Goal: Task Accomplishment & Management: Complete application form

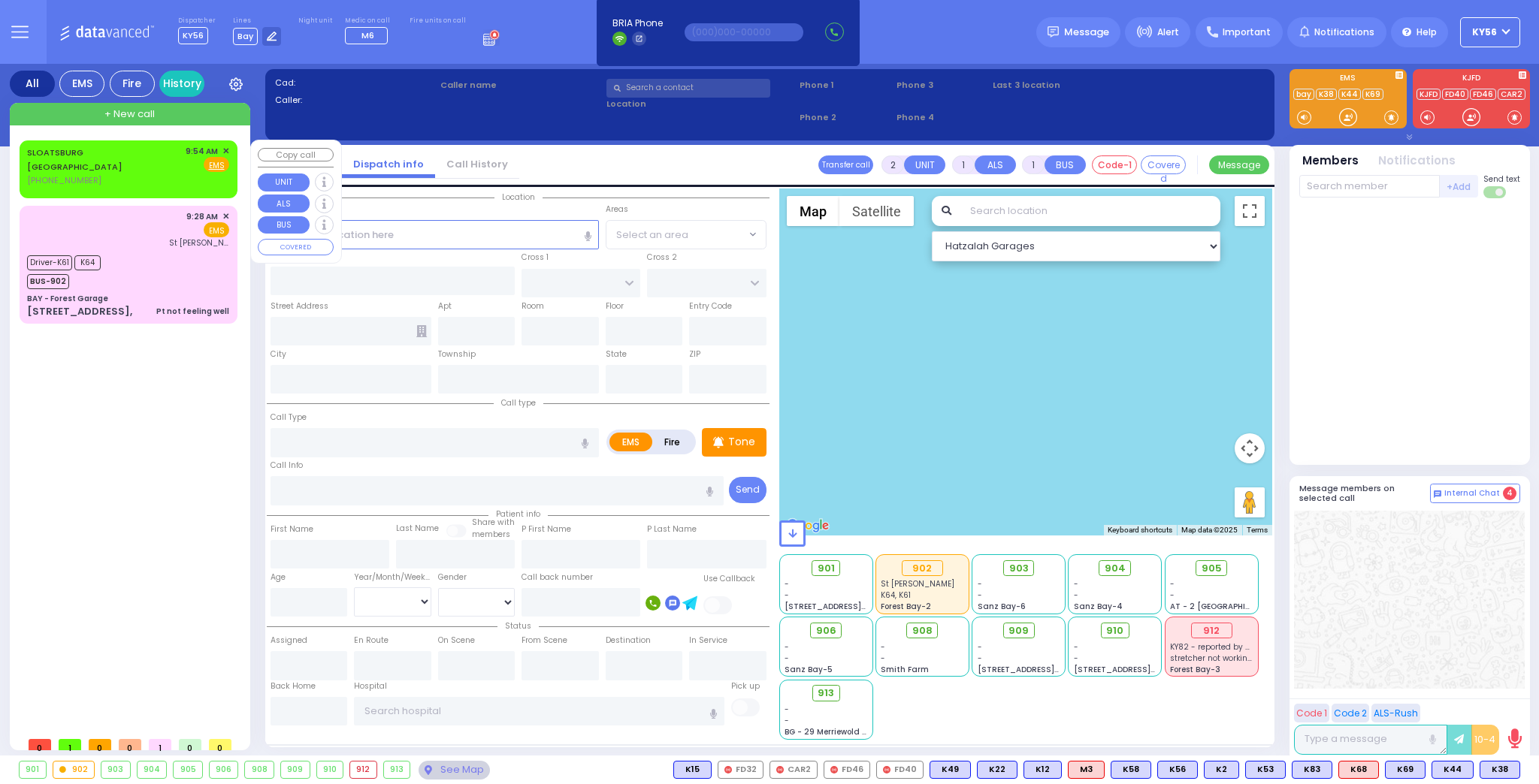
click at [227, 151] on span "✕" at bounding box center [226, 151] width 7 height 13
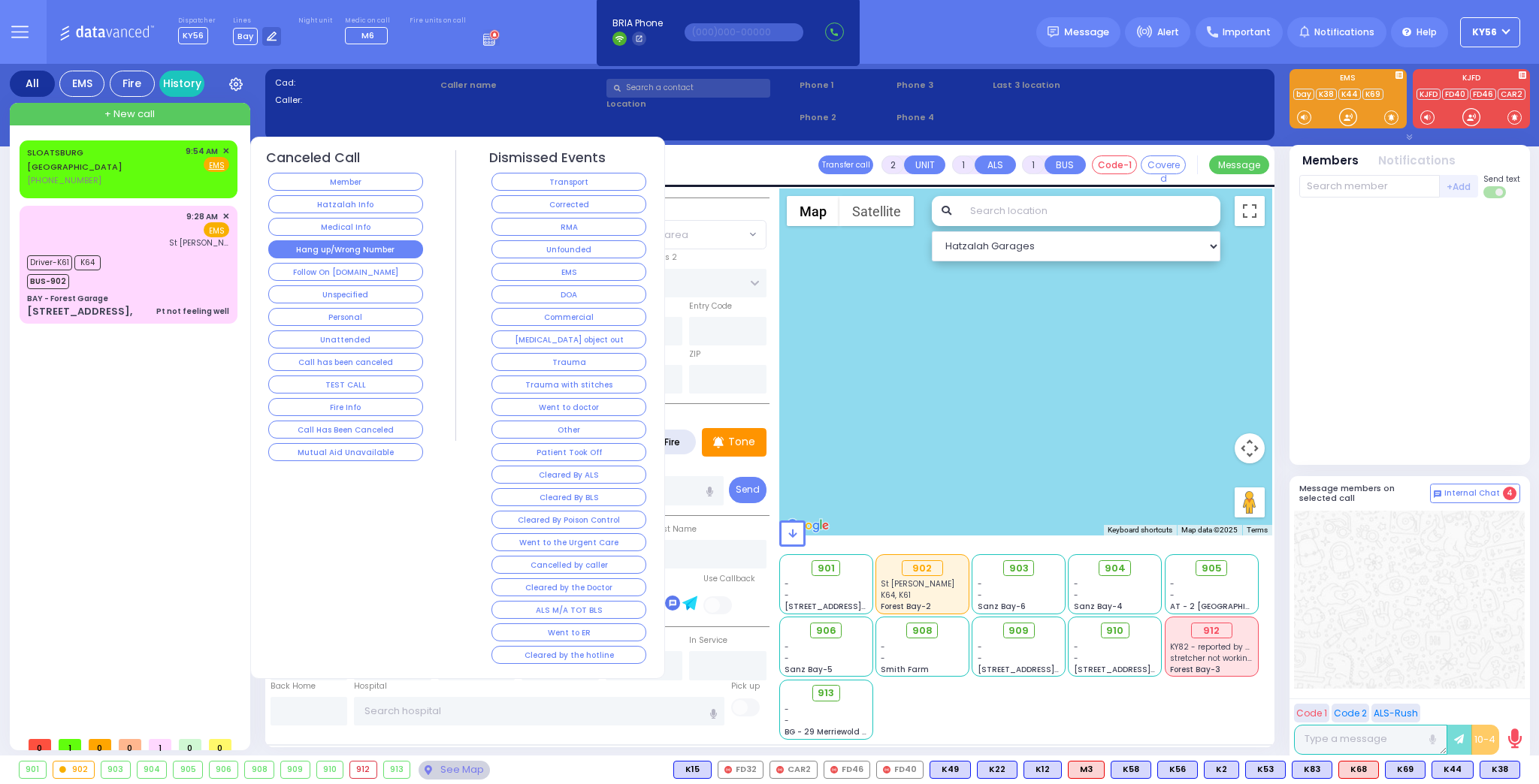
click at [320, 246] on button "Hang up/Wrong Number" at bounding box center [346, 249] width 155 height 18
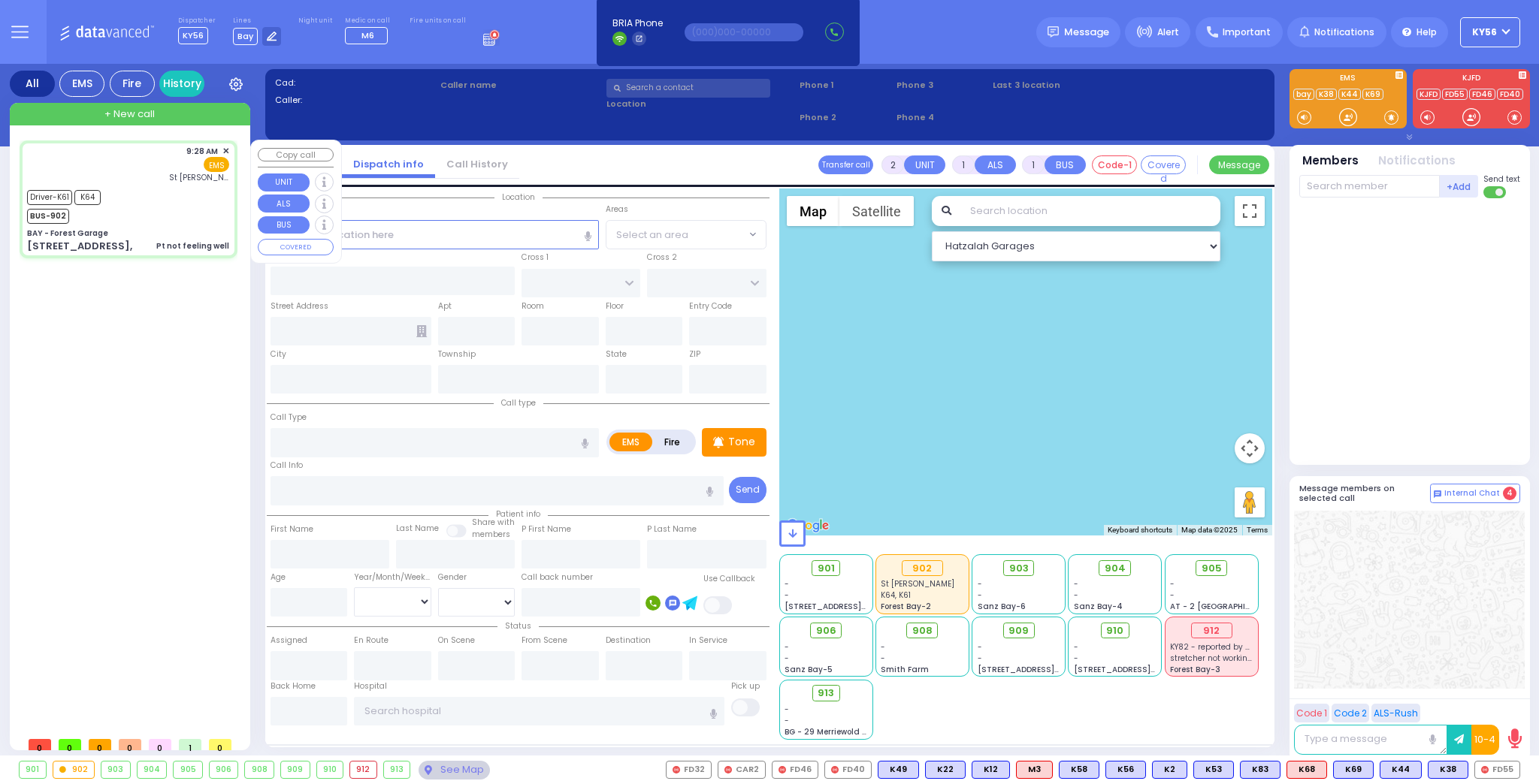
type input "6"
select select
type input "Pt not feeling well"
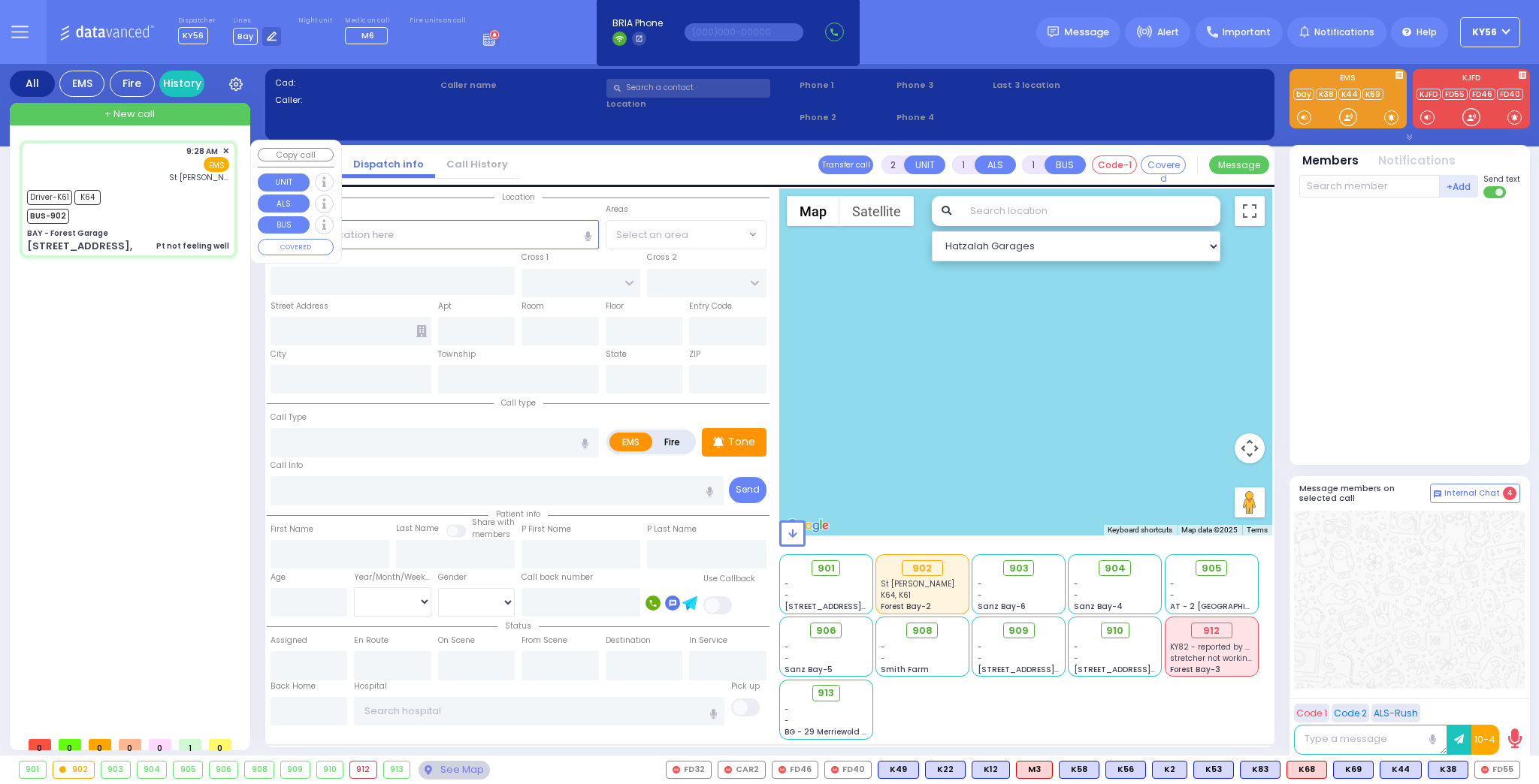
radio input "true"
type input "Richard"
type input "Santinello"
type input "55"
select select "Year"
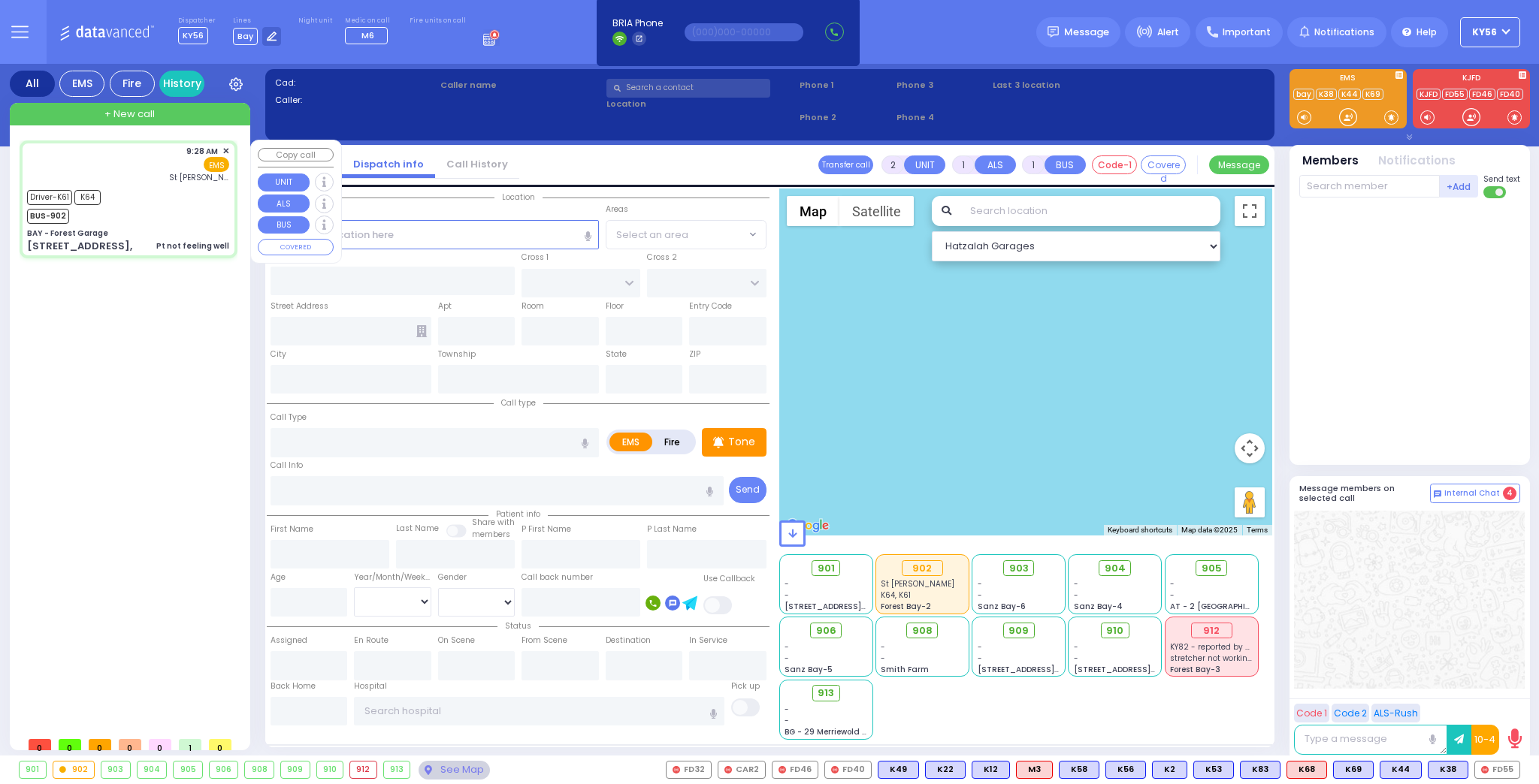
select select "[DEMOGRAPHIC_DATA]"
type input "09:28"
type input "09:29"
type input "03:33"
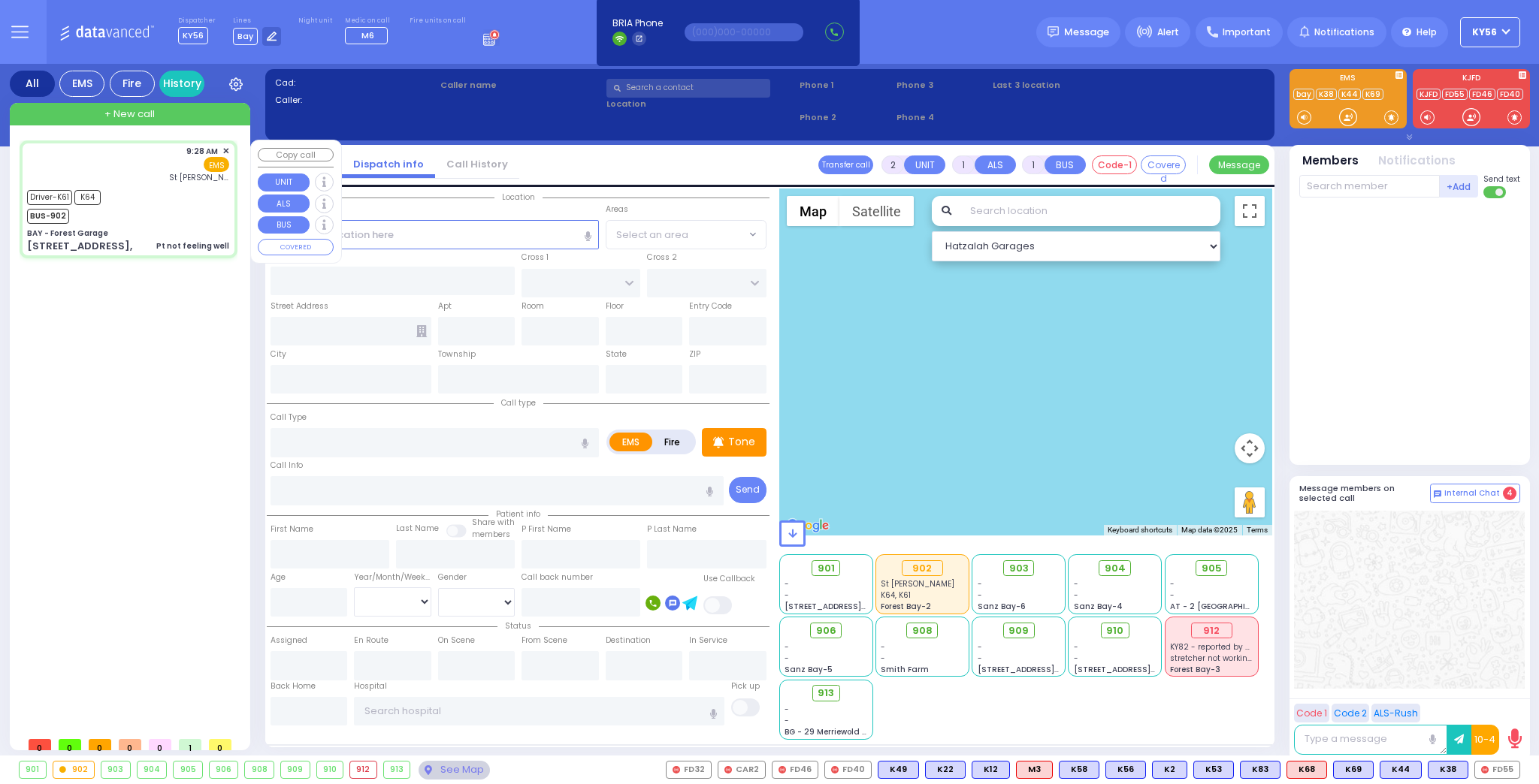
type input "St. Anthonys Comm Hospital"
select select "Hatzalah Garages"
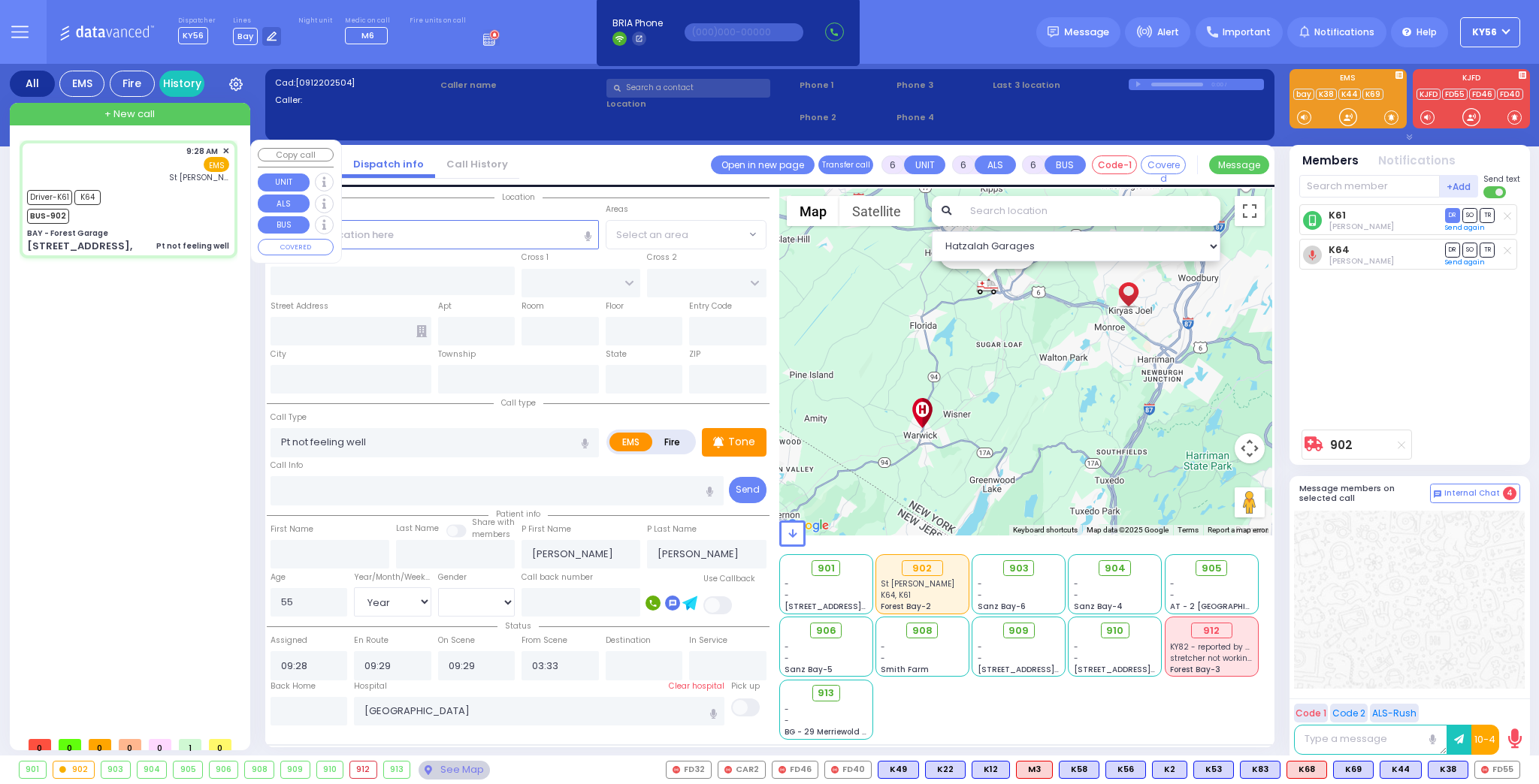
type input "BAY - Forest Garage"
type input "SANZ COURT"
type input "HAYES COURT"
type input "63 Forest Rd,"
type input "Monroe"
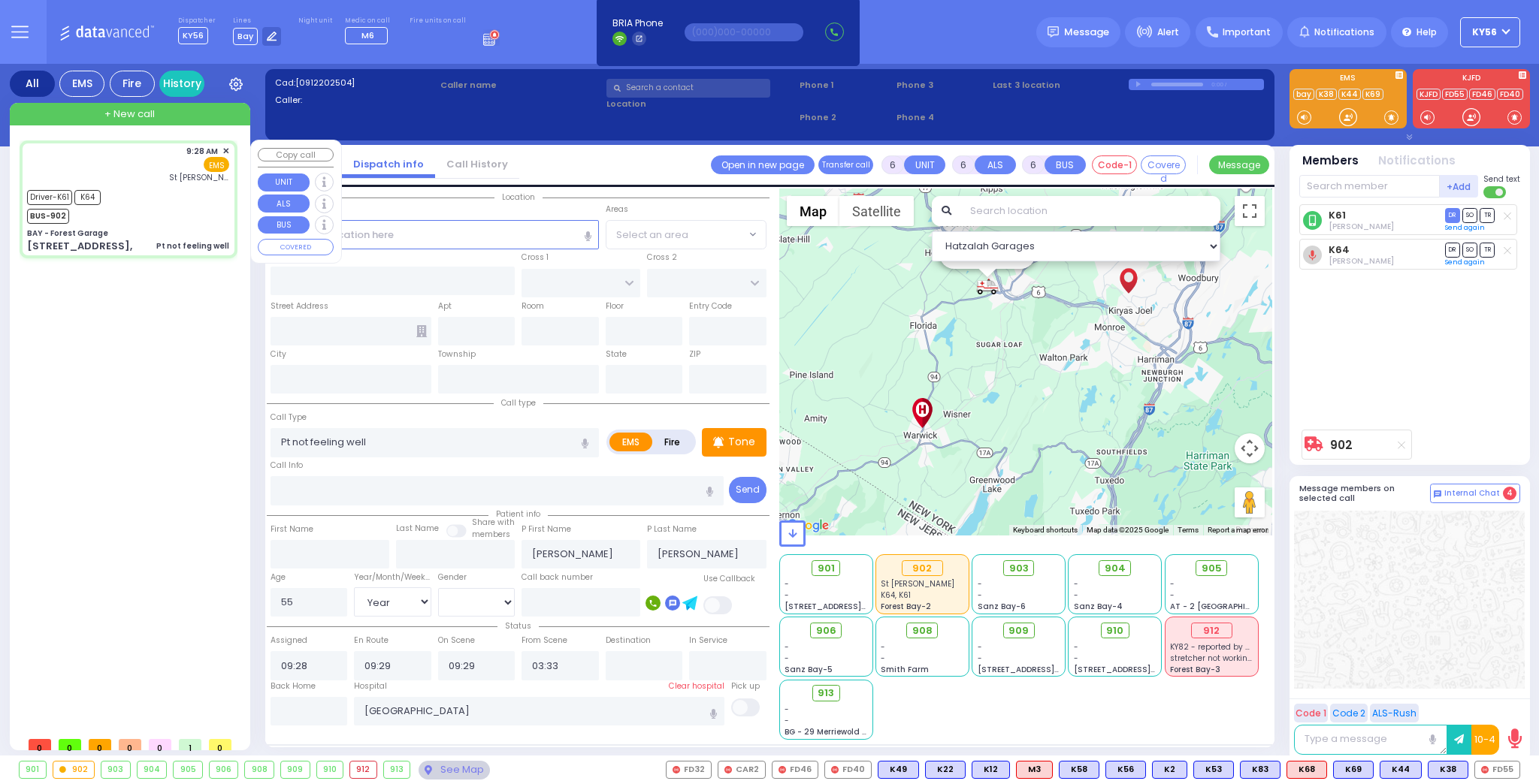
type input "[US_STATE]"
type input "10950"
select select "SECTION 2"
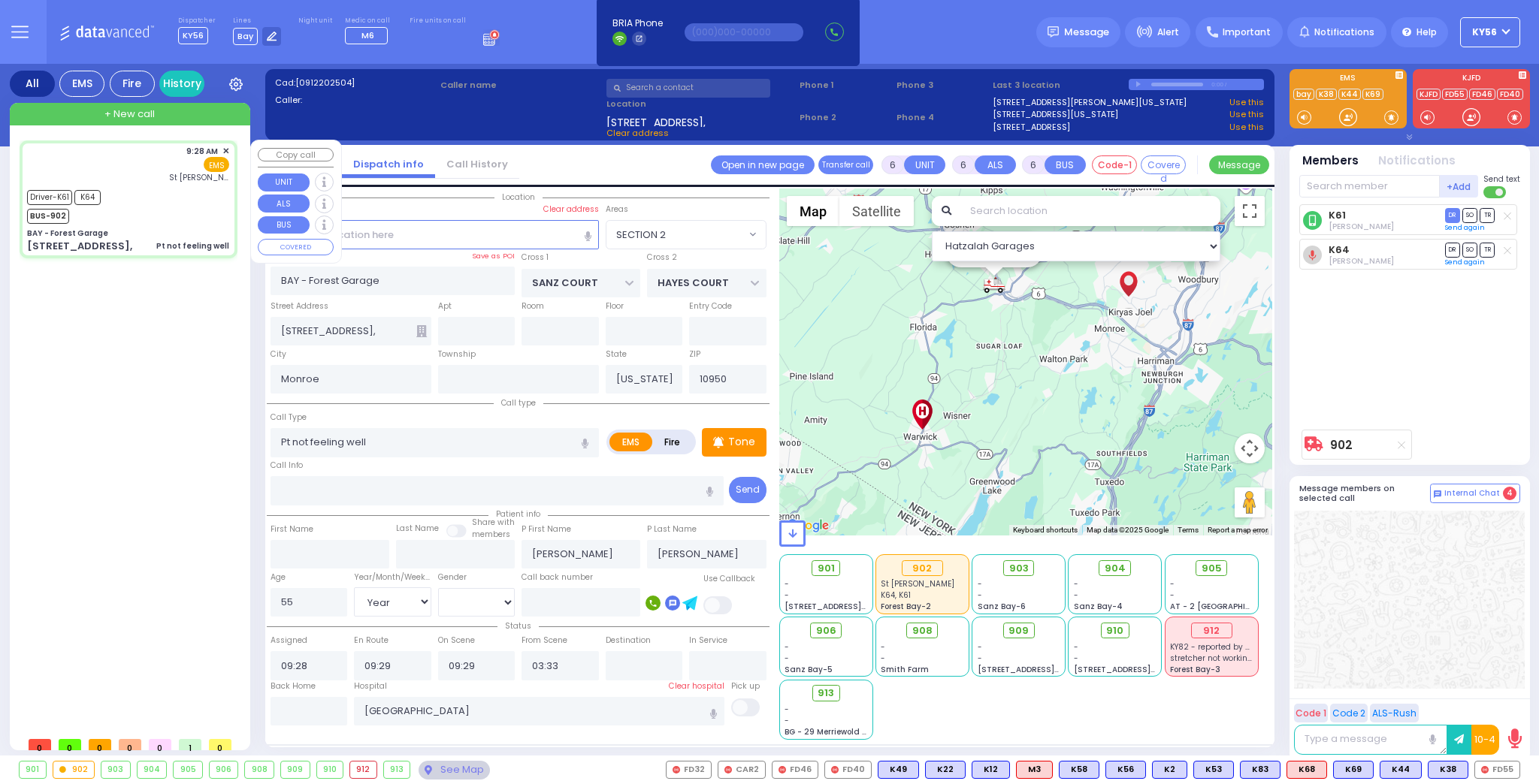
select select
radio input "true"
select select "Year"
select select "[DEMOGRAPHIC_DATA]"
type input "09:33"
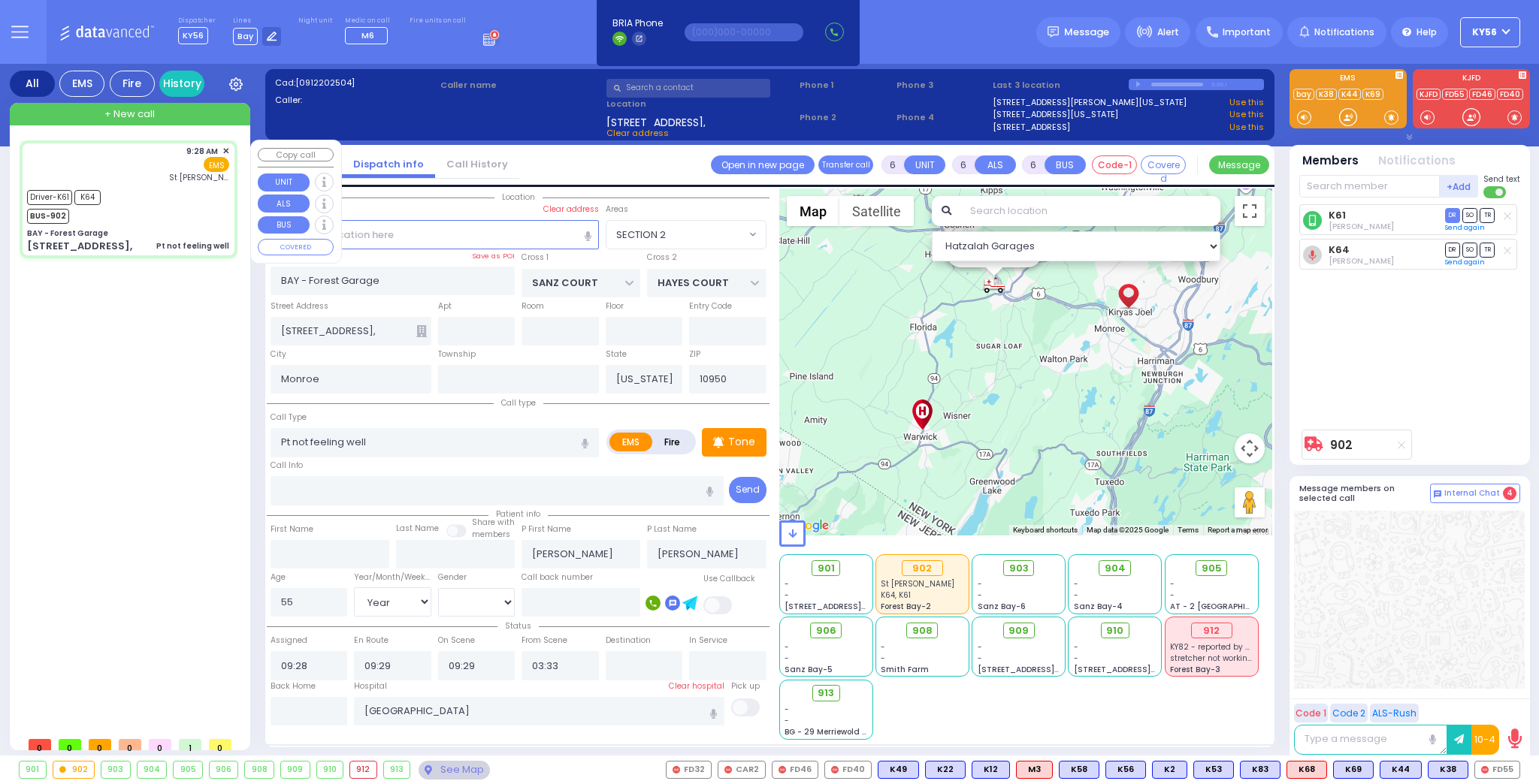
type input "09:50"
type input "10:15"
select select "Hatzalah Garages"
select select "SECTION 2"
select select
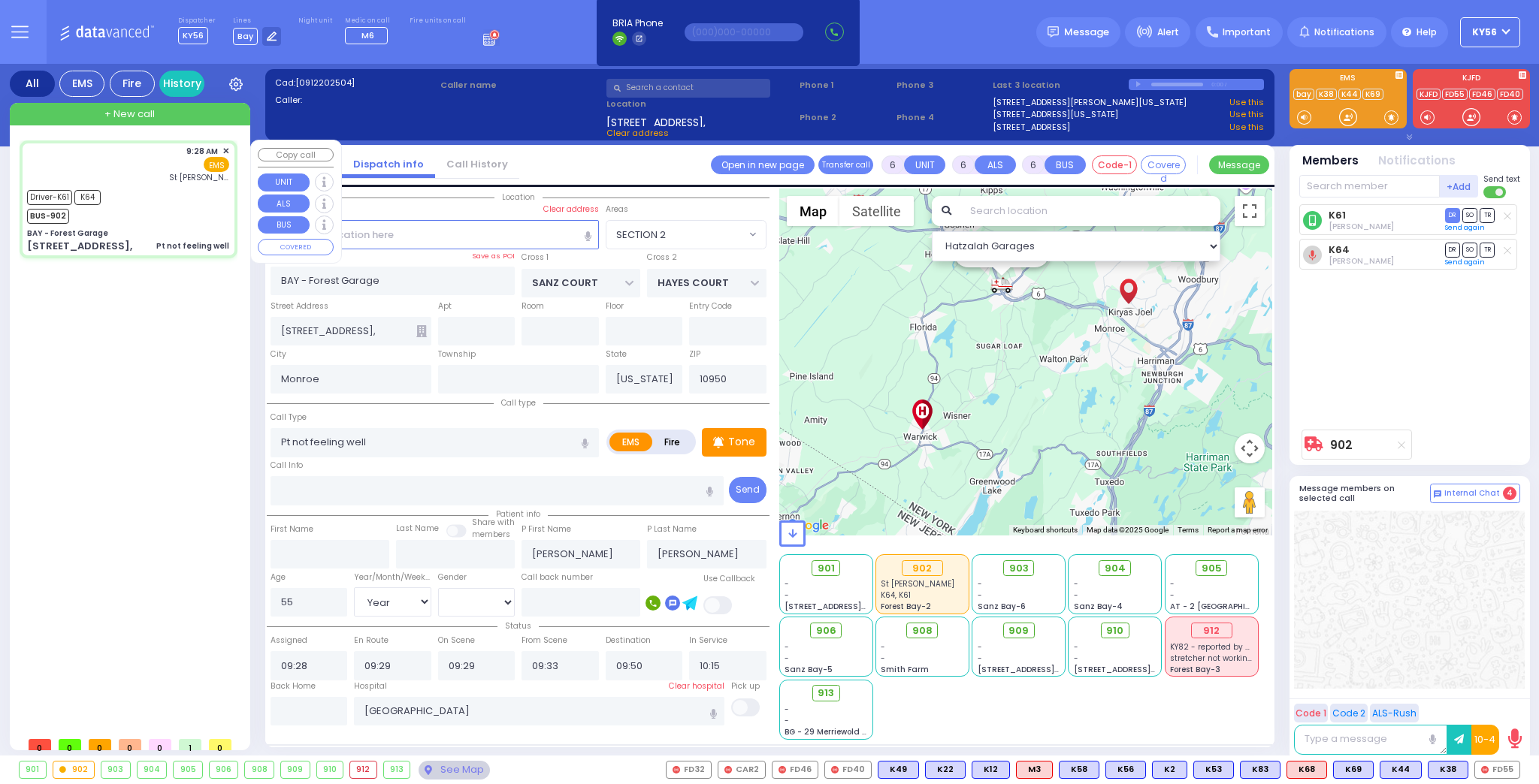
radio input "true"
select select "Year"
select select "[DEMOGRAPHIC_DATA]"
select select "Hatzalah Garages"
select select "SECTION 2"
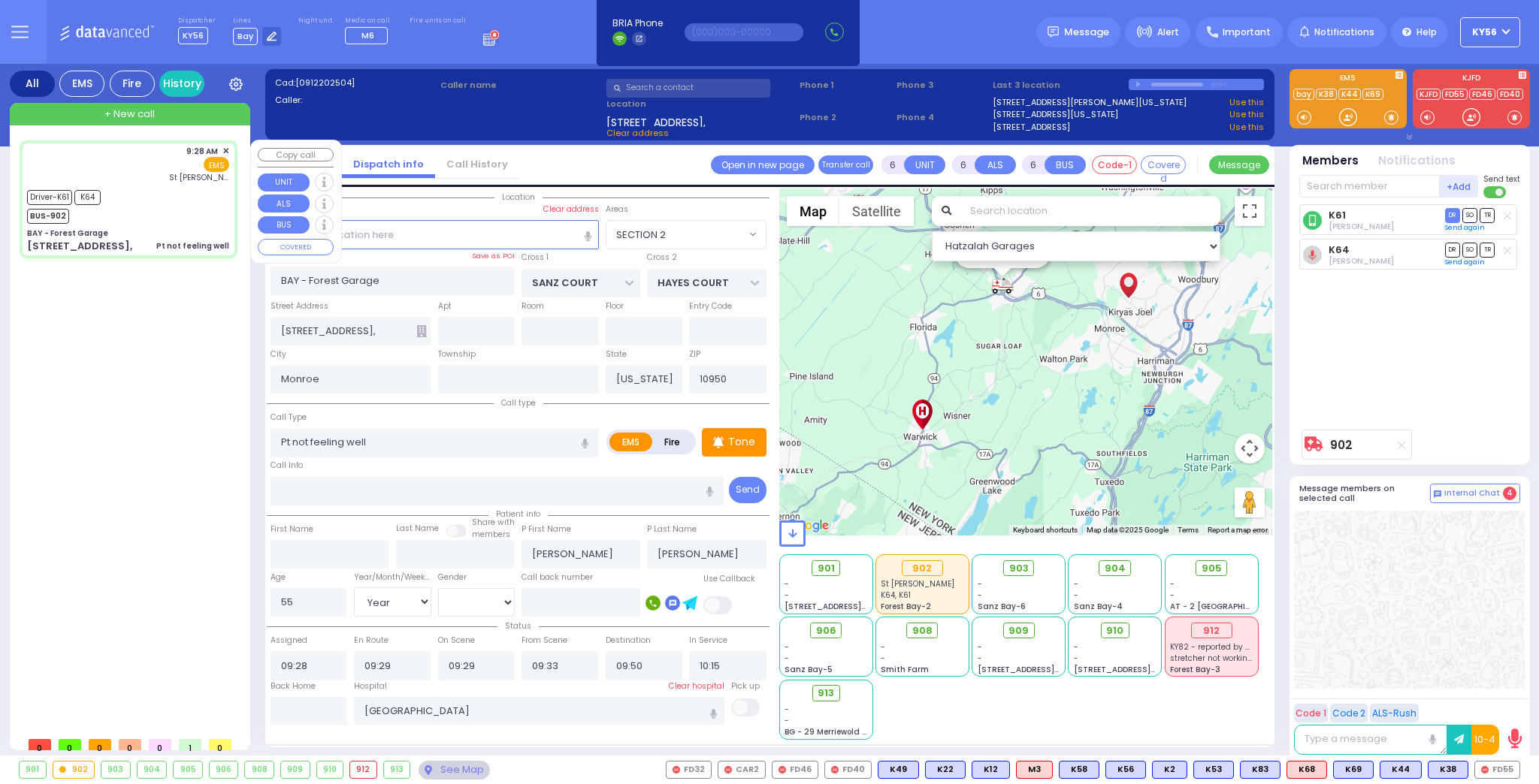
select select
radio input "true"
select select "Year"
select select "[DEMOGRAPHIC_DATA]"
select select "Hatzalah Garages"
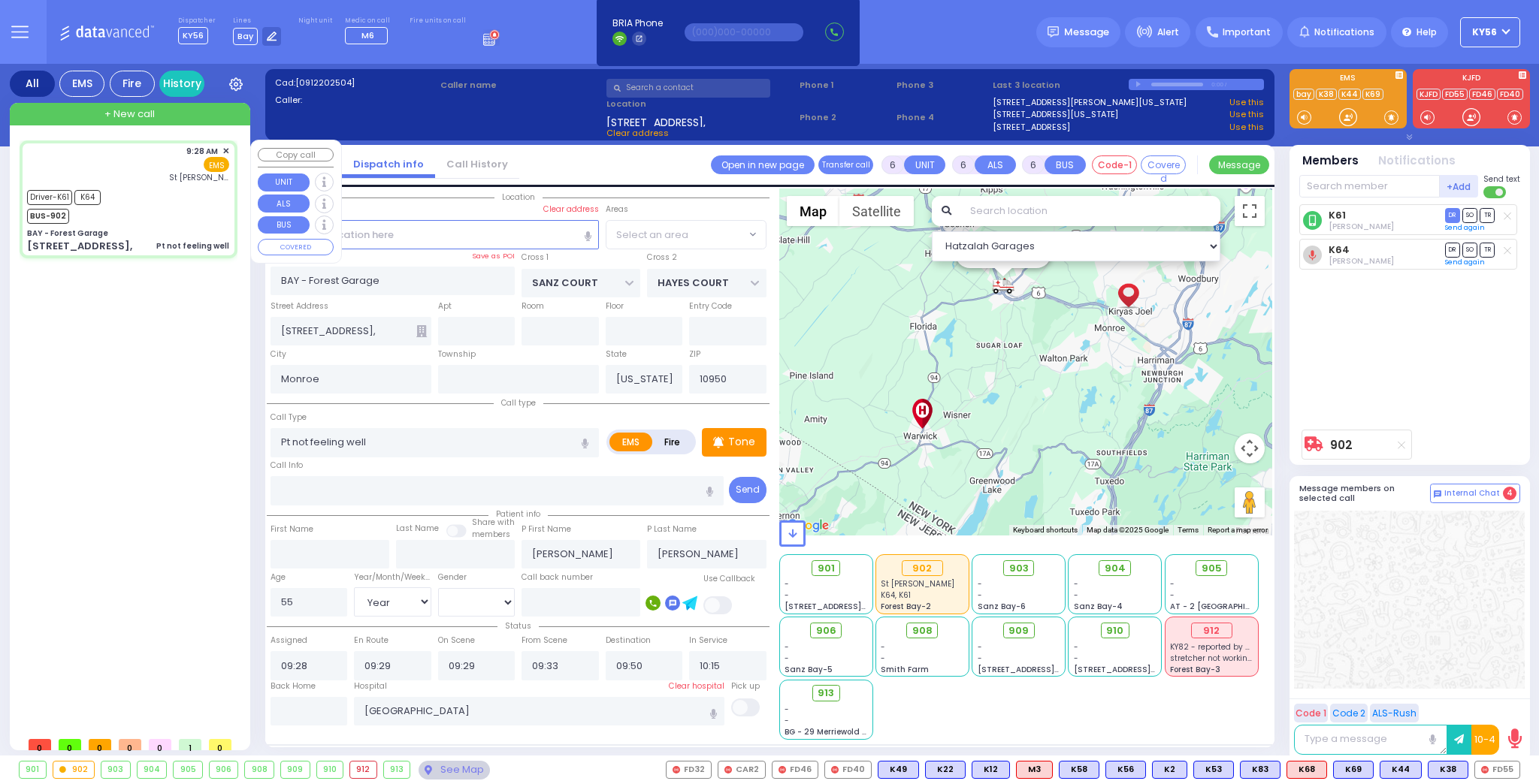
select select "SECTION 2"
select select
radio input "true"
select select "Year"
select select "[DEMOGRAPHIC_DATA]"
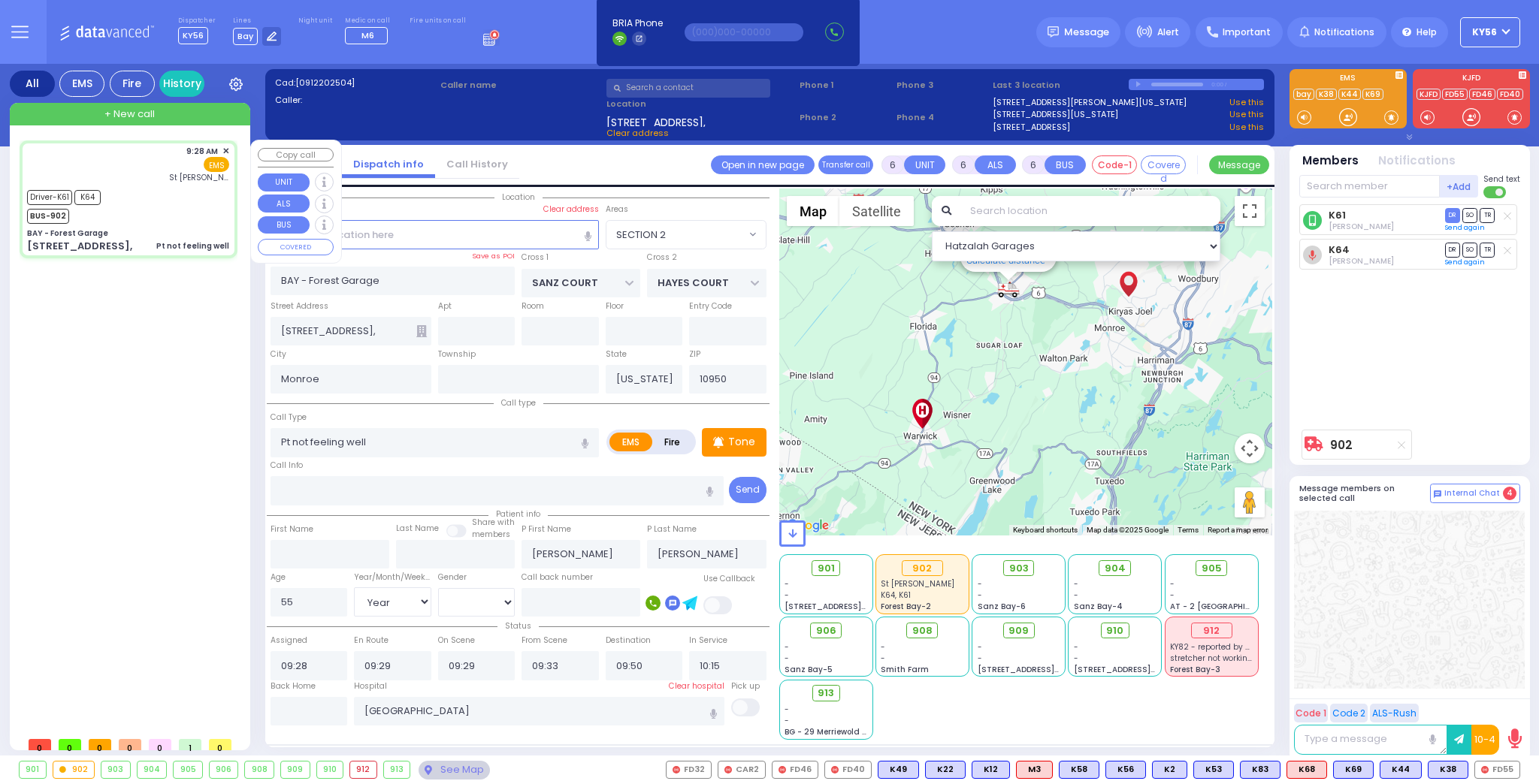
select select "Hatzalah Garages"
select select "SECTION 2"
select select
radio input "true"
select select "Year"
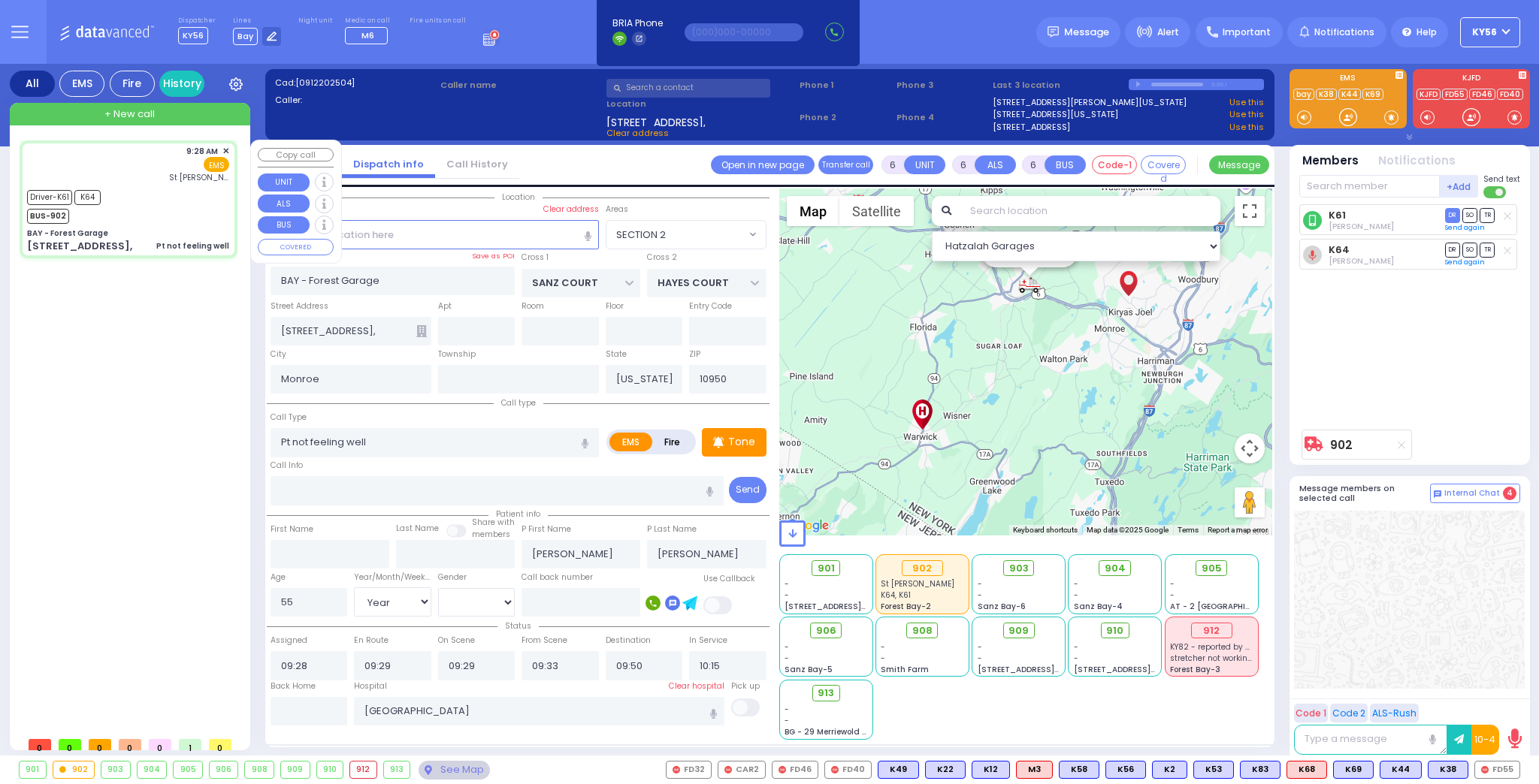
select select "[DEMOGRAPHIC_DATA]"
select select "Hatzalah Garages"
select select "SECTION 2"
select select
radio input "true"
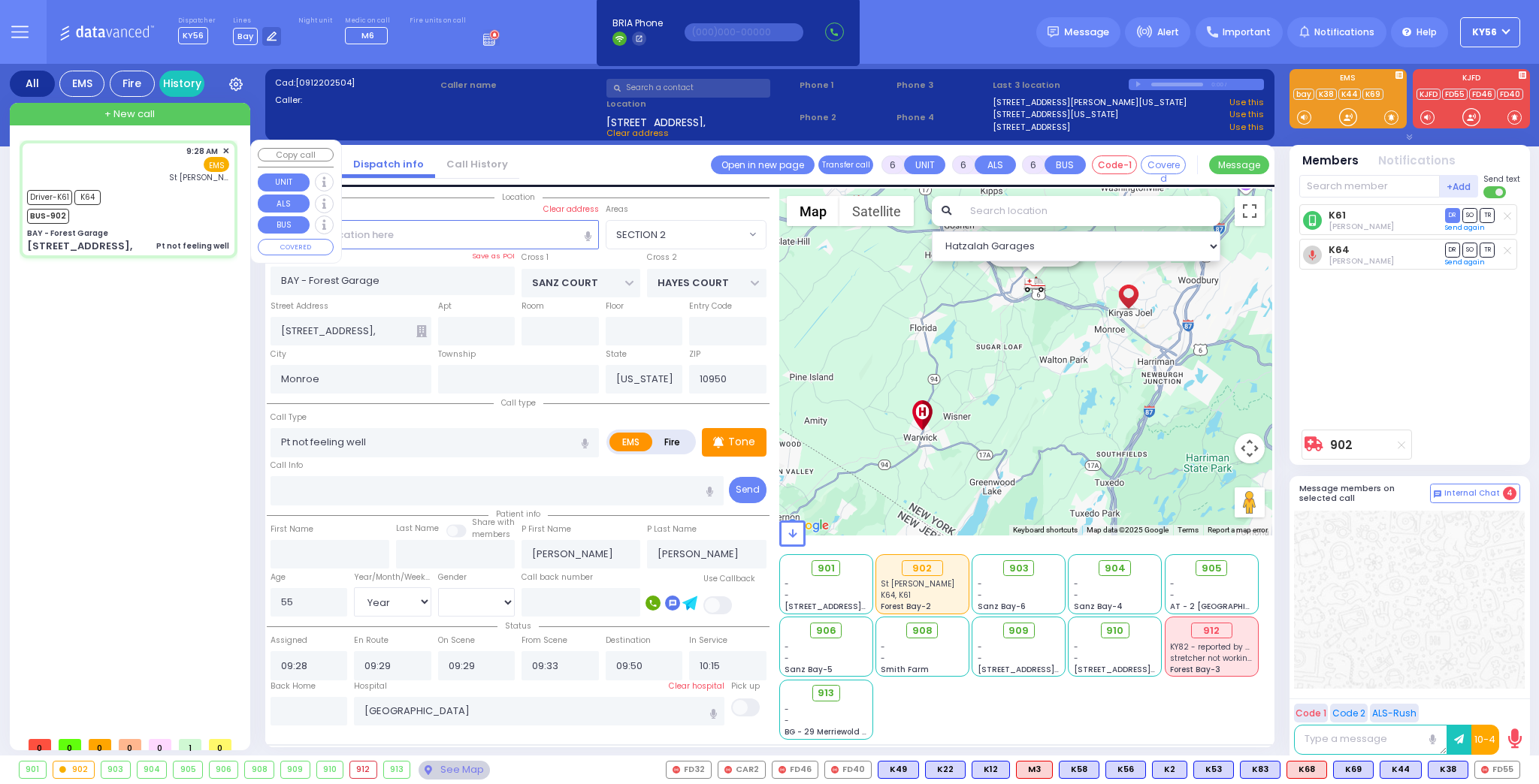
select select "Year"
select select "[DEMOGRAPHIC_DATA]"
select select "Hatzalah Garages"
select select "SECTION 2"
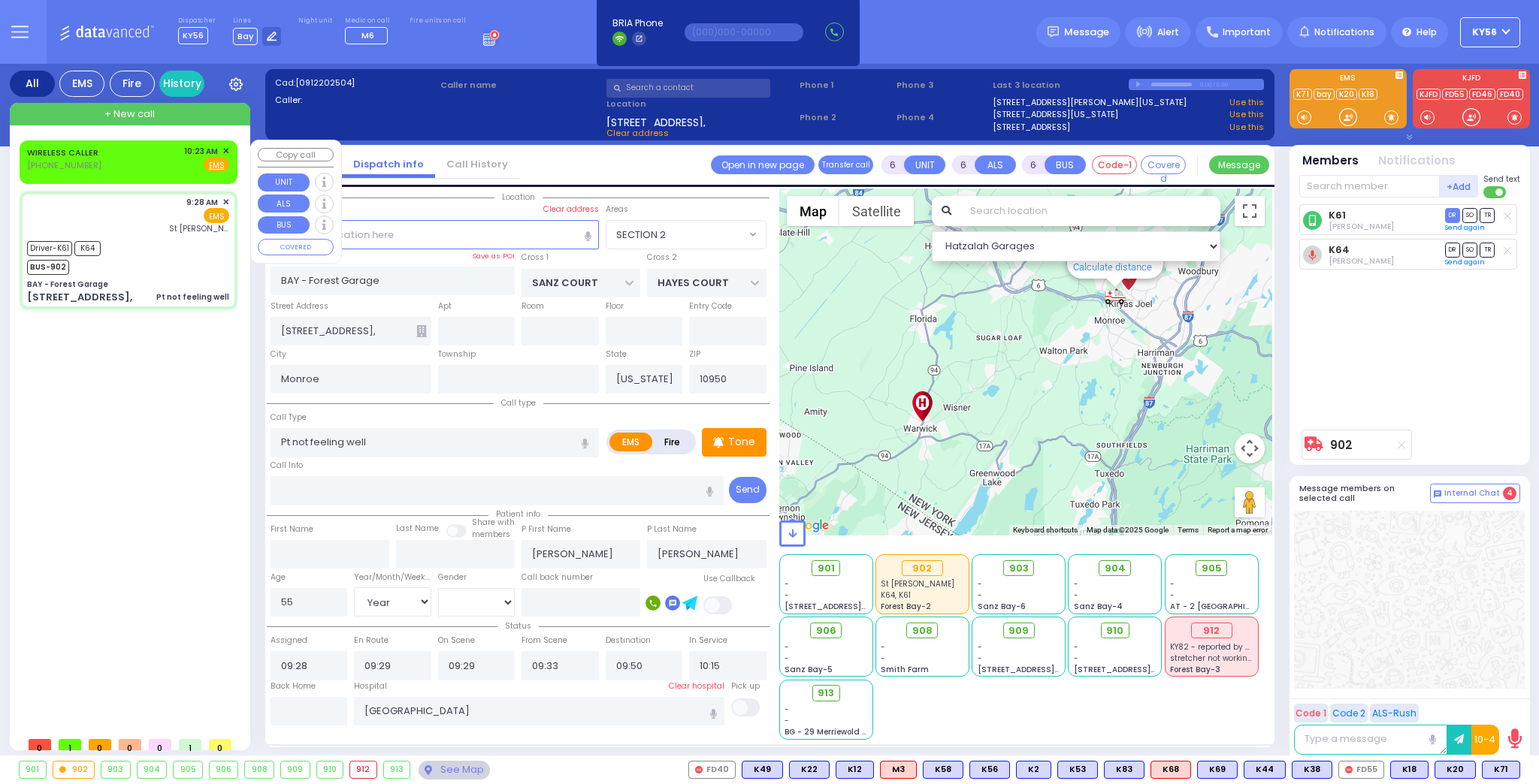
click at [128, 155] on div "WIRELESS CALLER (845) 837-8000 10:23 AM ✕ Fire EMS" at bounding box center [128, 159] width 202 height 28
type input "2"
type input "1"
select select
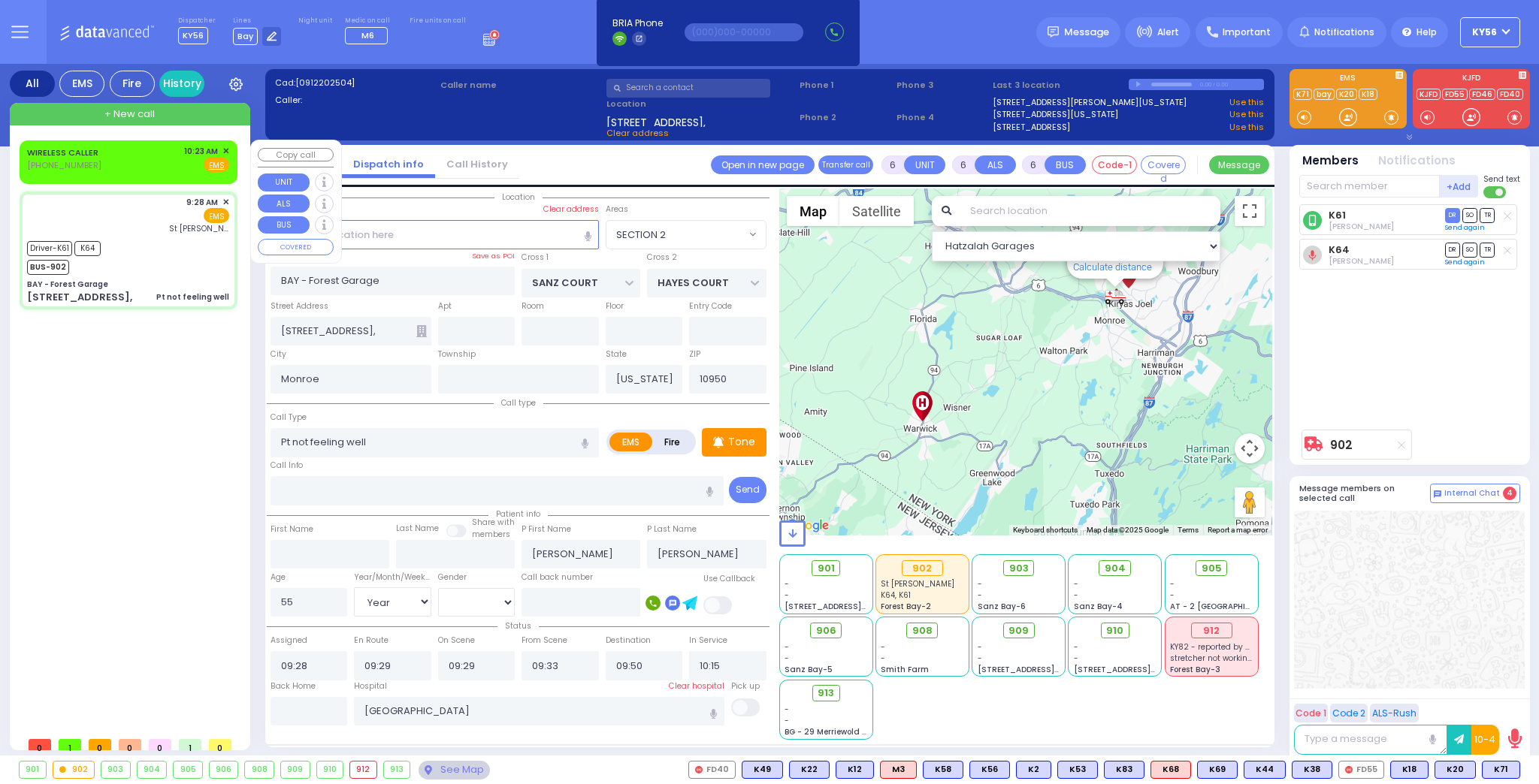
radio input "true"
select select
type input "10:23"
select select "Hatzalah Garages"
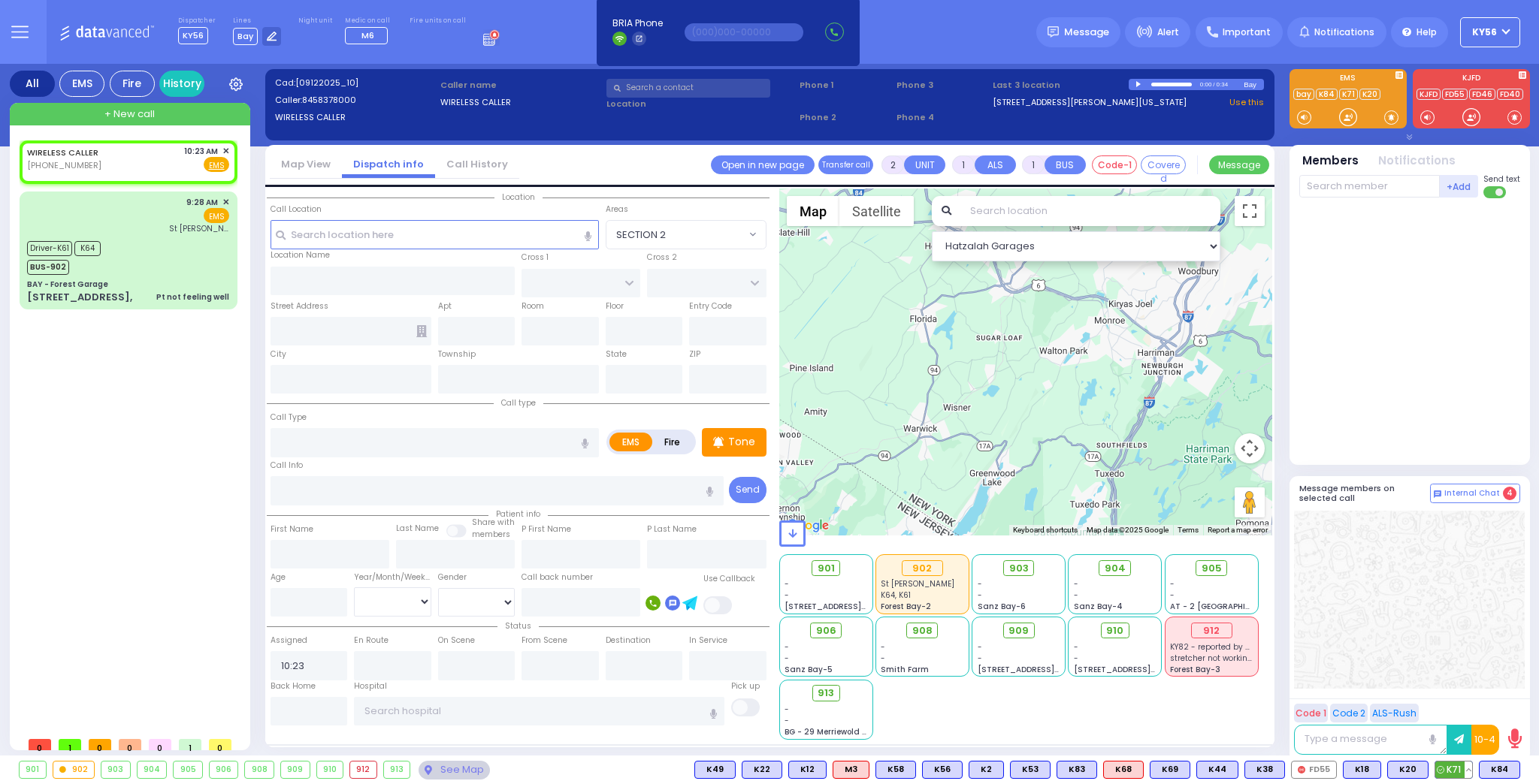
click at [1455, 771] on span "K71" at bounding box center [1454, 769] width 37 height 17
click at [1491, 769] on span "K84" at bounding box center [1500, 769] width 40 height 17
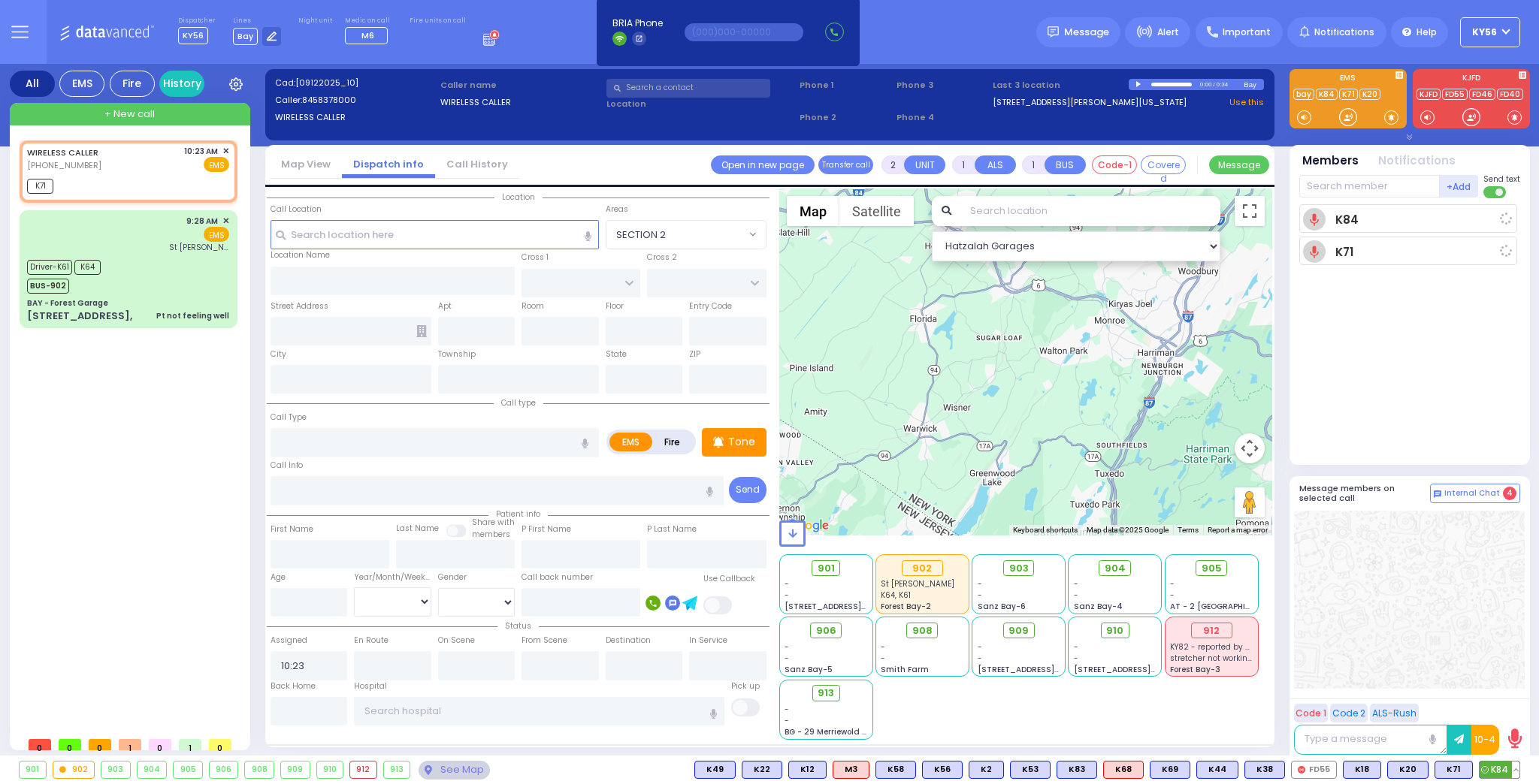
select select
radio input "true"
select select
type input "10:24"
select select "Hatzalah Garages"
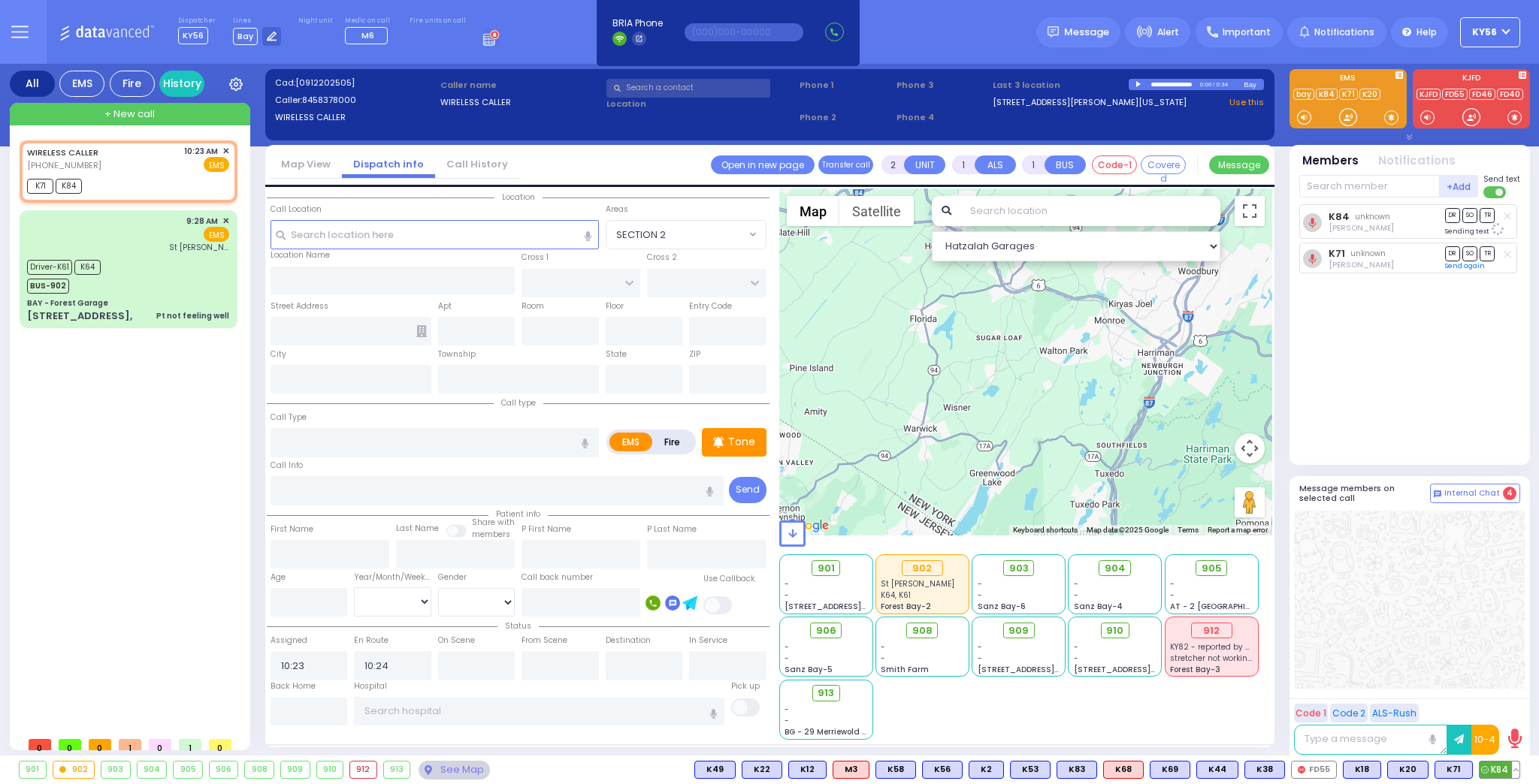
select select
radio input "true"
select select
select select "Hatzalah Garages"
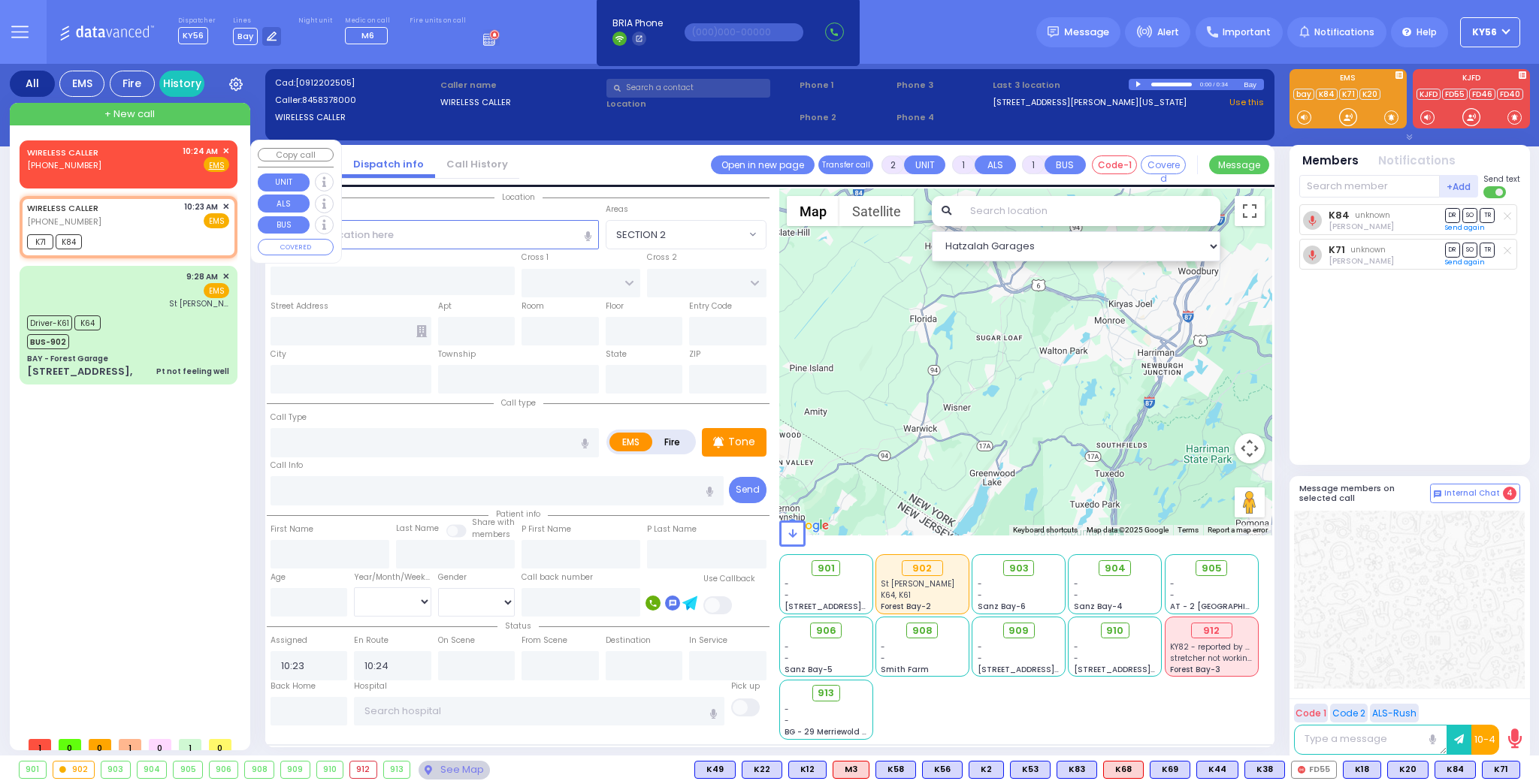
click at [227, 147] on span "✕" at bounding box center [226, 151] width 7 height 13
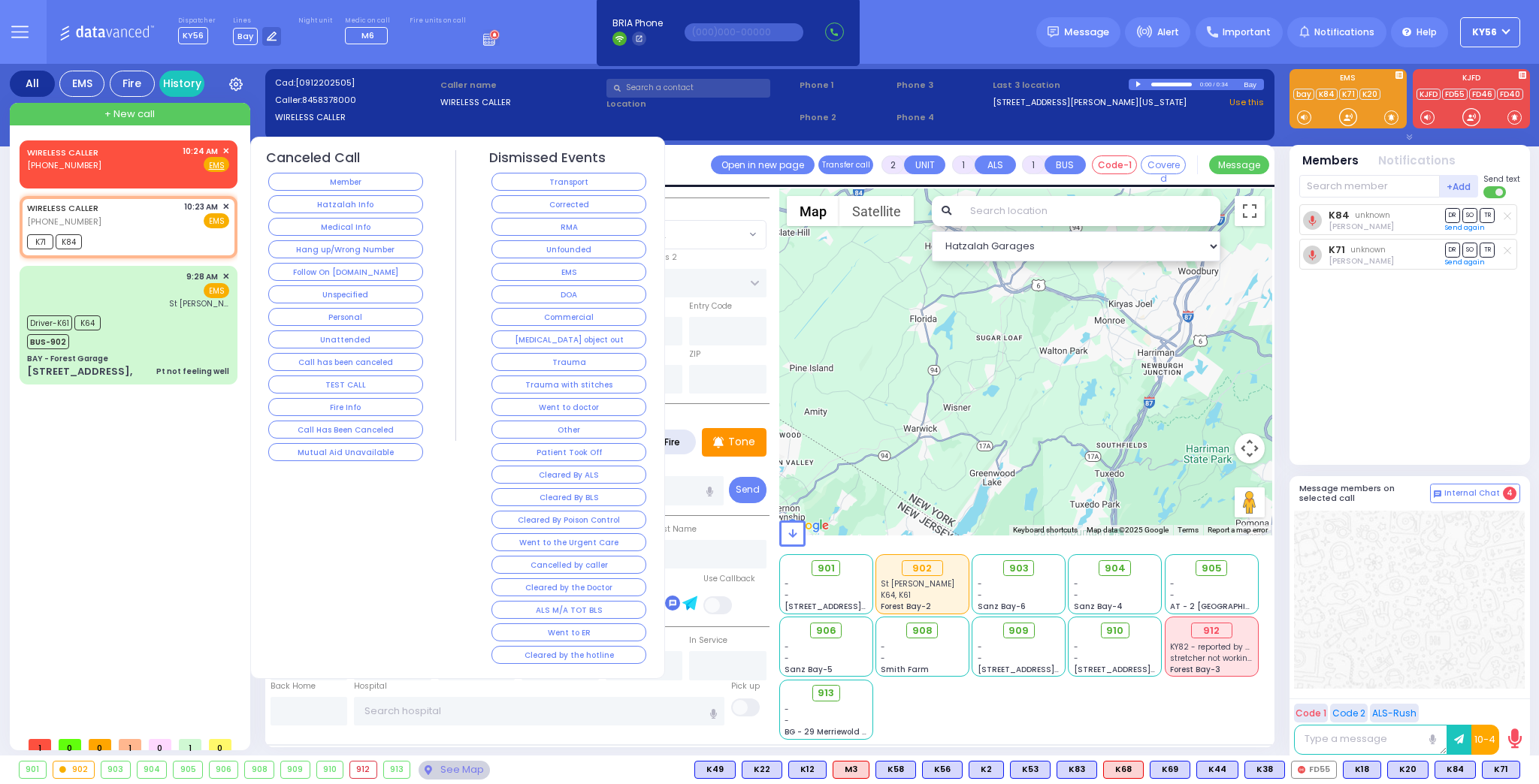
click at [365, 266] on button "Follow On [DOMAIN_NAME]" at bounding box center [346, 272] width 155 height 18
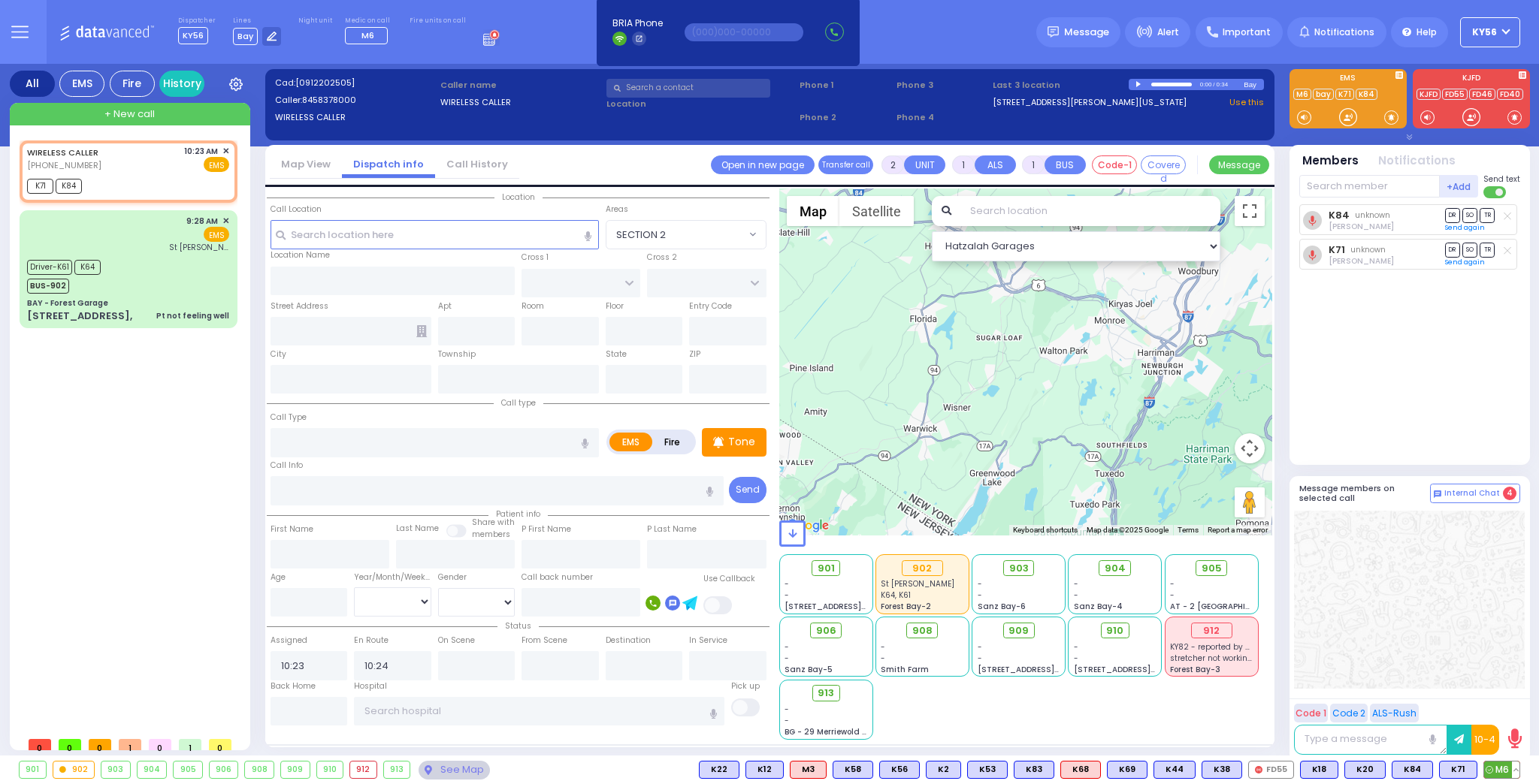
click at [1489, 764] on span "M6" at bounding box center [1502, 769] width 36 height 17
select select
radio input "true"
select select
select select "Hatzalah Garages"
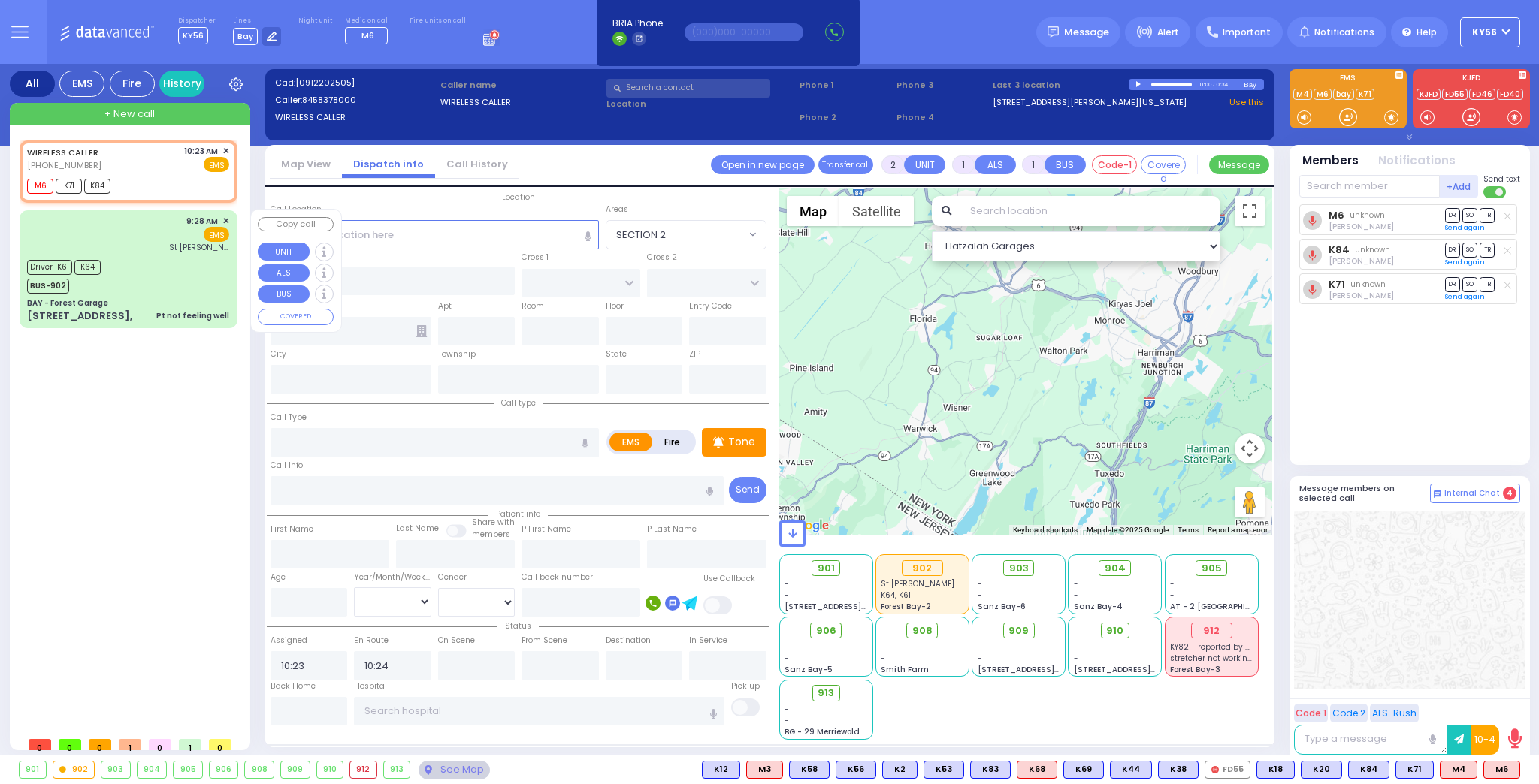
click at [142, 276] on div "Driver-K61 K64 BUS-902" at bounding box center [128, 274] width 202 height 37
type input "6"
select select
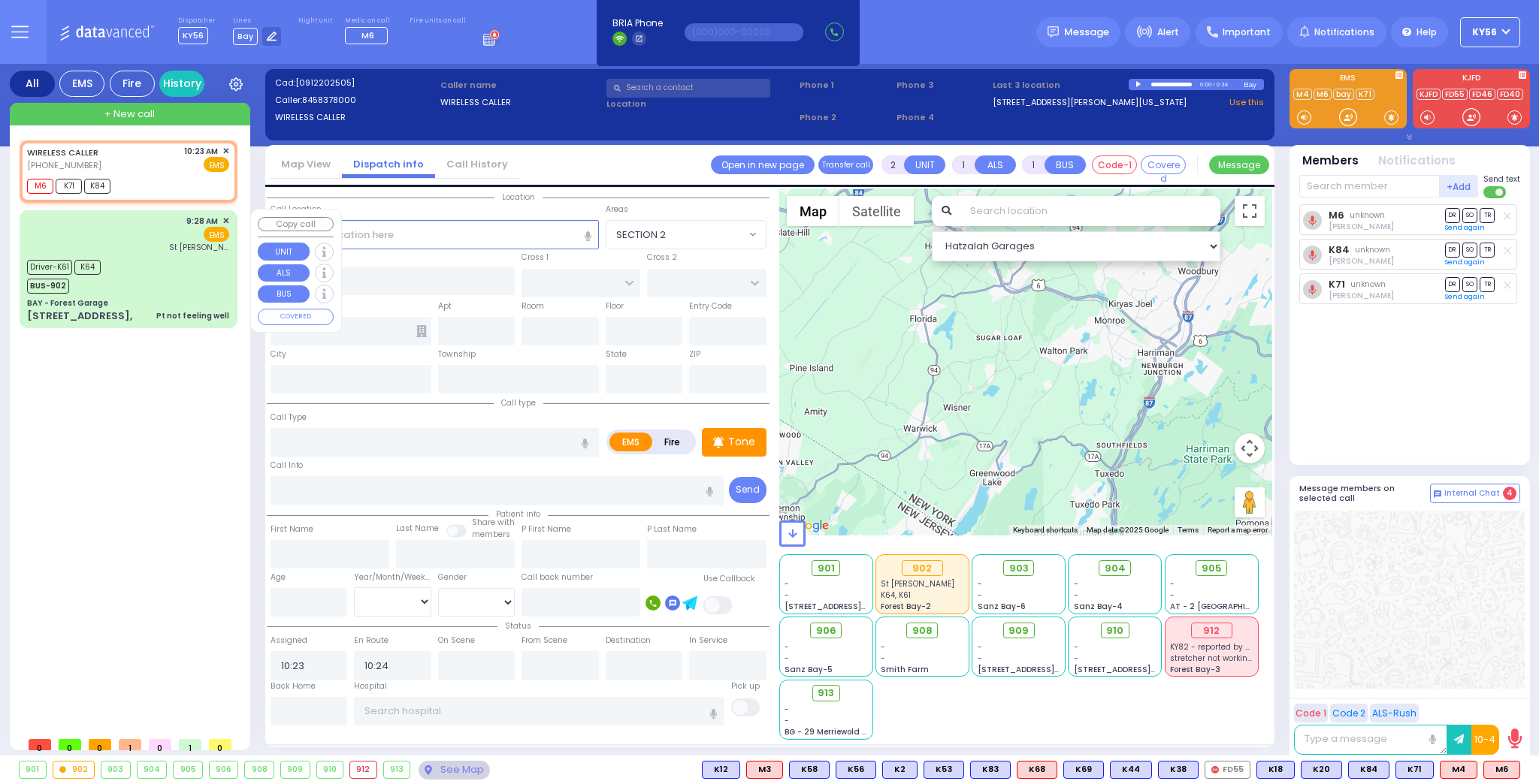
type input "Pt not feeling well"
radio input "true"
type input "Richard"
type input "Santinello"
type input "55"
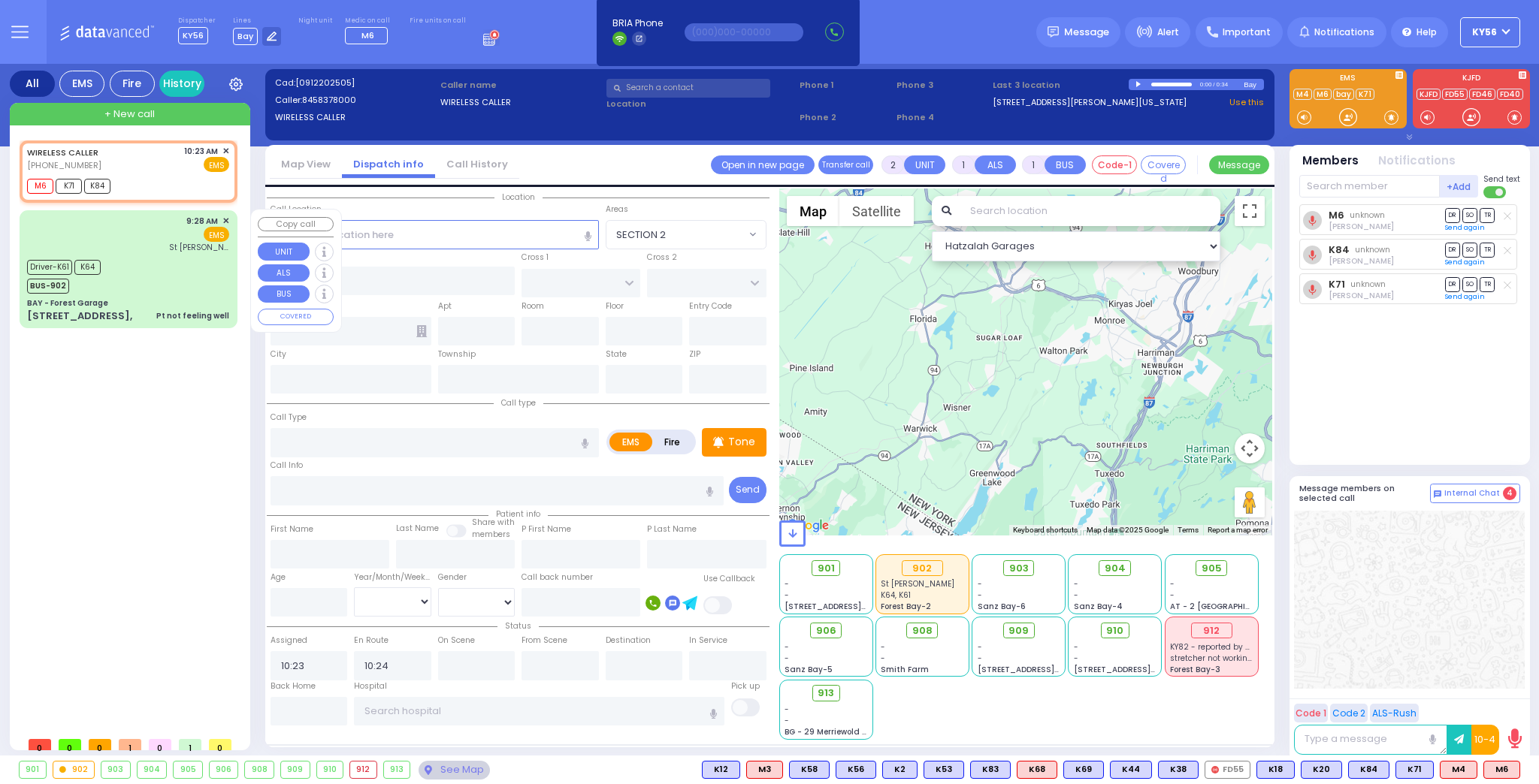
select select "Year"
select select "[DEMOGRAPHIC_DATA]"
type input "09:28"
type input "09:29"
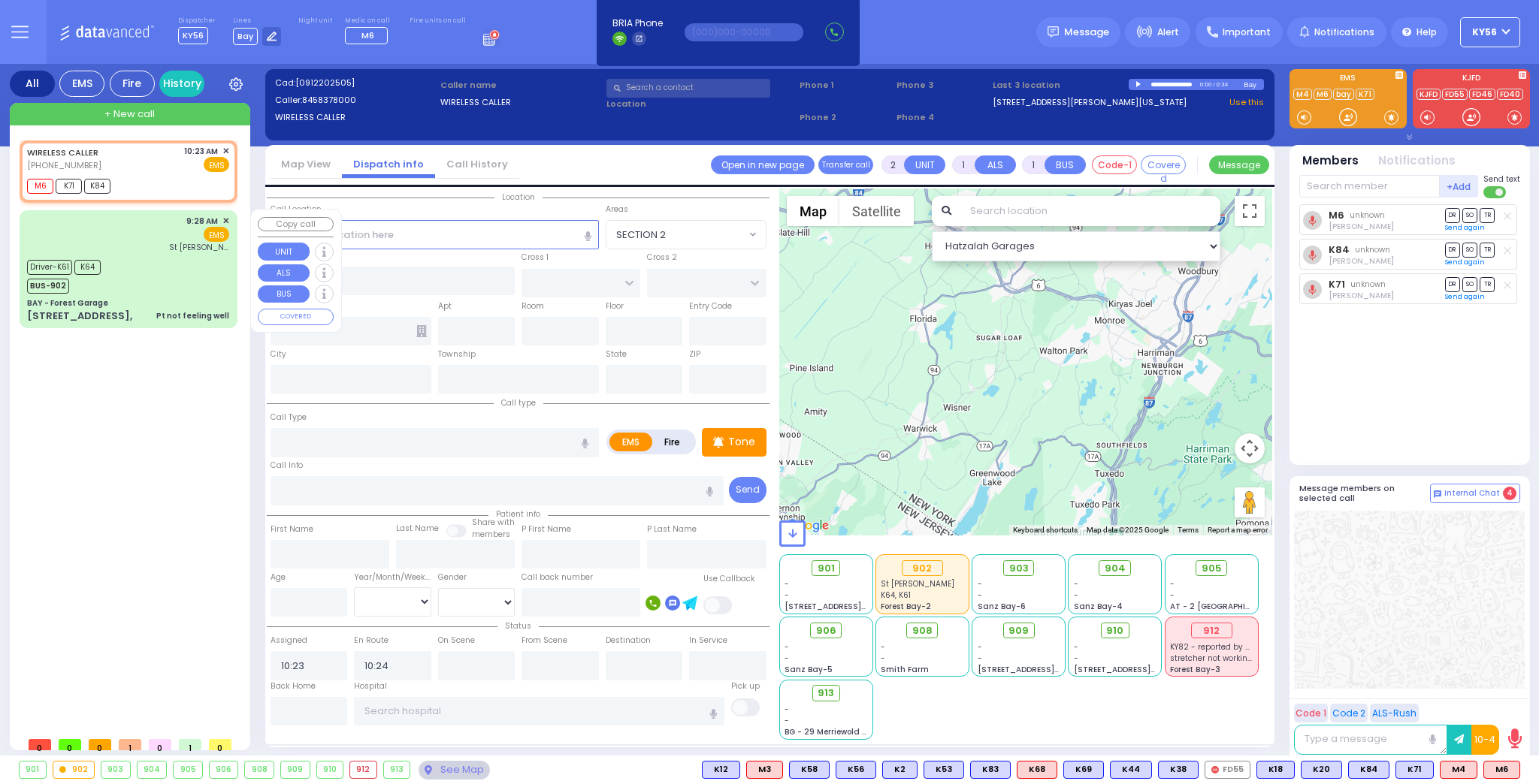
type input "09:33"
type input "09:50"
type input "10:15"
type input "St. Anthonys Comm Hospital"
select select "Hatzalah Garages"
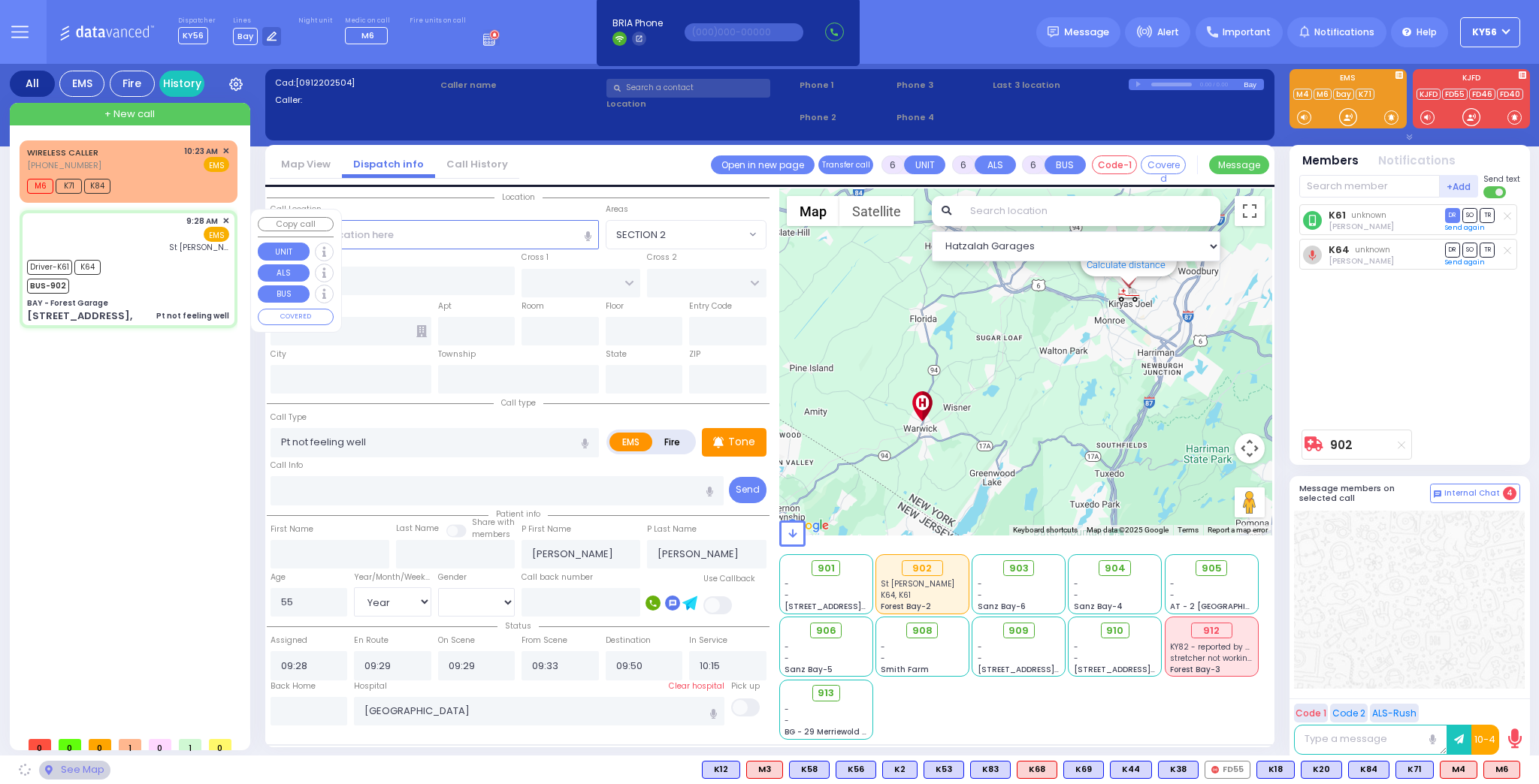
type input "BAY - Forest Garage"
type input "SANZ COURT"
type input "HAYES COURT"
type input "63 Forest Rd,"
type input "Monroe"
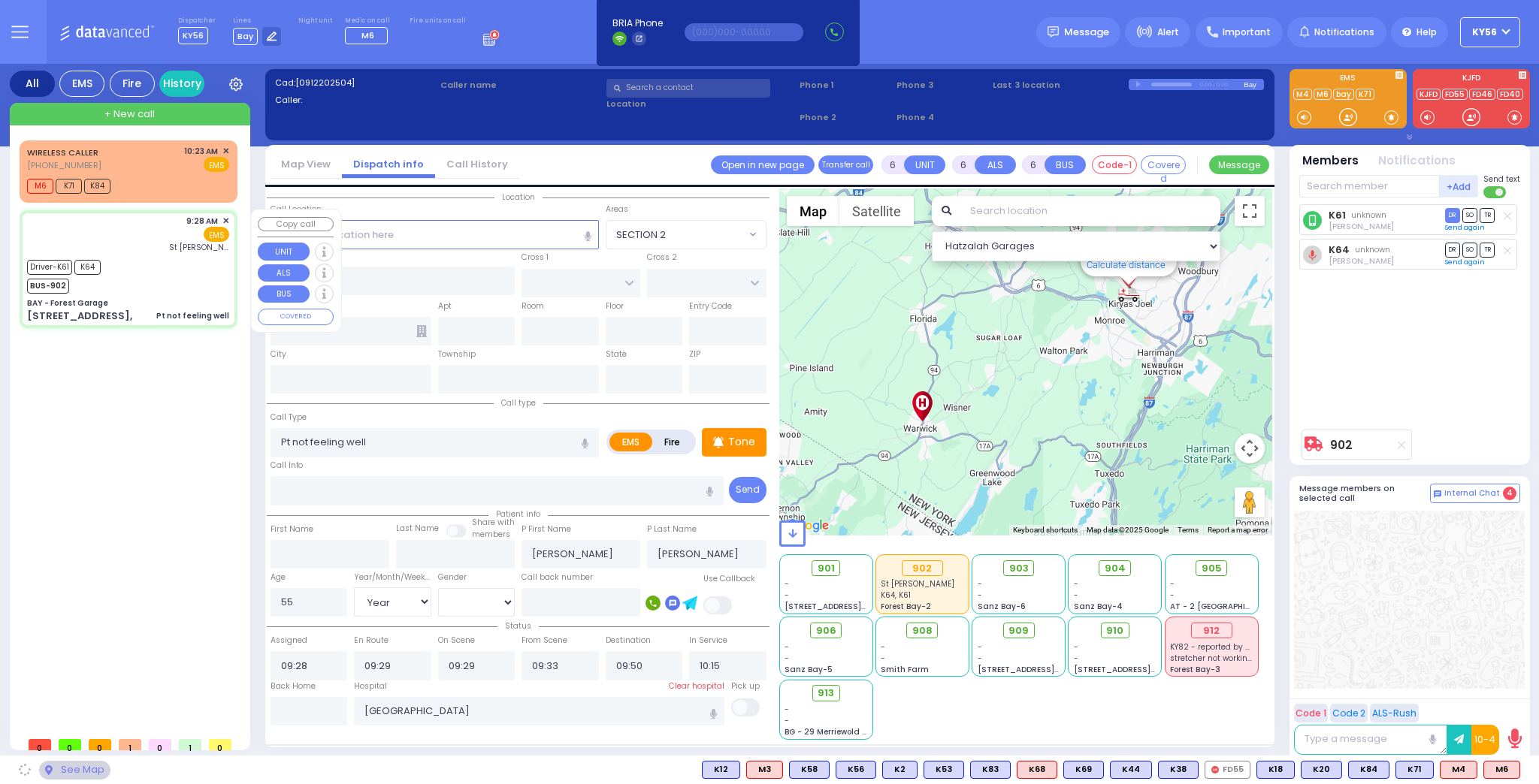
type input "[US_STATE]"
type input "10950"
select select "SECTION 2"
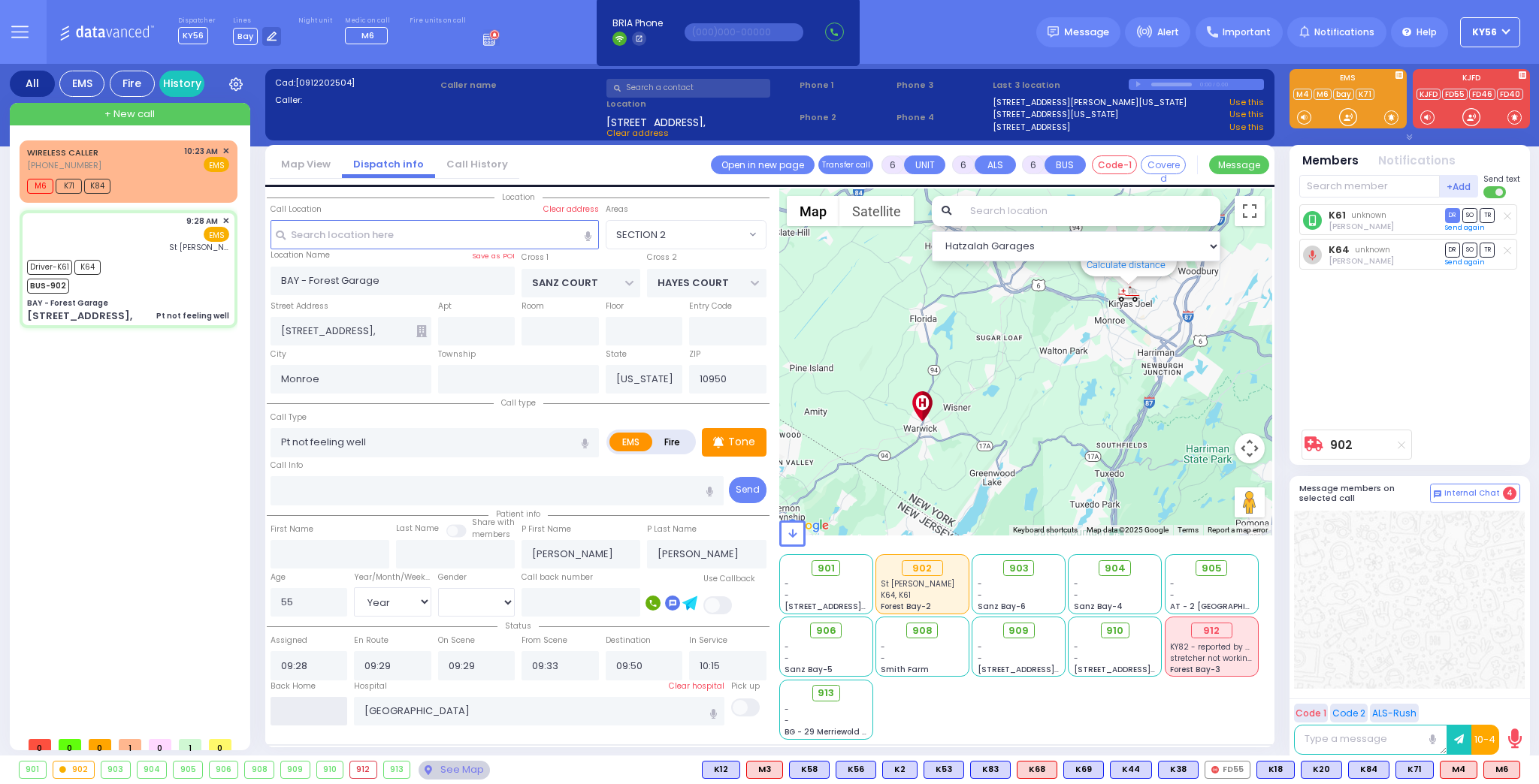
click at [314, 718] on input "text" at bounding box center [308, 711] width 78 height 29
click at [314, 717] on input "text" at bounding box center [308, 711] width 78 height 29
type input "10:29"
select select
radio input "true"
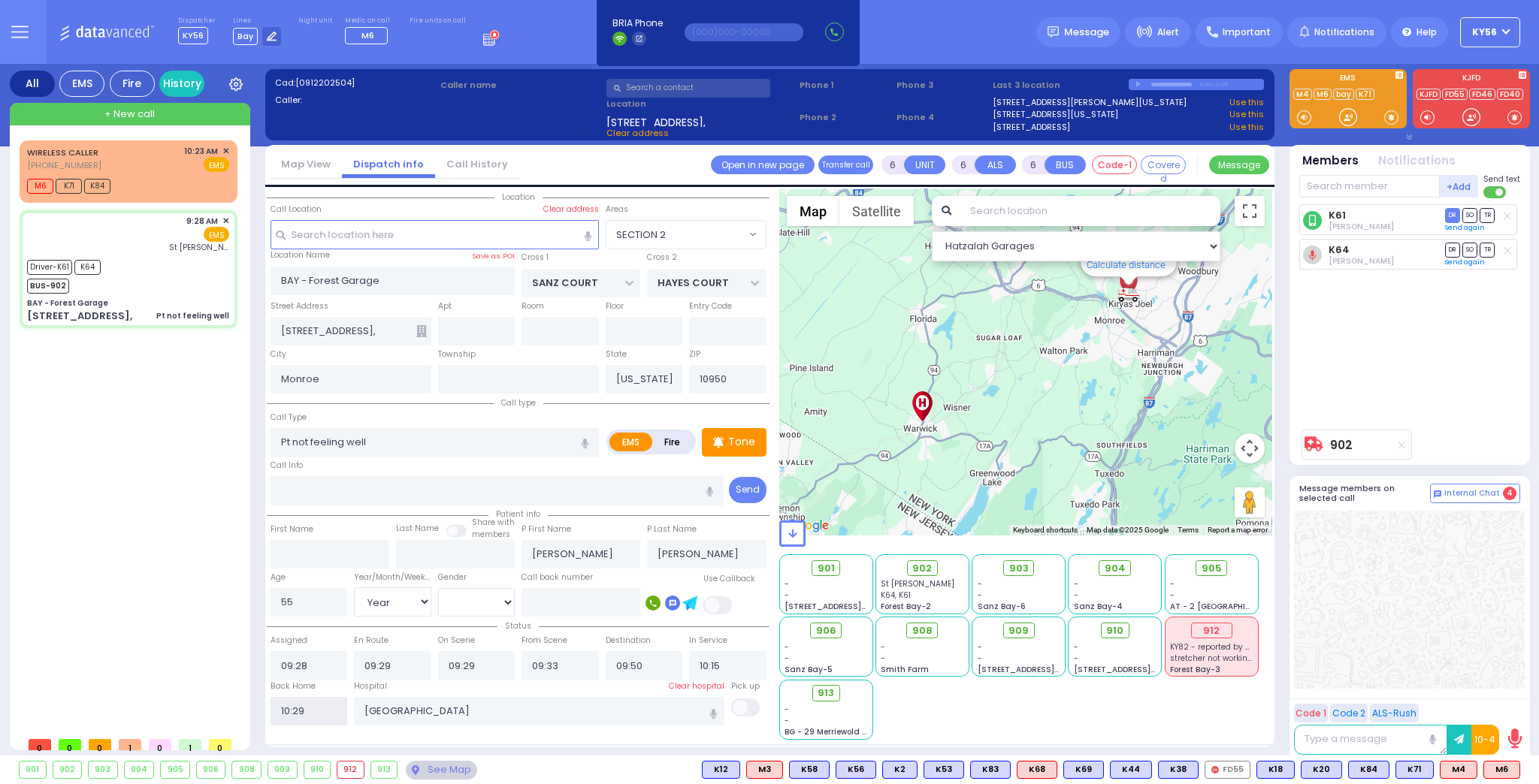
select select
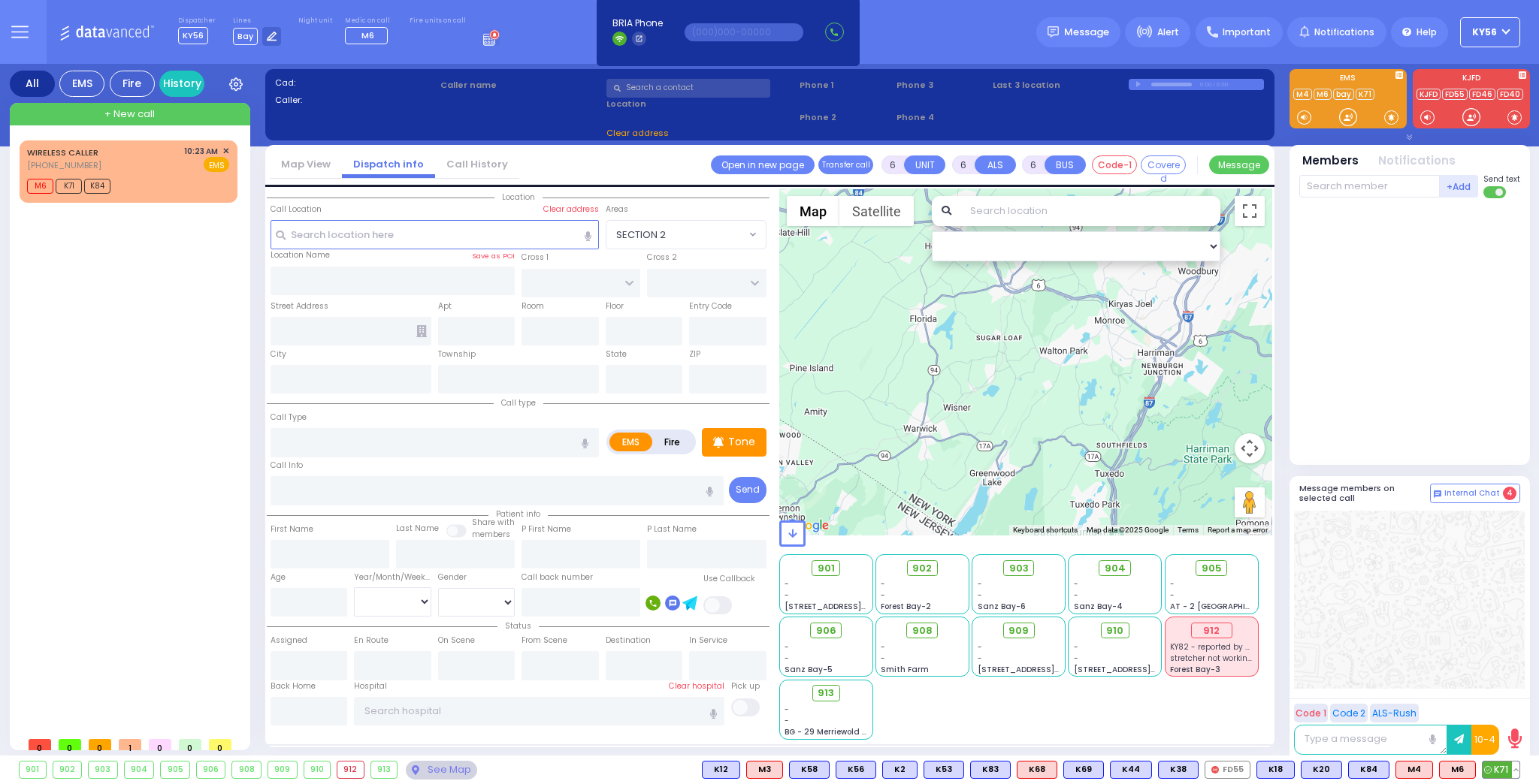
click at [1515, 768] on button at bounding box center [1515, 769] width 8 height 17
click at [1509, 707] on icon at bounding box center [1504, 703] width 16 height 16
click at [1508, 683] on icon at bounding box center [1504, 682] width 16 height 16
click at [1366, 571] on div at bounding box center [1409, 599] width 231 height 178
click at [150, 274] on div "WIRELESS CALLER (845) 837-8000 10:23 AM ✕ M6 K71 K84" at bounding box center [131, 435] width 224 height 589
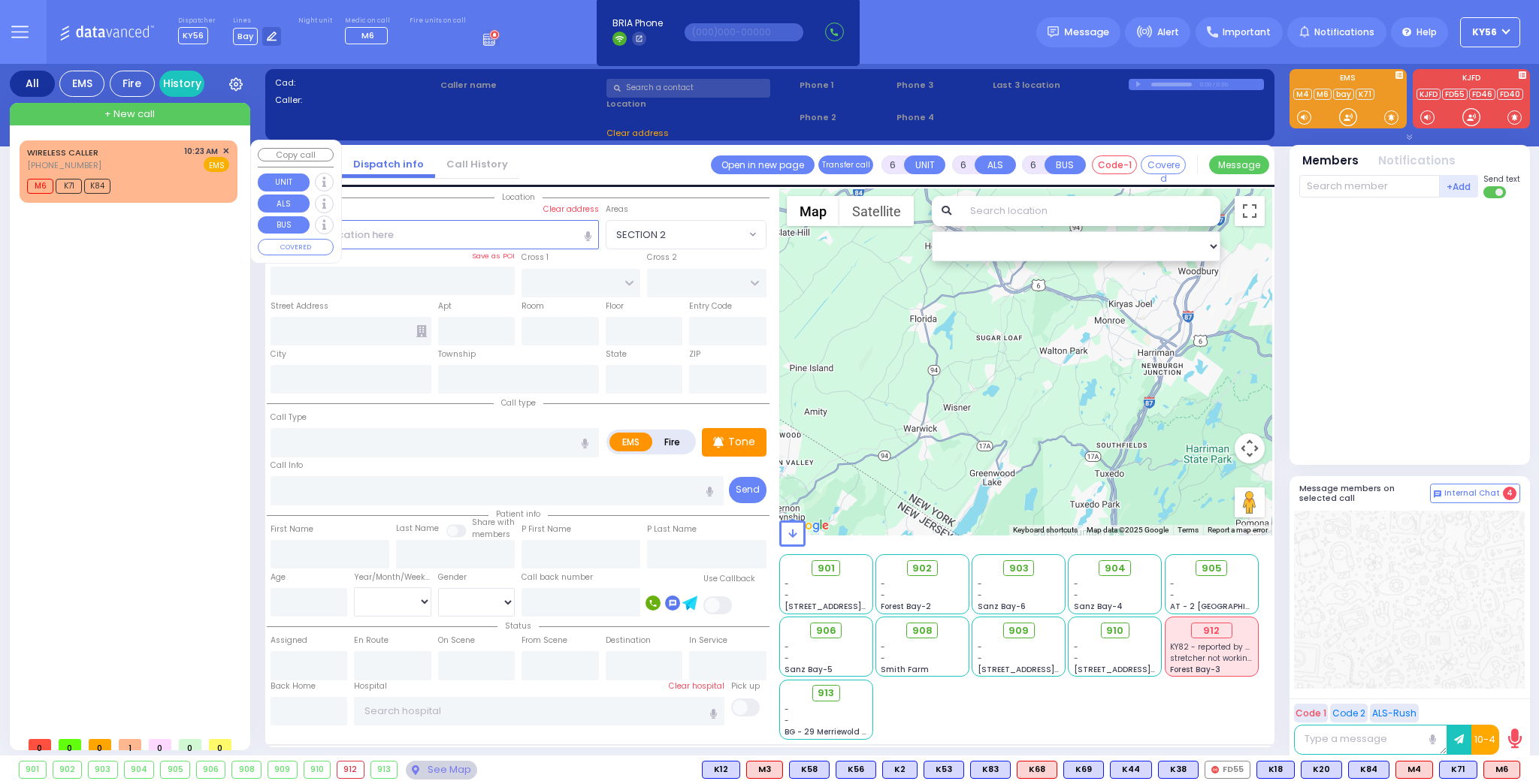
click at [178, 166] on div "WIRELESS CALLER (845) 837-8000 10:23 AM ✕ EMS" at bounding box center [128, 159] width 202 height 28
type input "2"
type input "1"
select select
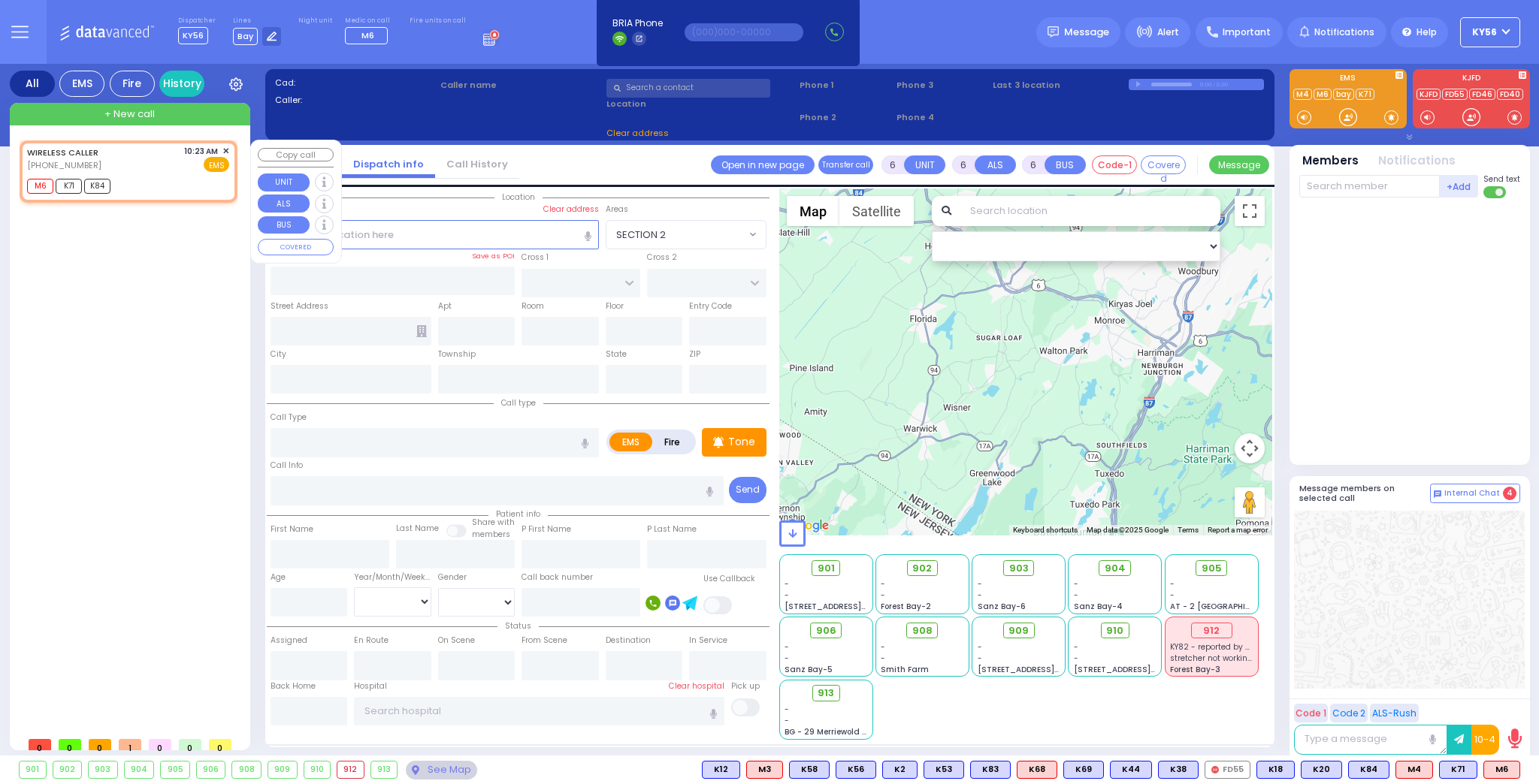
radio input "true"
select select
type input "10:23"
type input "10:24"
select select "Hatzalah Garages"
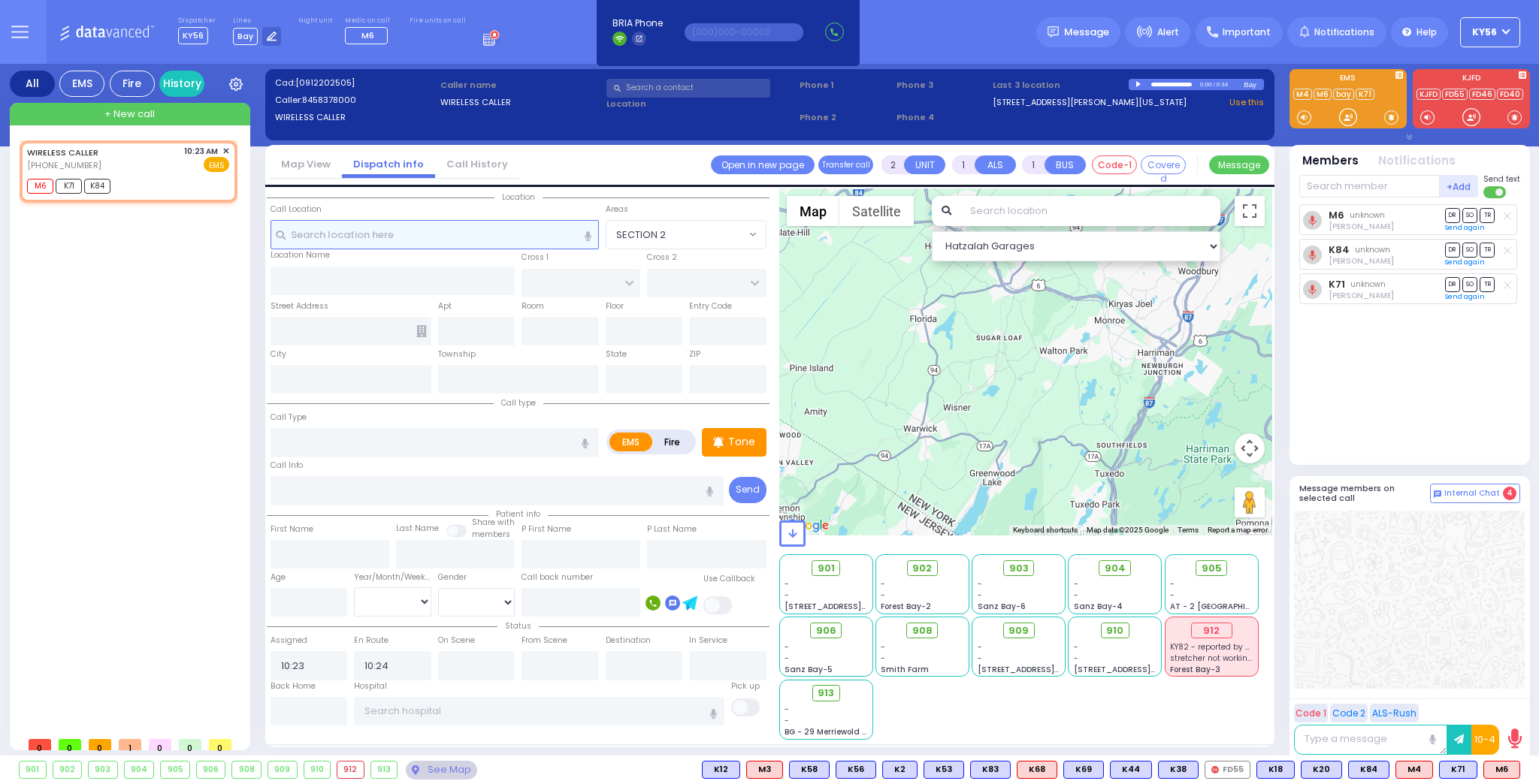
click at [436, 233] on input "text" at bounding box center [434, 234] width 329 height 29
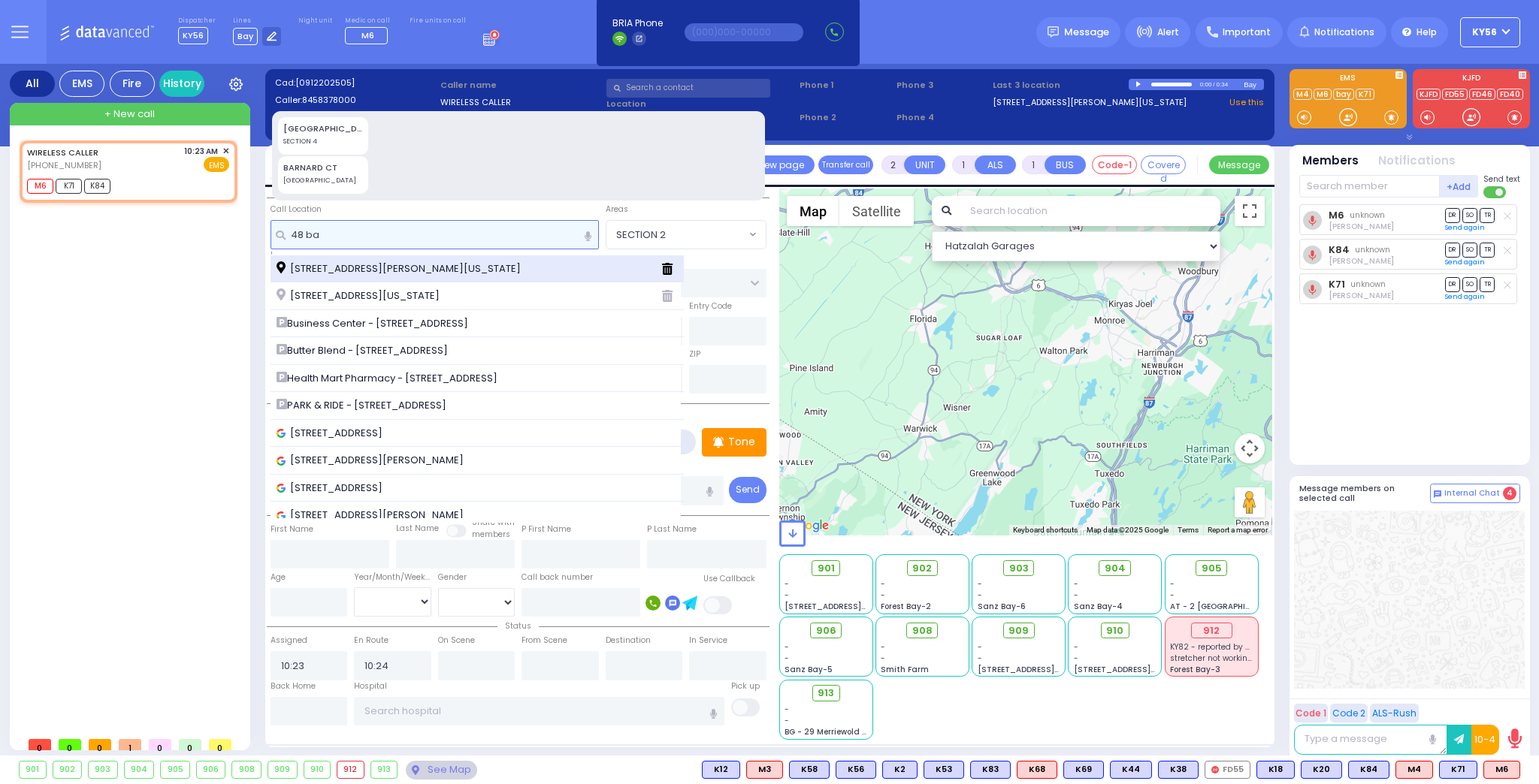
type input "48 ba"
click at [444, 263] on span "[STREET_ADDRESS][PERSON_NAME][US_STATE]" at bounding box center [401, 268] width 249 height 15
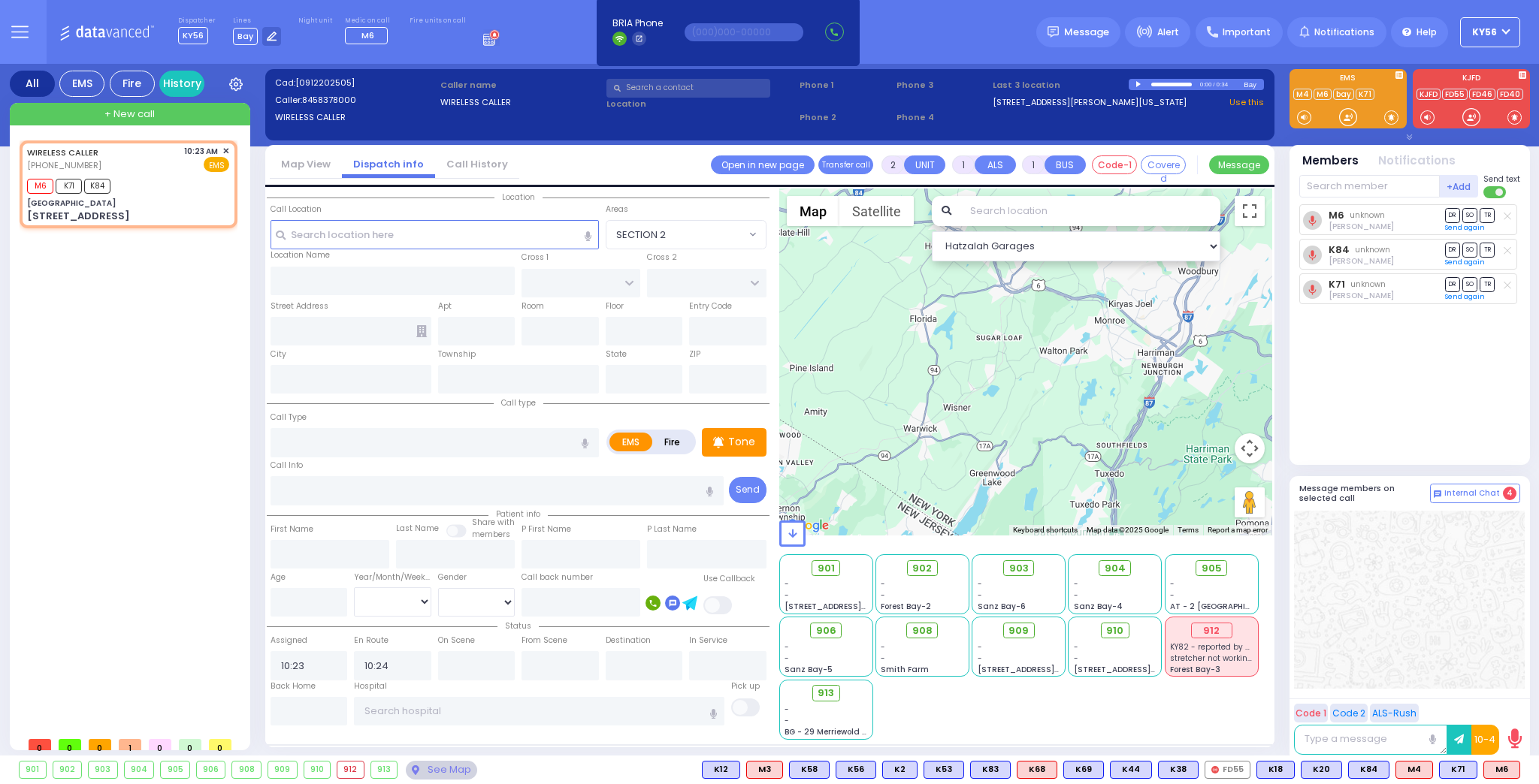
select select
radio input "true"
select select
select select "Hatzalah Garages"
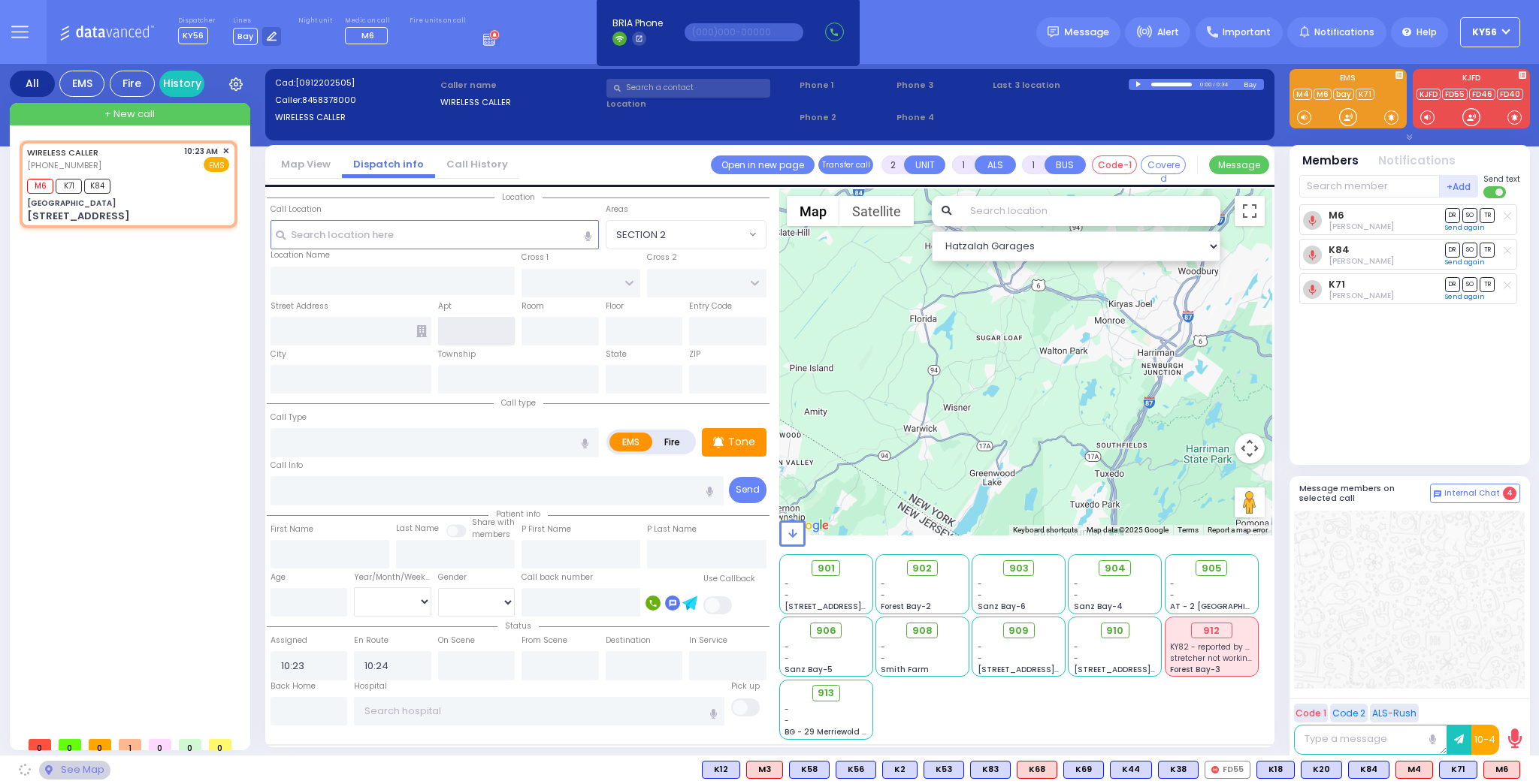
type input "Bakertown Road"
type input "MERON DR"
type input "RATZFERT WAY"
type input "48 Bakertown Road"
type input "6"
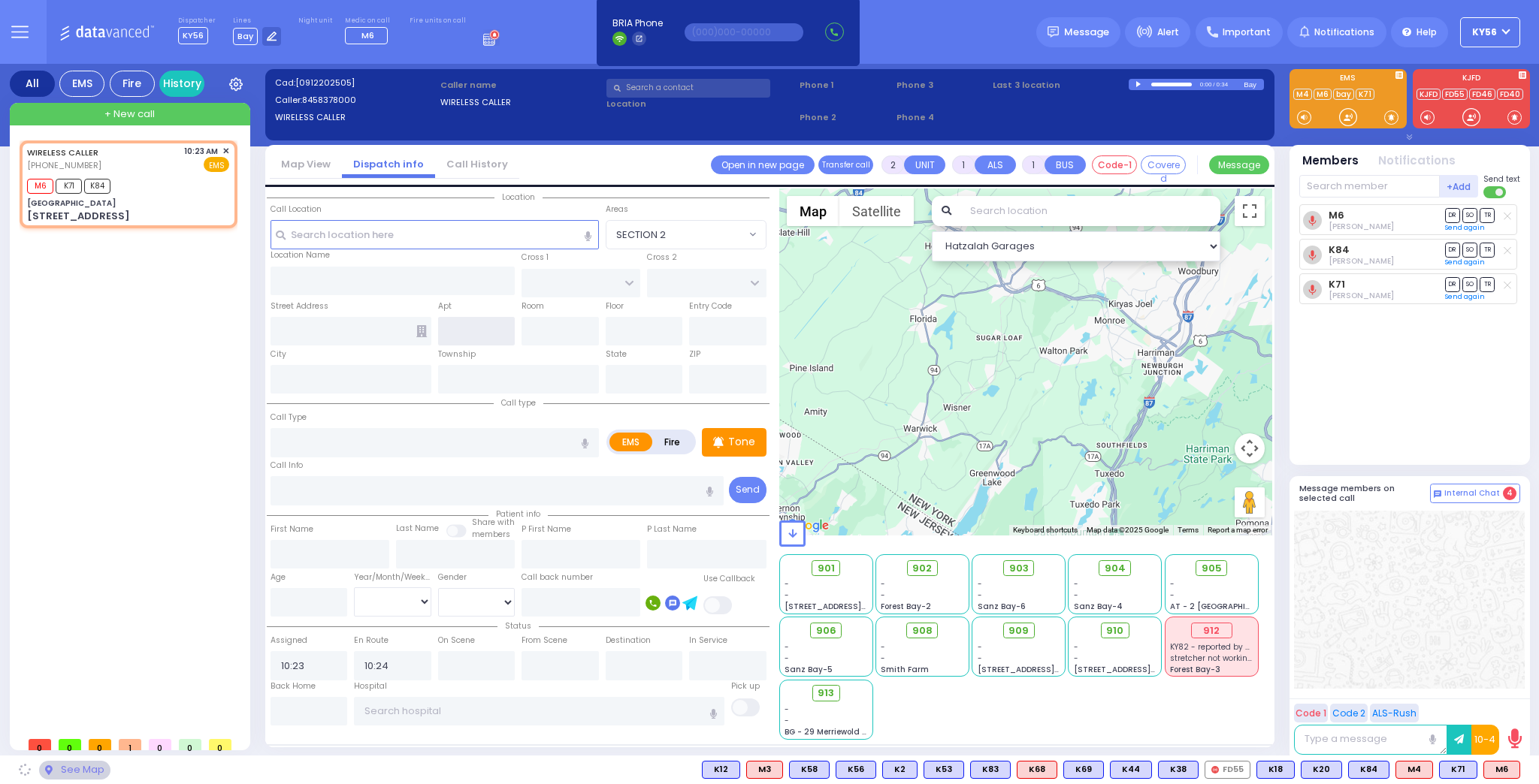
type input "2"
type input "[PERSON_NAME]"
type input "[US_STATE]"
type input "10930"
select select "SECTION 6"
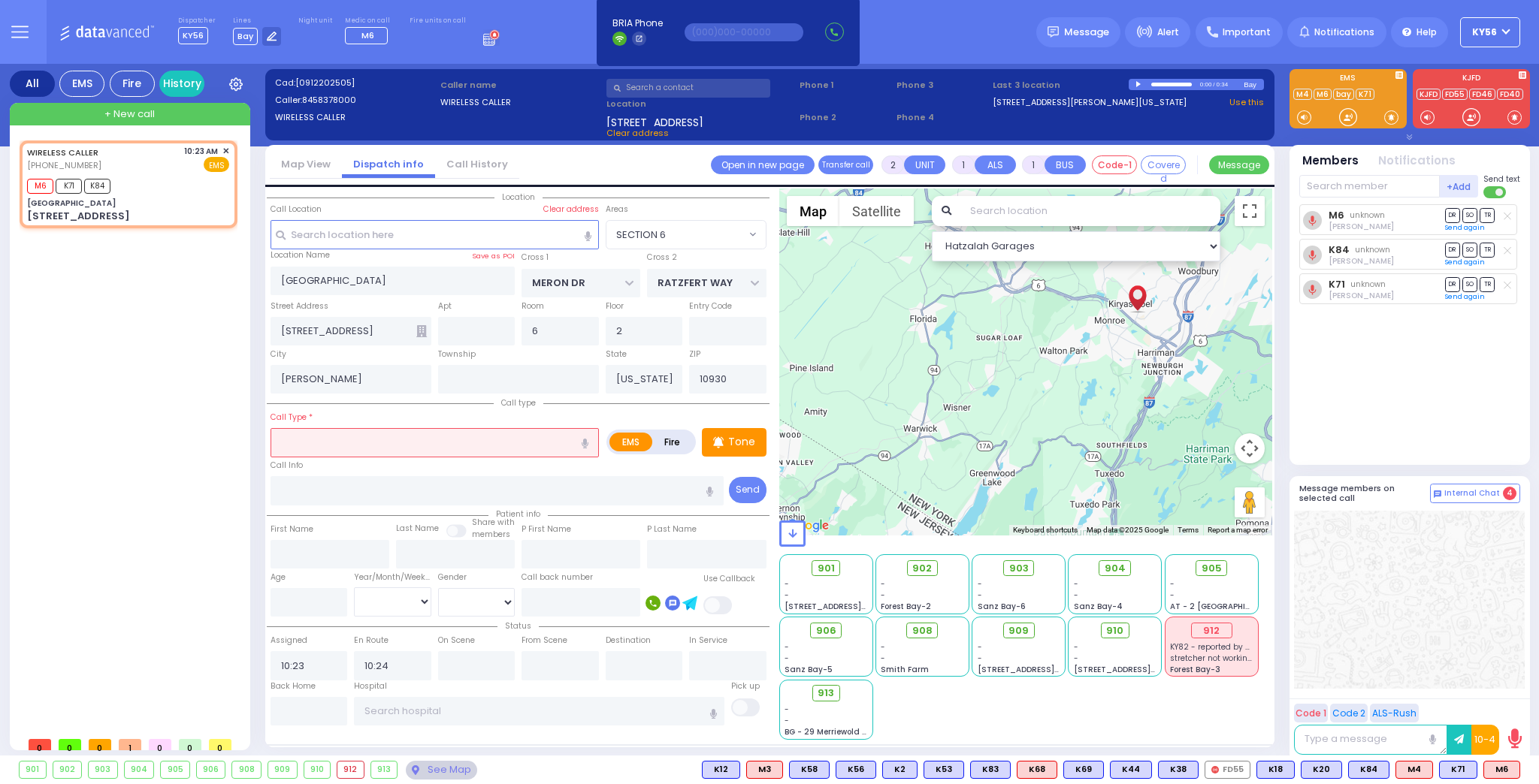
click at [397, 443] on input "text" at bounding box center [434, 442] width 329 height 29
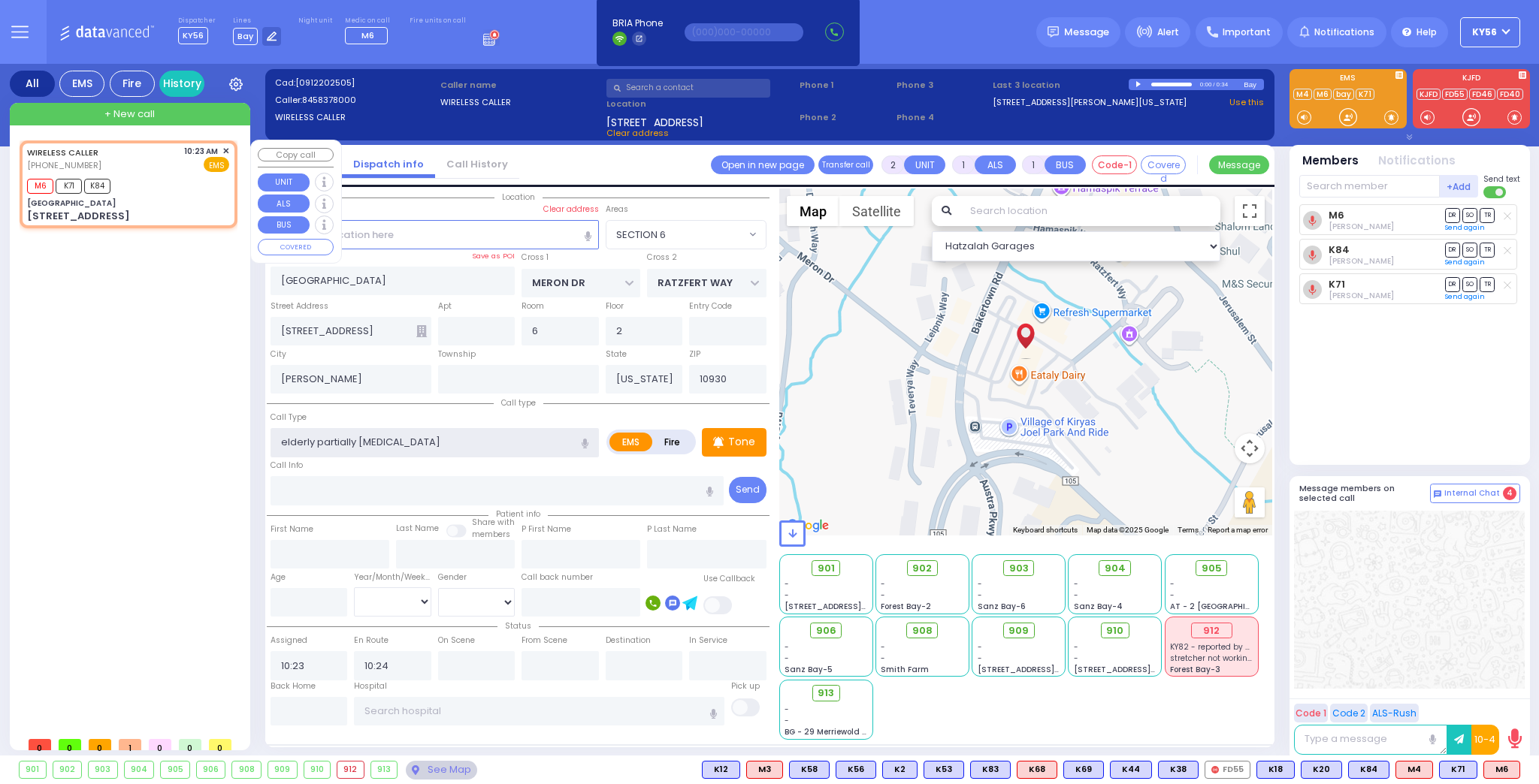
type input "elderly partially choking"
click at [172, 181] on div "M6 K71 K84" at bounding box center [128, 185] width 202 height 19
select select
radio input "true"
select select
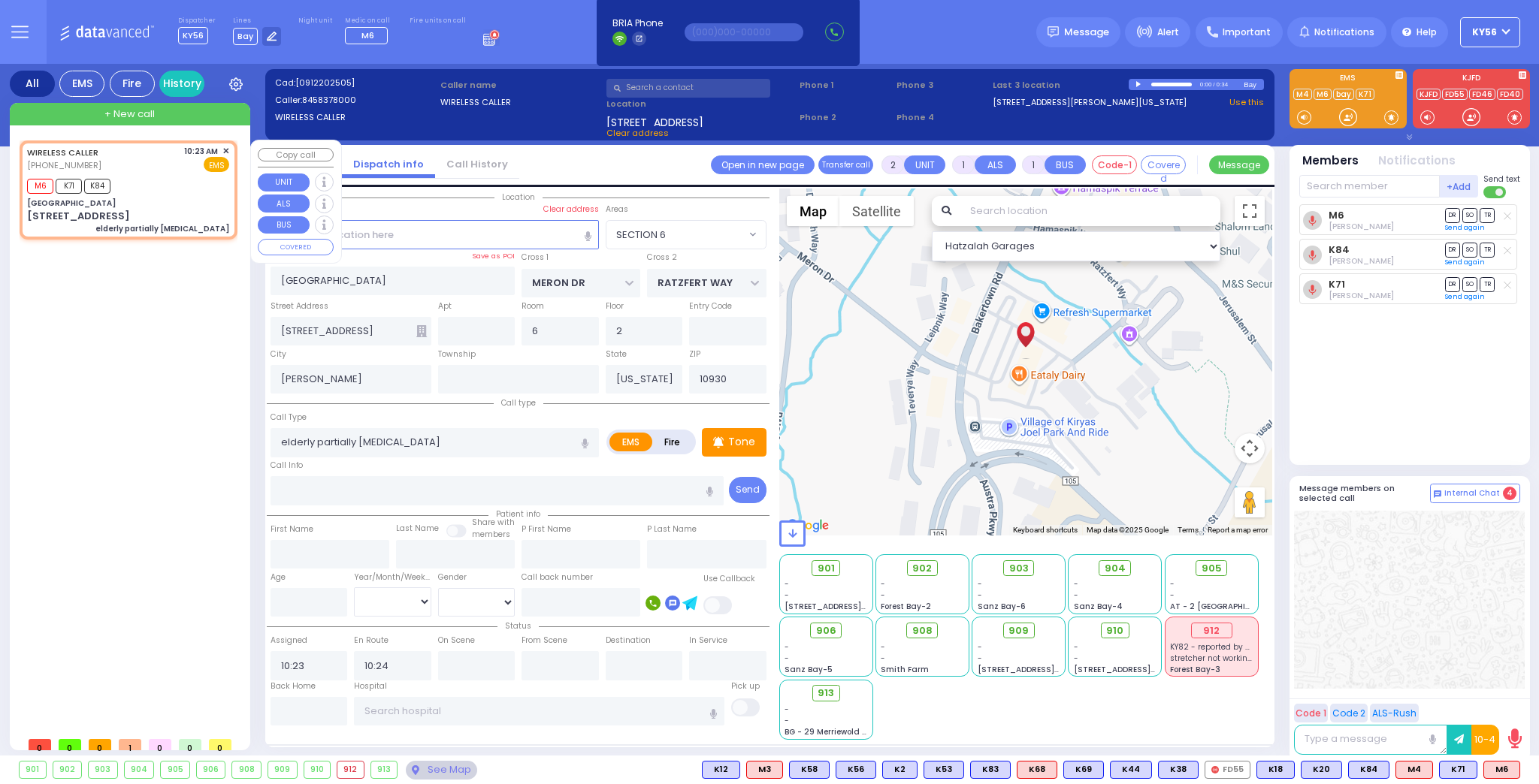
select select "Hatzalah Garages"
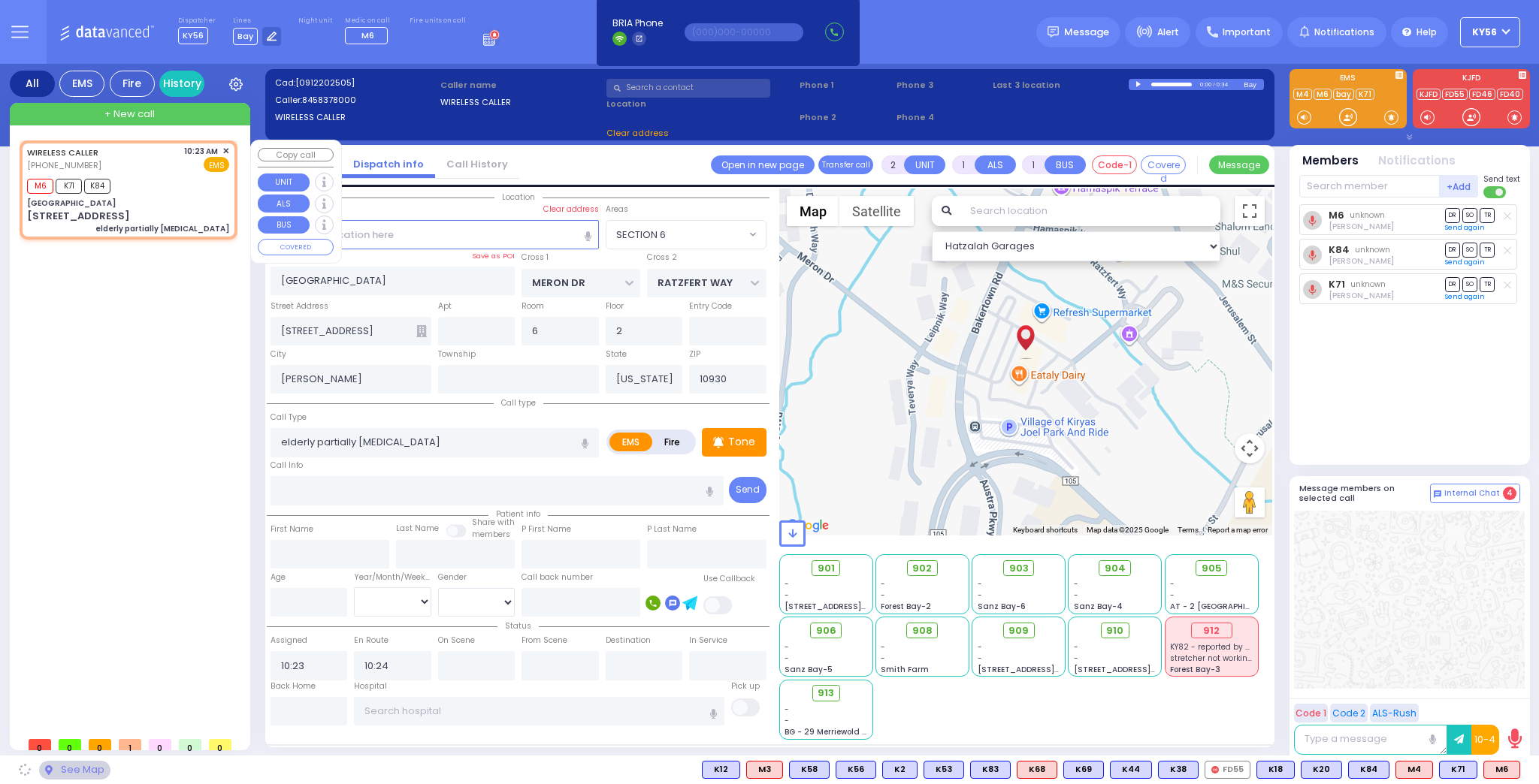
select select
radio input "true"
select select
select select "Hatzalah Garages"
select select "SECTION 6"
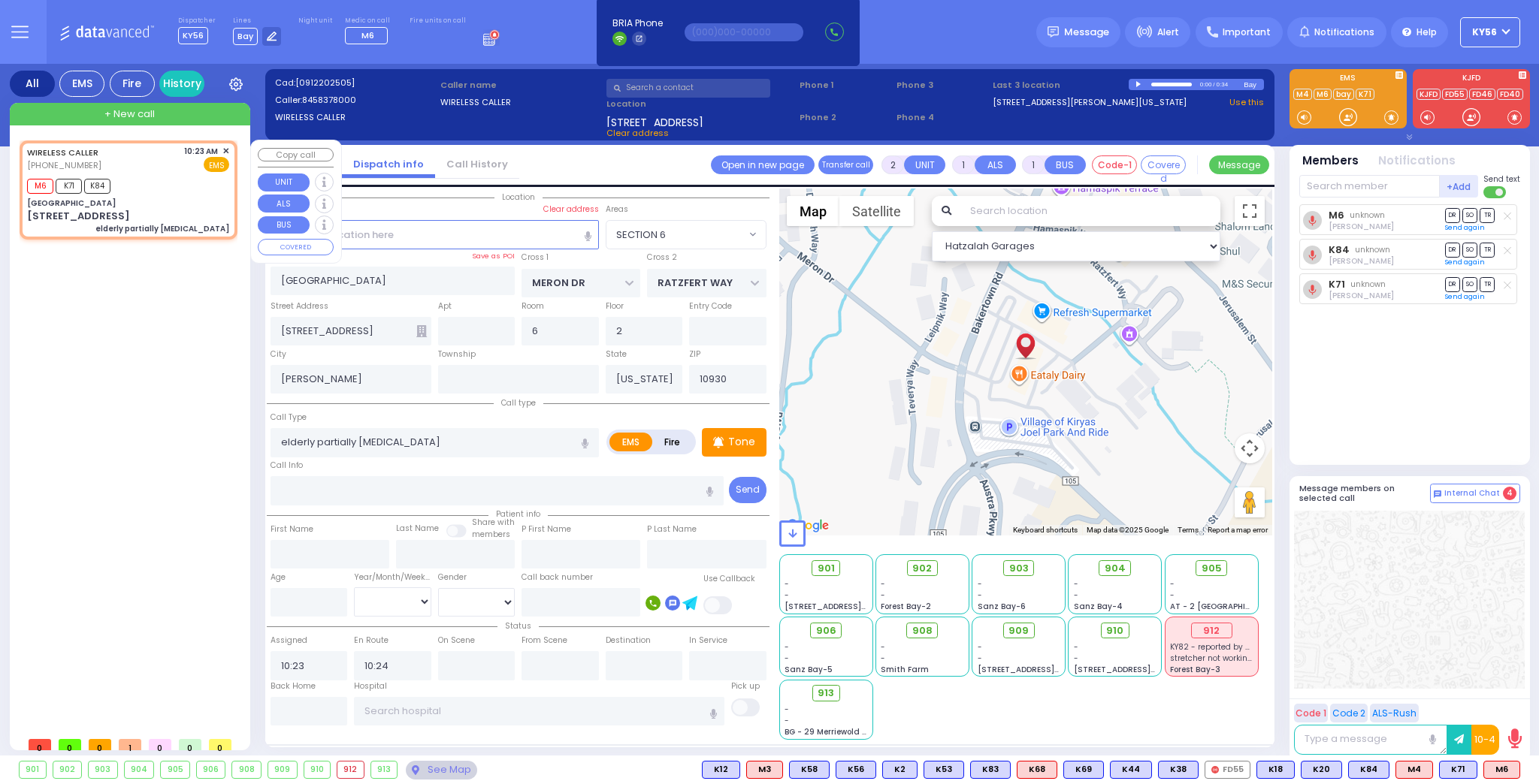
select select "SECTION 6"
click at [226, 150] on span "✕" at bounding box center [226, 151] width 7 height 13
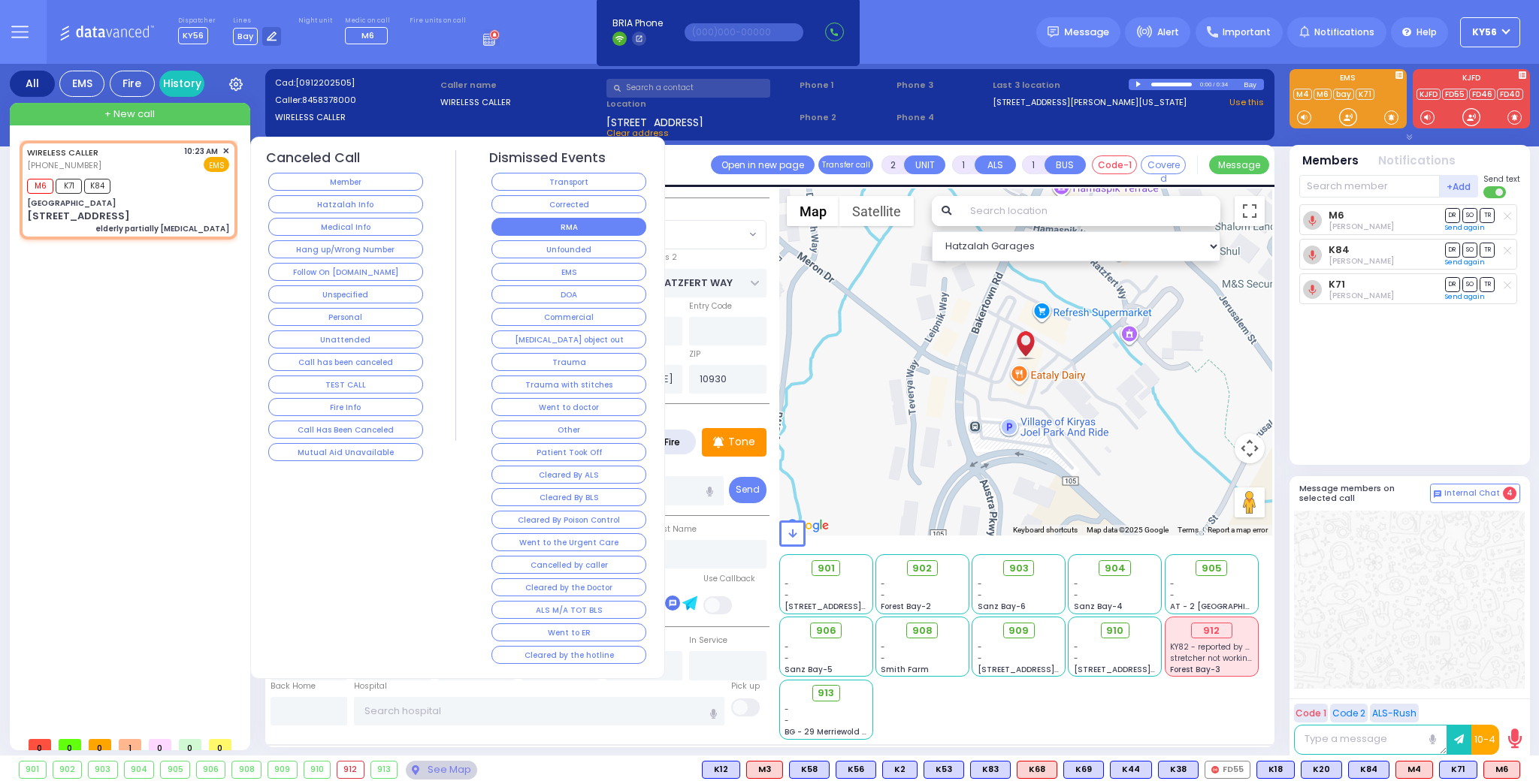
click at [620, 225] on button "RMA" at bounding box center [569, 226] width 155 height 18
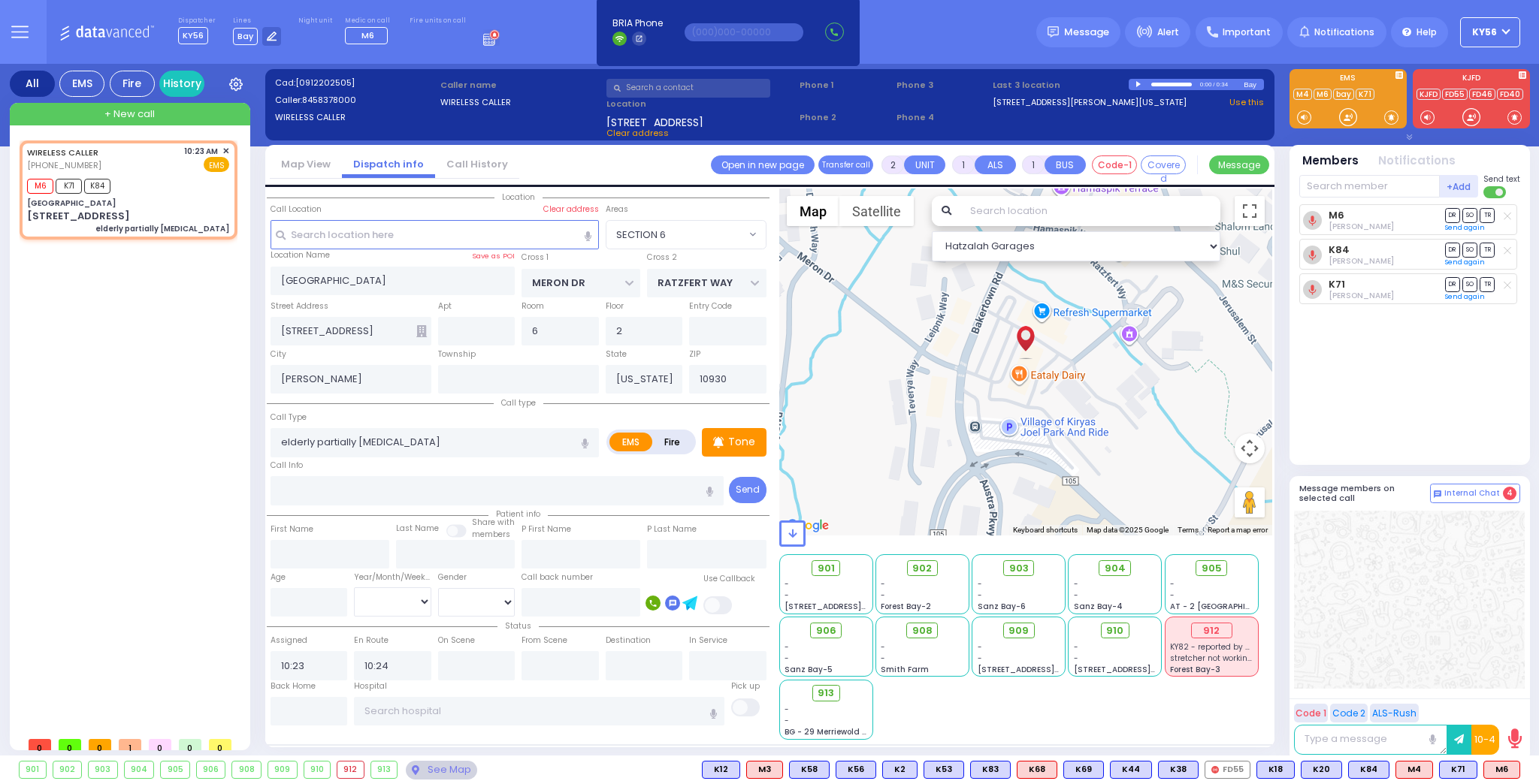
select select
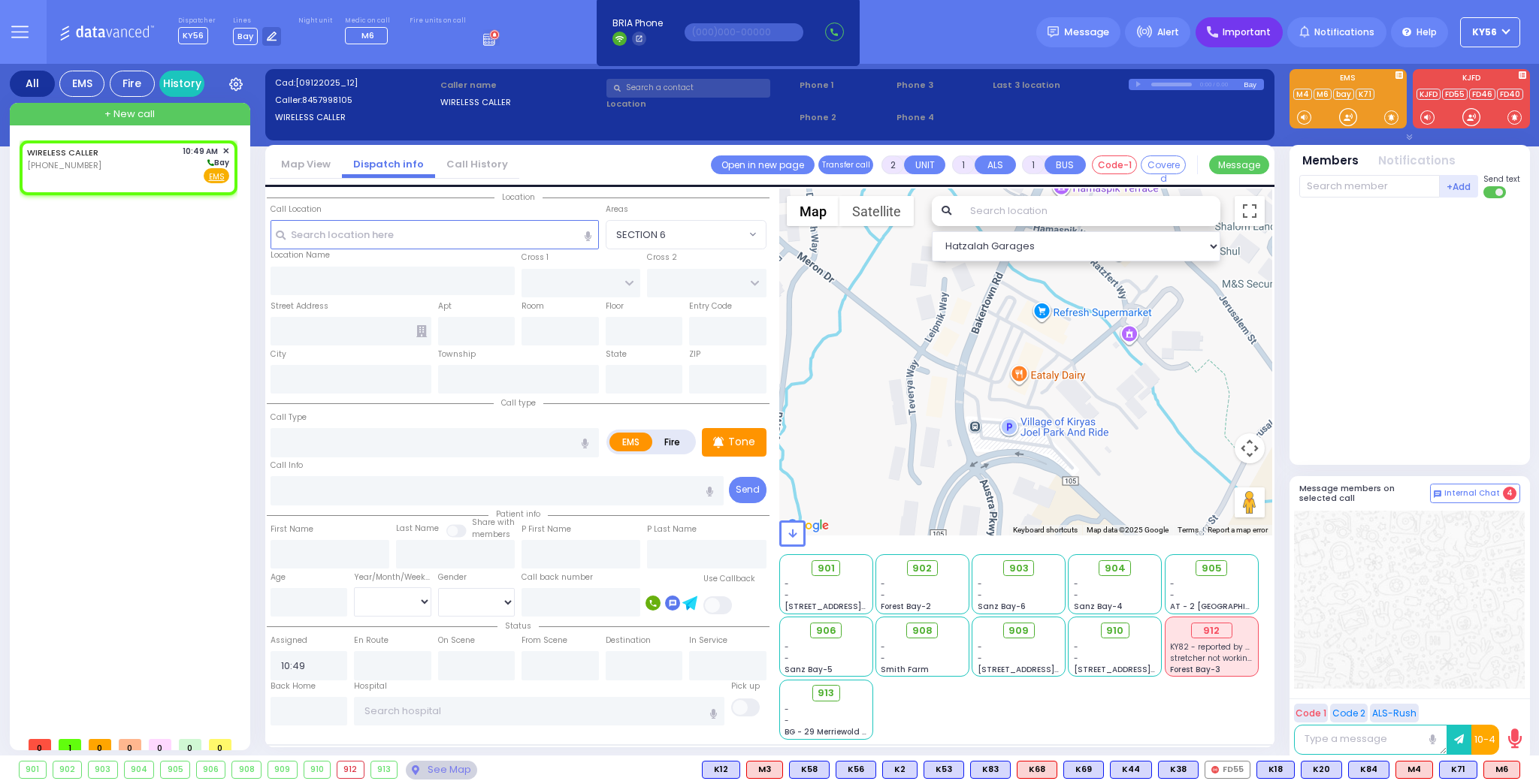
click at [1239, 36] on span "Important" at bounding box center [1246, 32] width 48 height 14
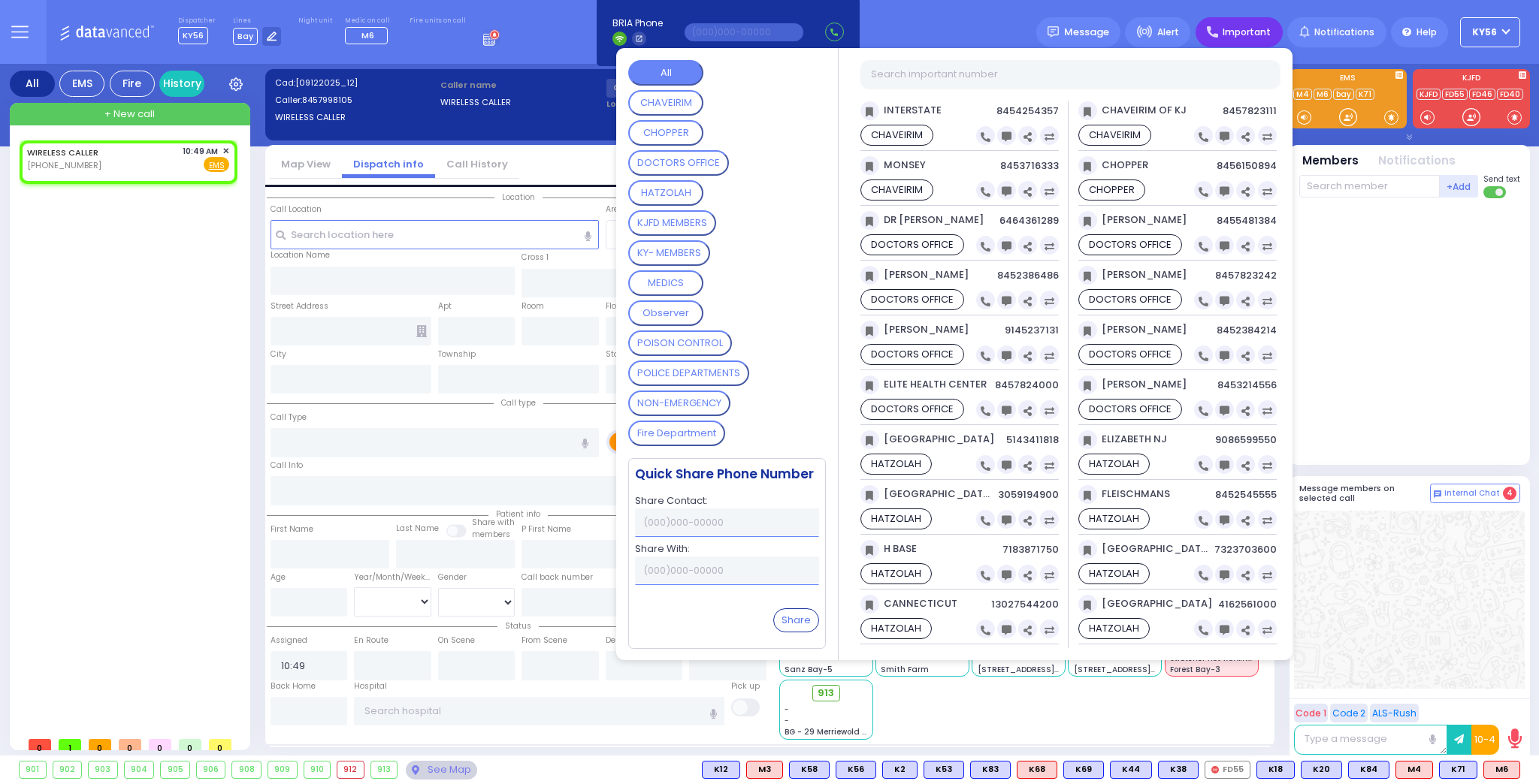
click at [161, 274] on div "WIRELESS CALLER (845) 799-8105 10:49 AM ✕ EMS" at bounding box center [131, 435] width 224 height 589
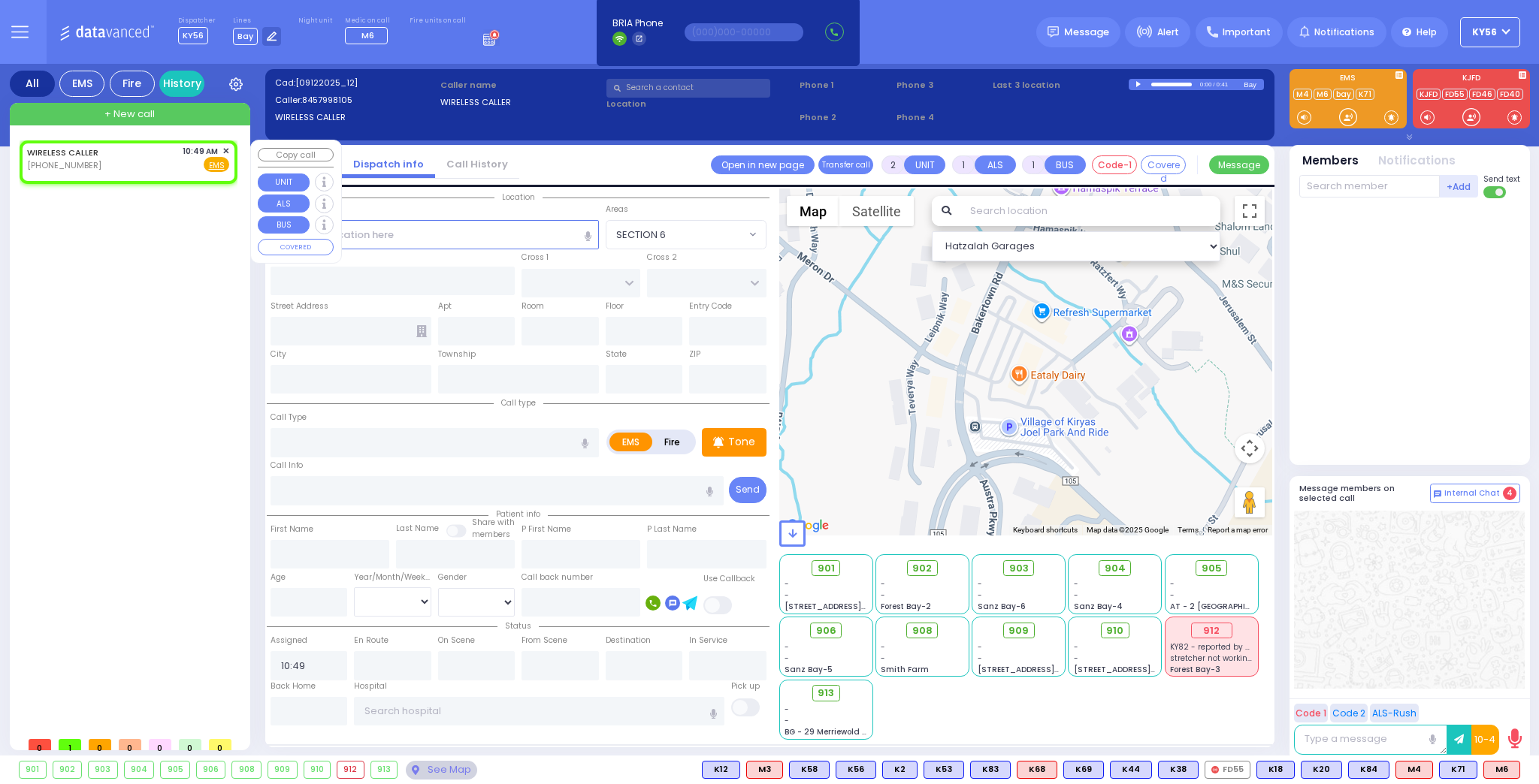
click at [227, 151] on span "✕" at bounding box center [226, 151] width 7 height 13
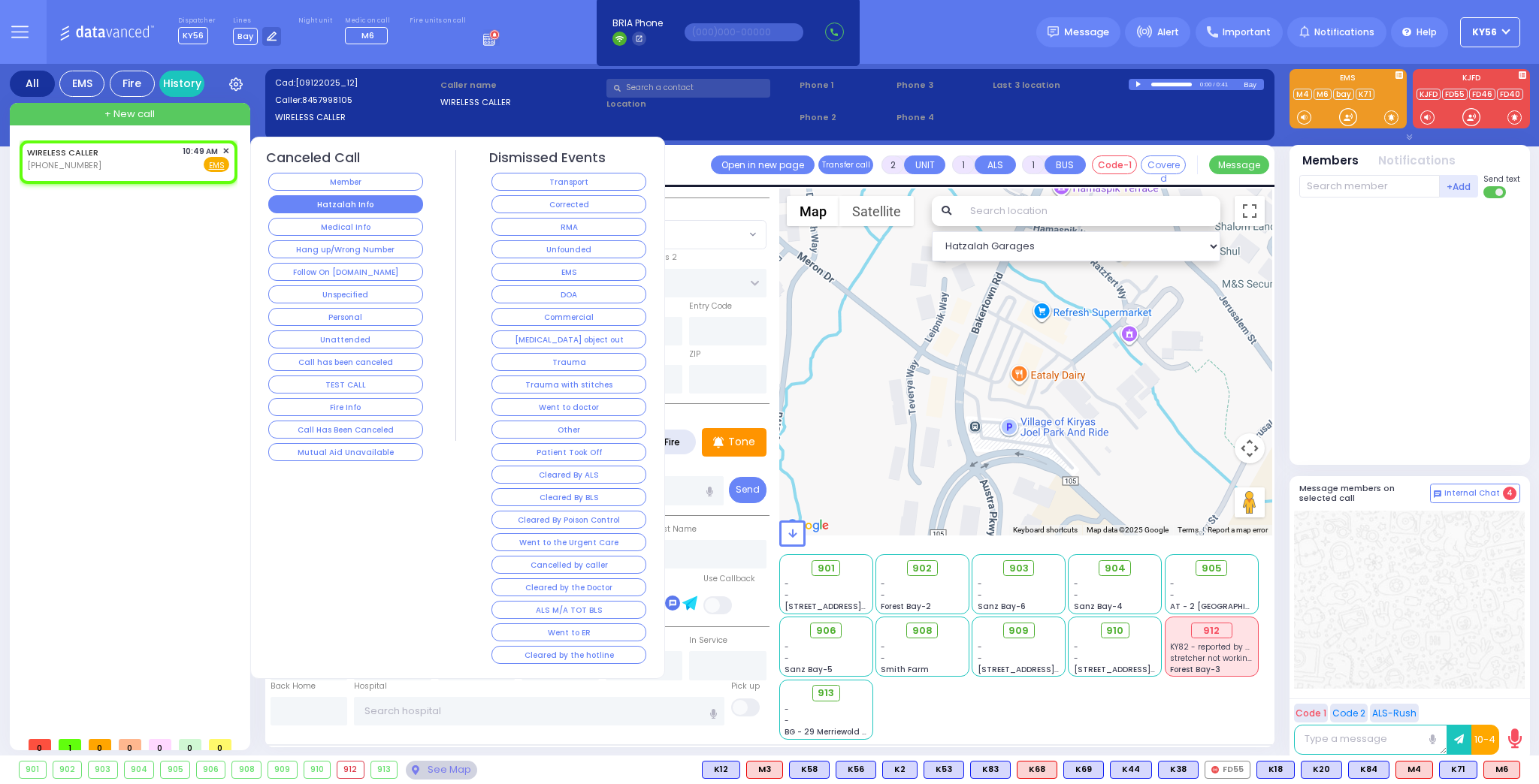
click at [341, 201] on button "Hatzalah Info" at bounding box center [346, 204] width 155 height 18
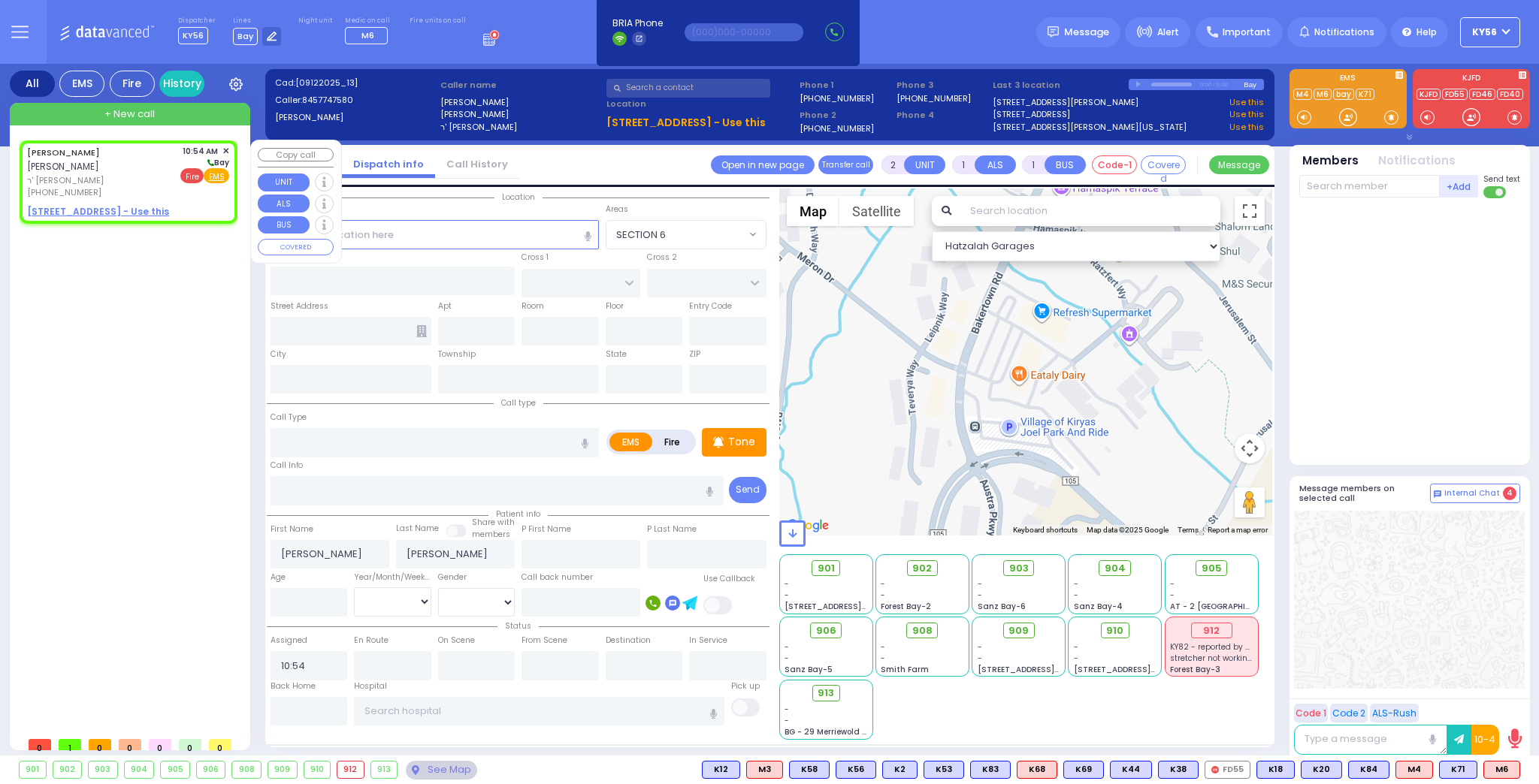
click at [193, 177] on span "Fire" at bounding box center [192, 175] width 24 height 15
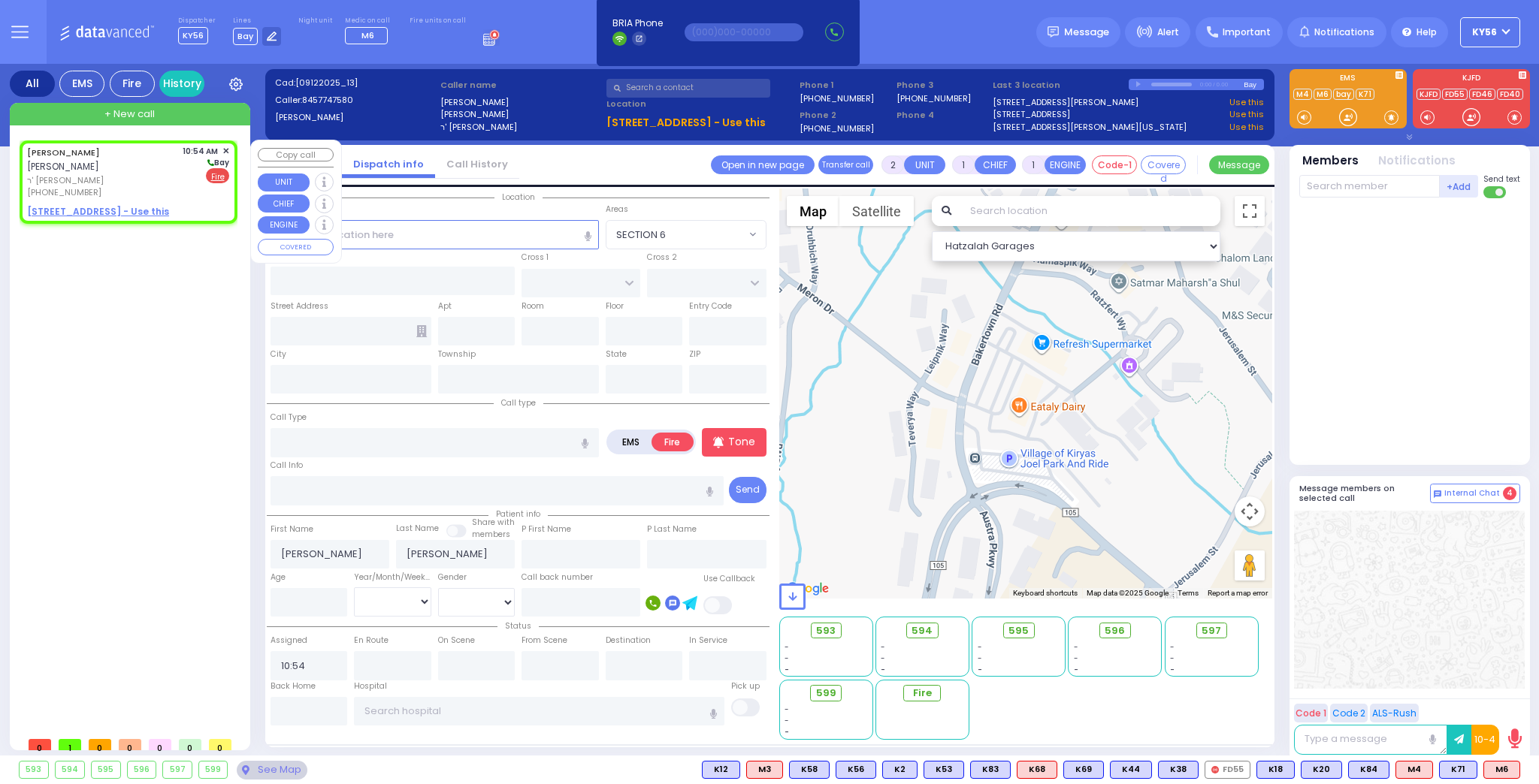
click at [119, 205] on u "16 PRAG BLVD 203 - Use this" at bounding box center [98, 211] width 142 height 13
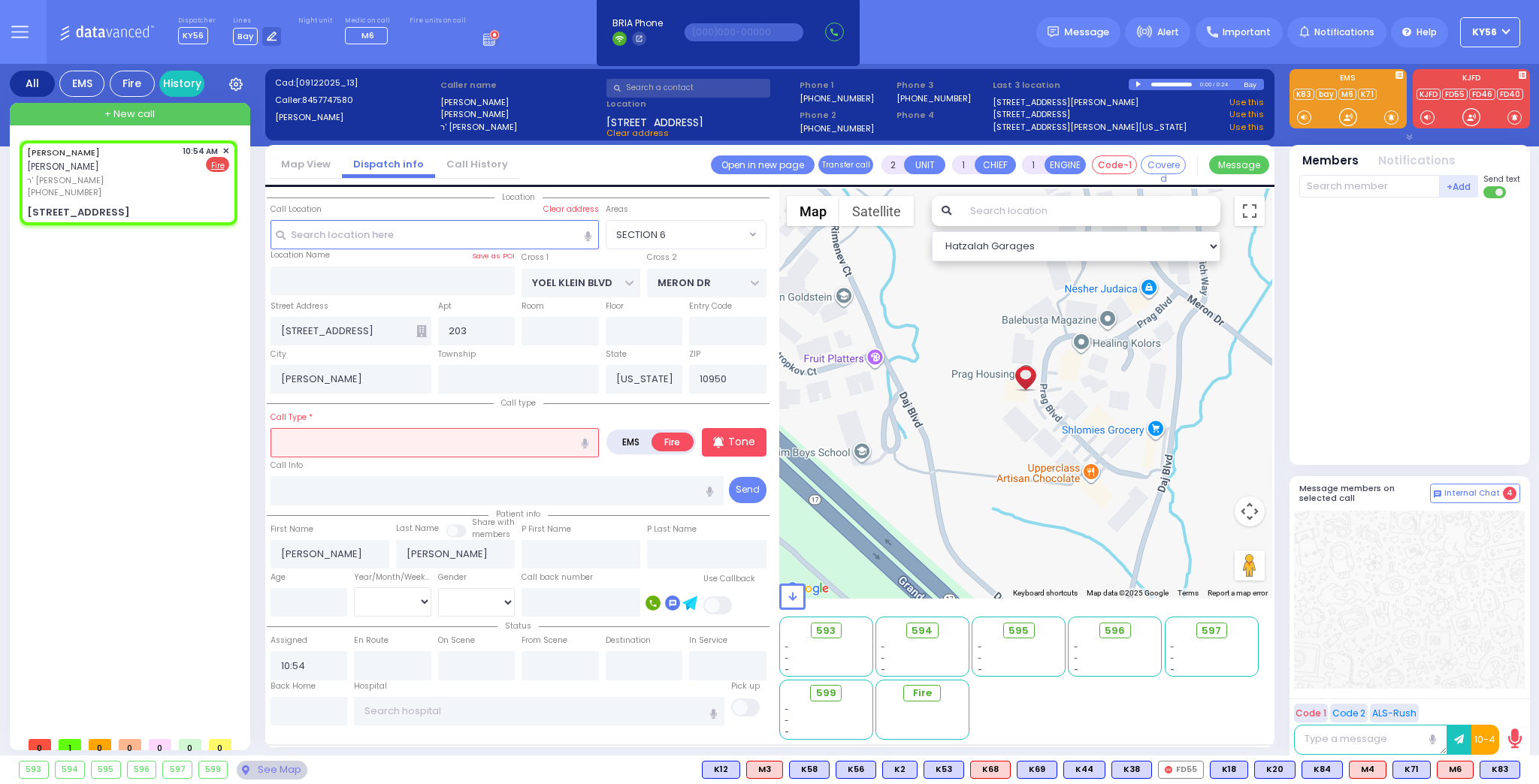
click at [336, 443] on input "text" at bounding box center [434, 442] width 329 height 29
click at [732, 447] on p "Tone" at bounding box center [741, 442] width 27 height 16
click at [347, 428] on input "text" at bounding box center [434, 442] width 329 height 29
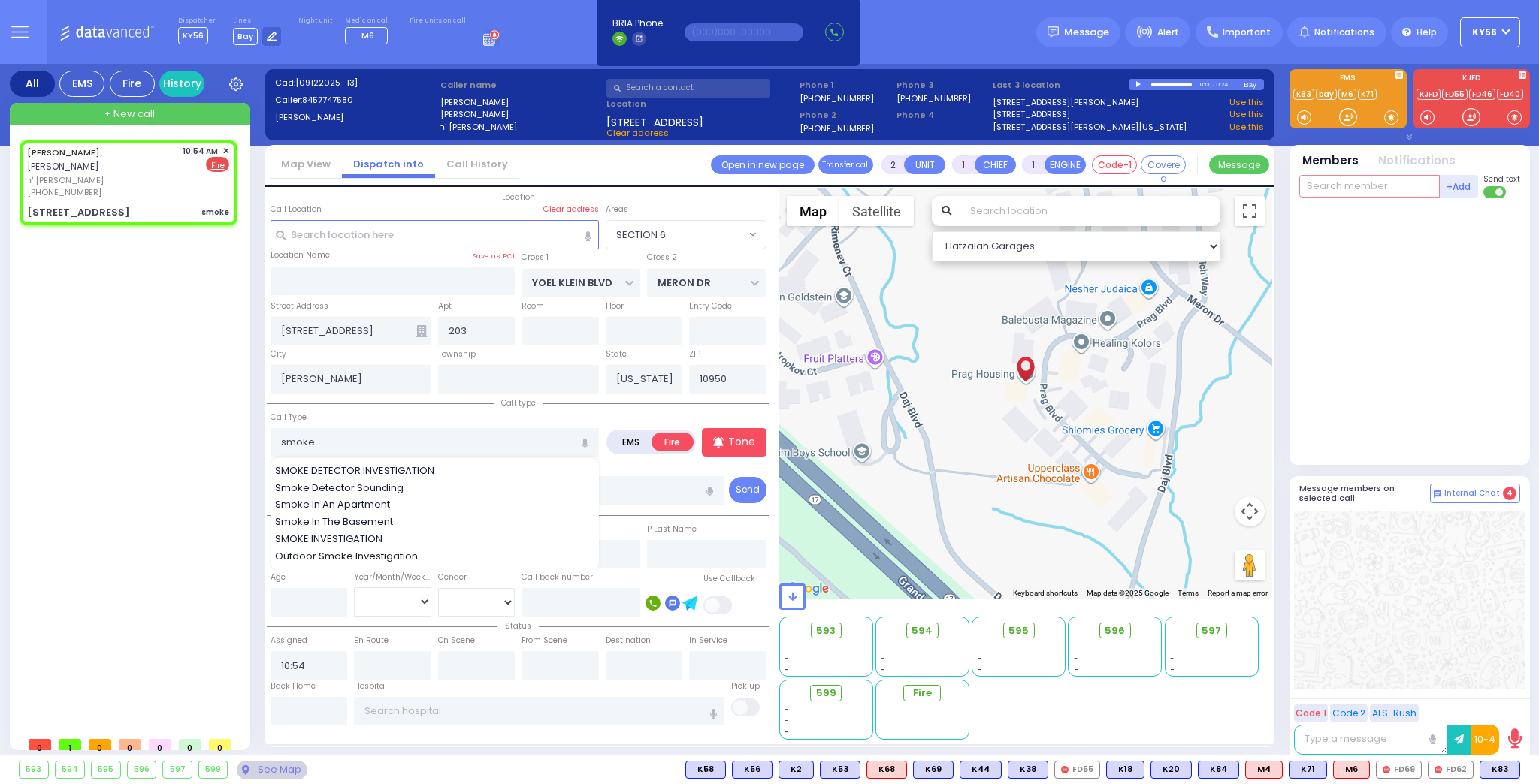
click at [1349, 183] on input "text" at bounding box center [1369, 186] width 140 height 23
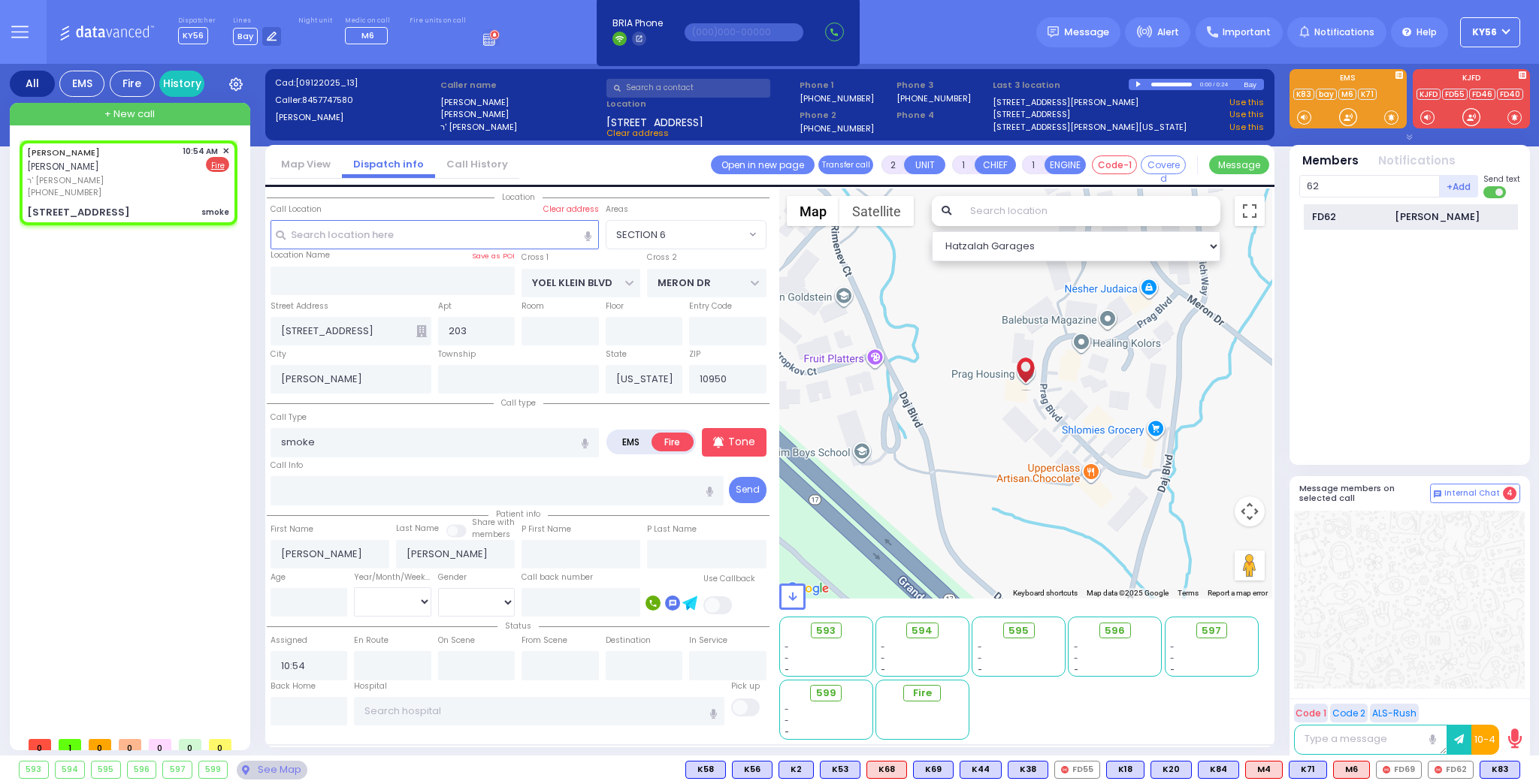
click at [1354, 211] on div "FD62" at bounding box center [1349, 217] width 75 height 15
click at [1349, 186] on input "text" at bounding box center [1369, 186] width 140 height 23
select select "SECTION 6"
select select
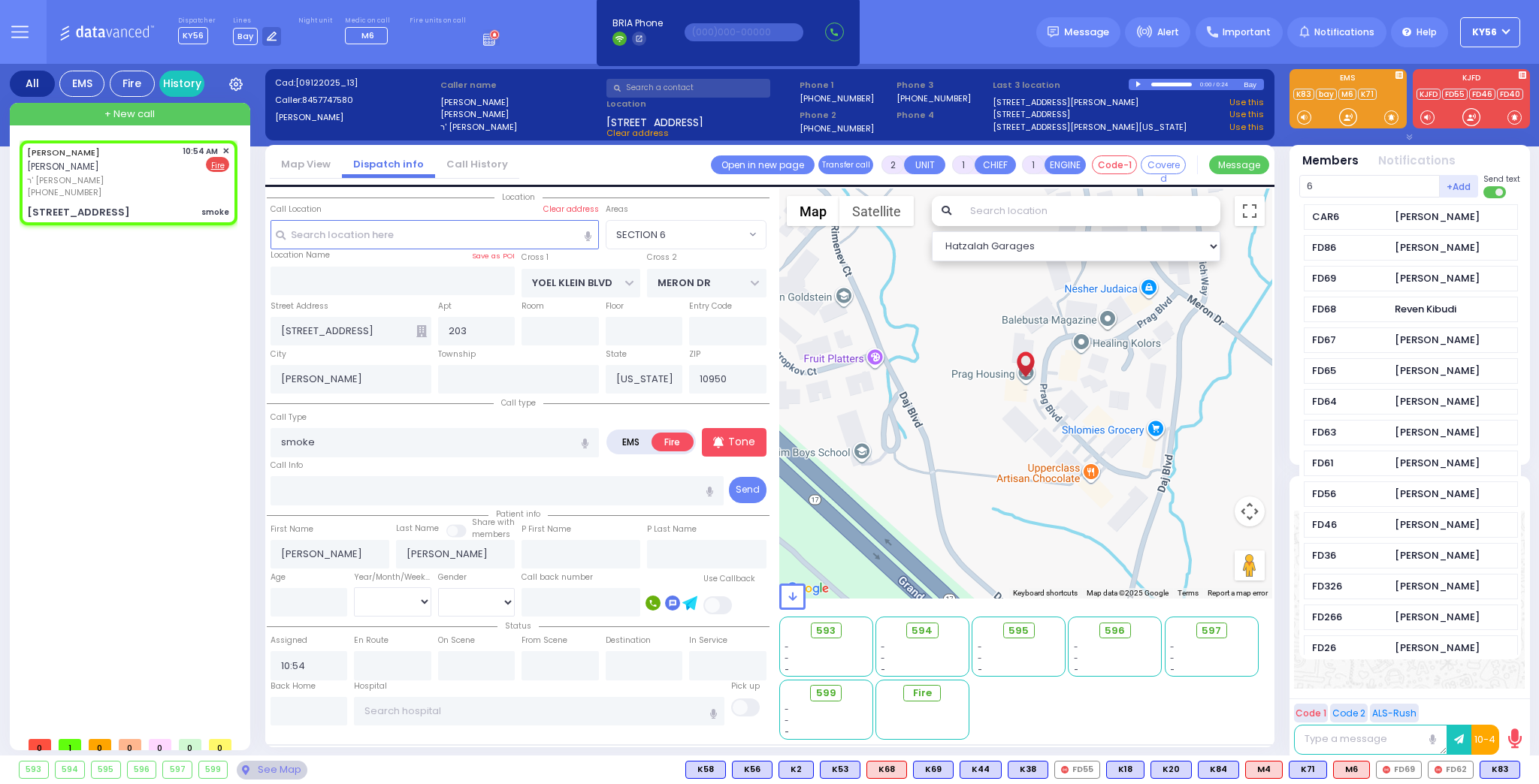
type input "69"
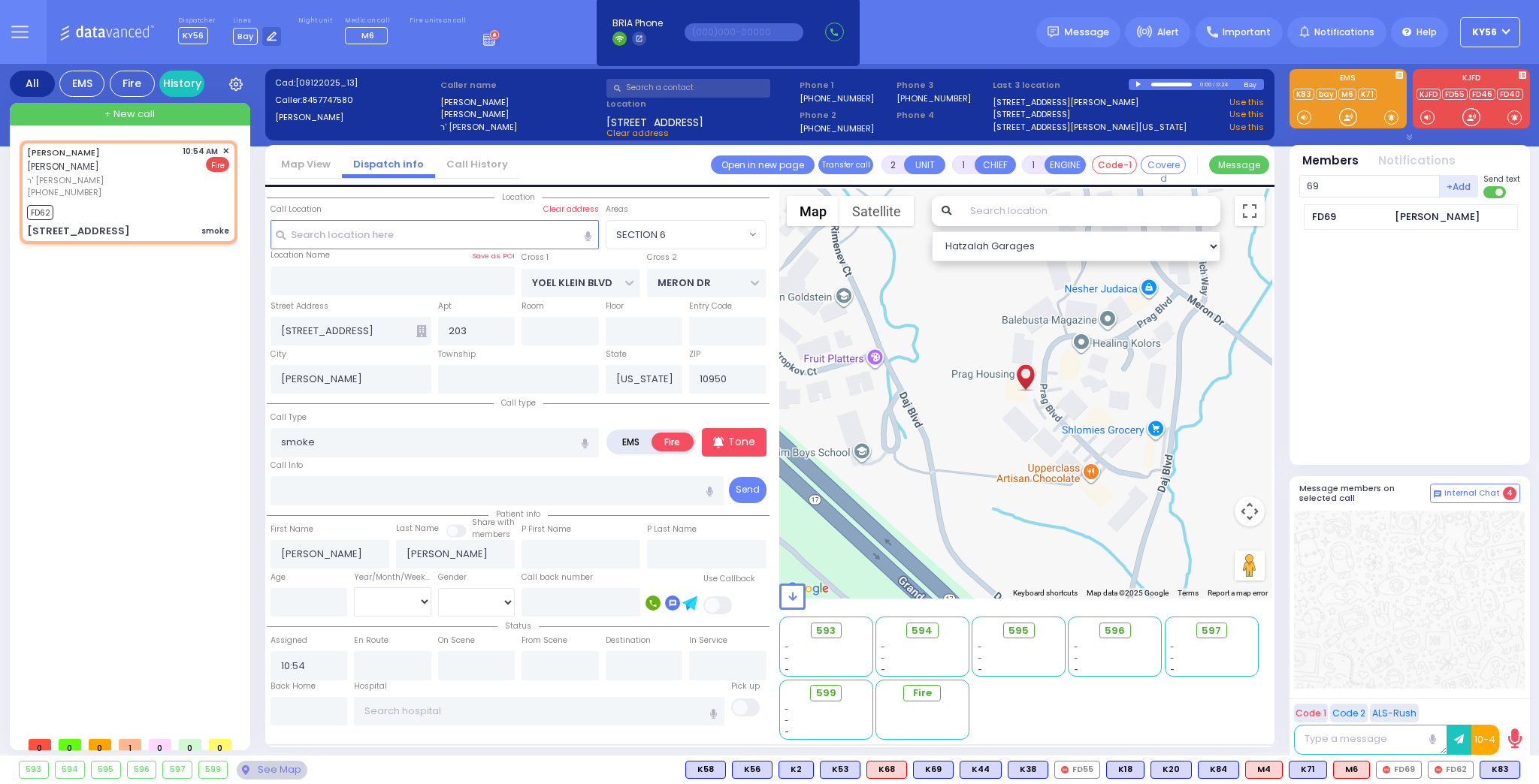
select select
radio input "true"
select select
type input "10:55"
select select "SECTION 6"
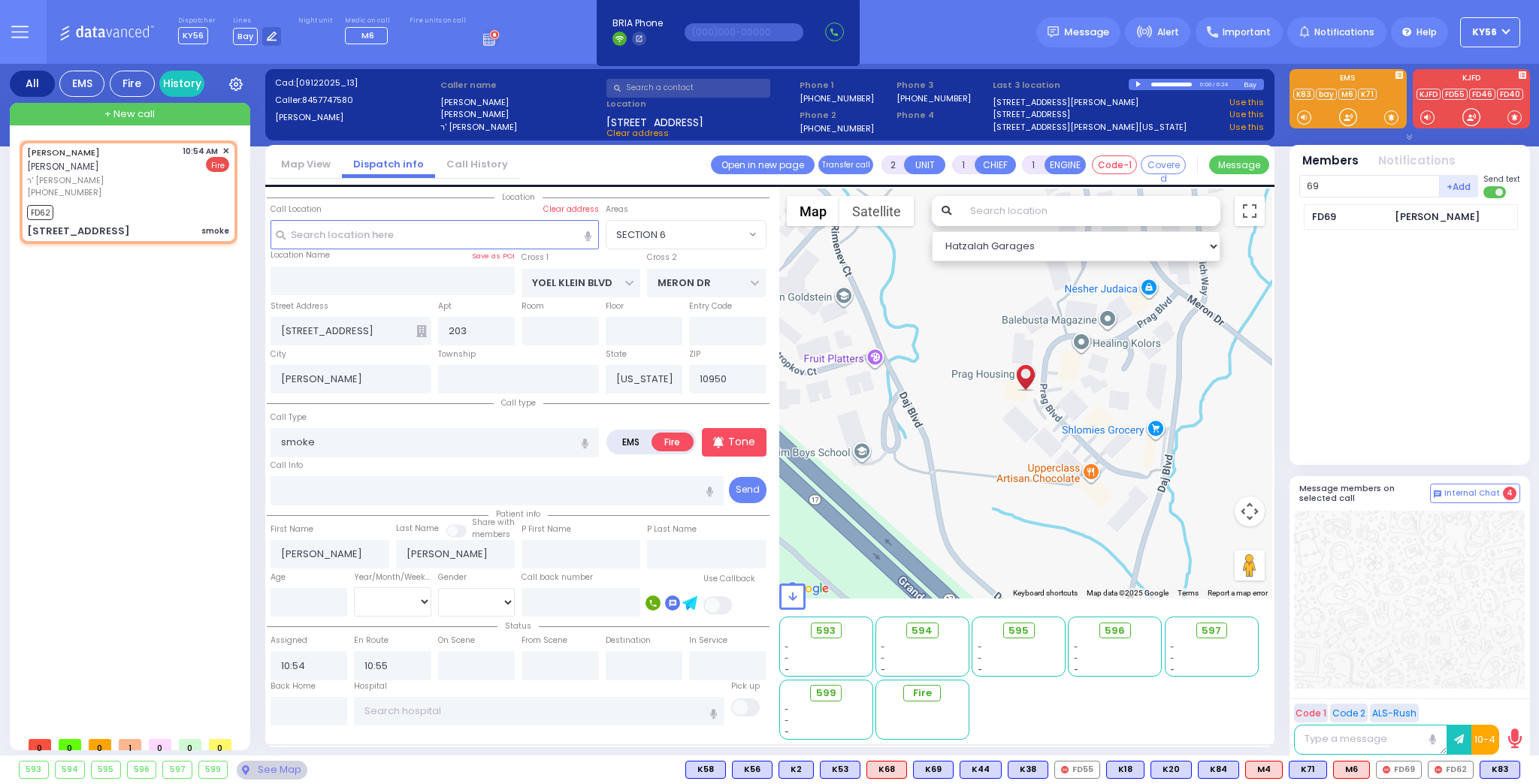
select select "Hatzalah Garages"
type input "69"
click at [1342, 210] on div "FD69" at bounding box center [1349, 217] width 75 height 15
click at [1346, 188] on input "text" at bounding box center [1369, 186] width 140 height 23
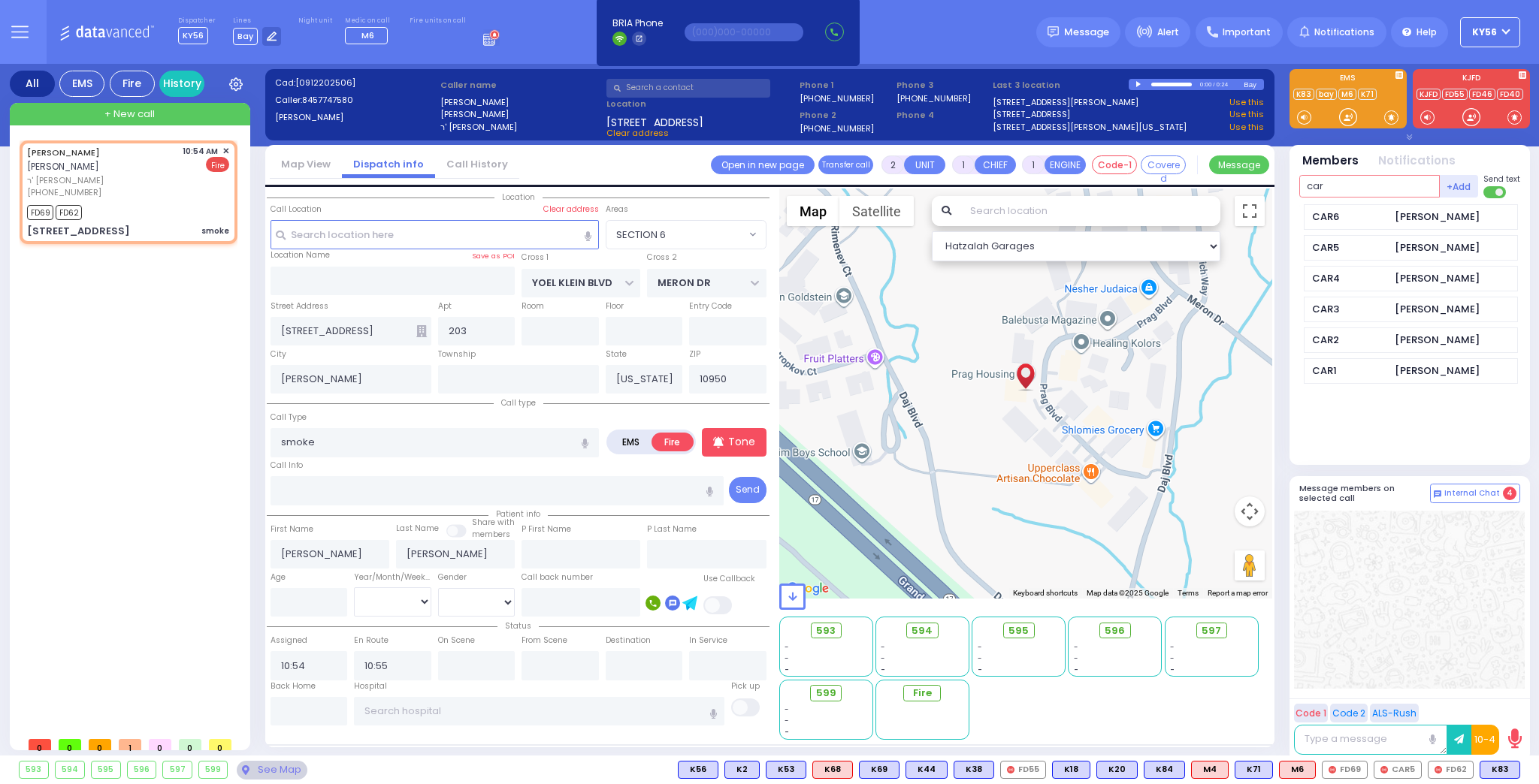
type input "car5"
select select
radio input "true"
select select
select select "SECTION 6"
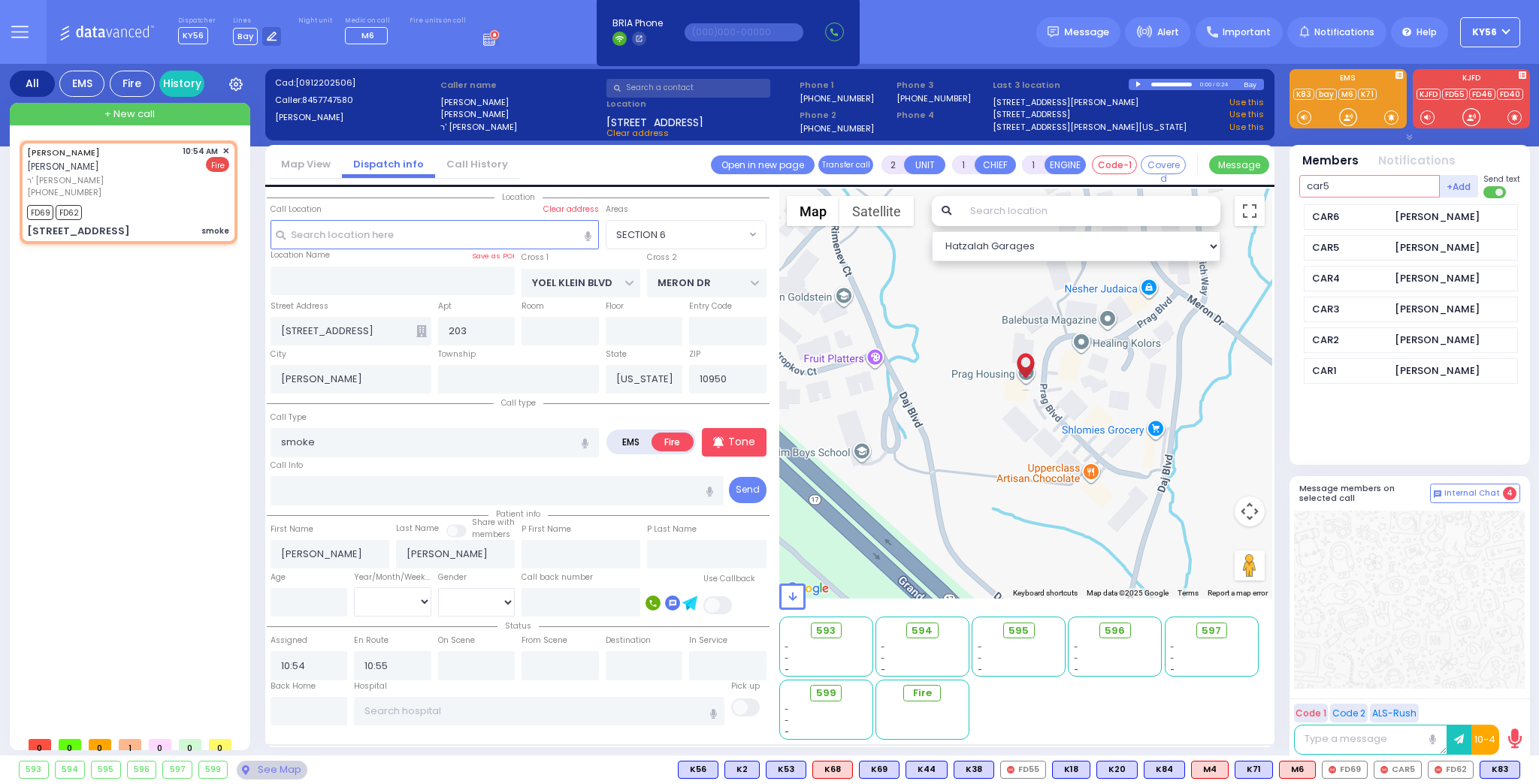
select select "Hatzalah Garages"
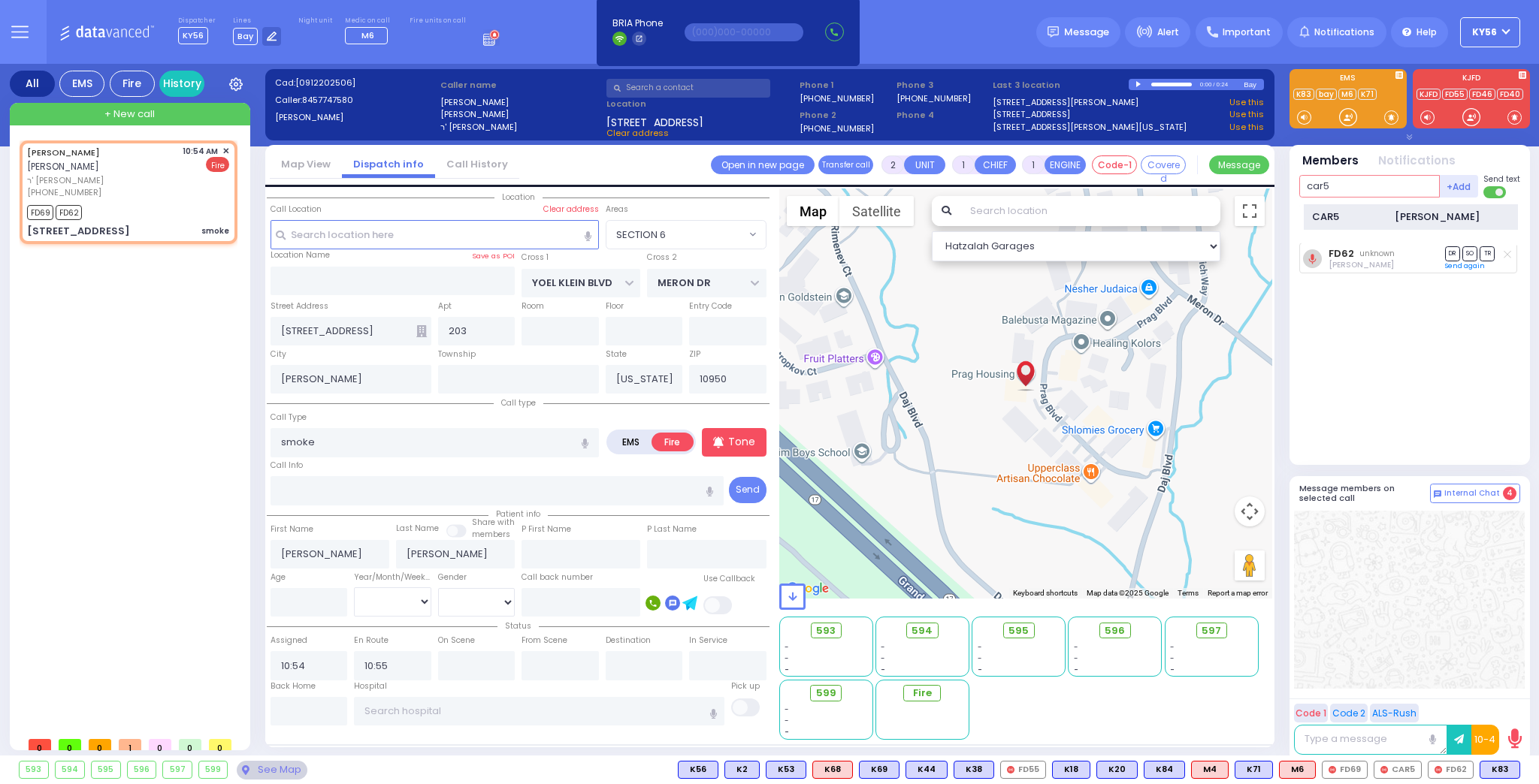
type input "car5"
click at [1356, 215] on div "CAR5" at bounding box center [1349, 217] width 75 height 15
select select
radio input "true"
select select
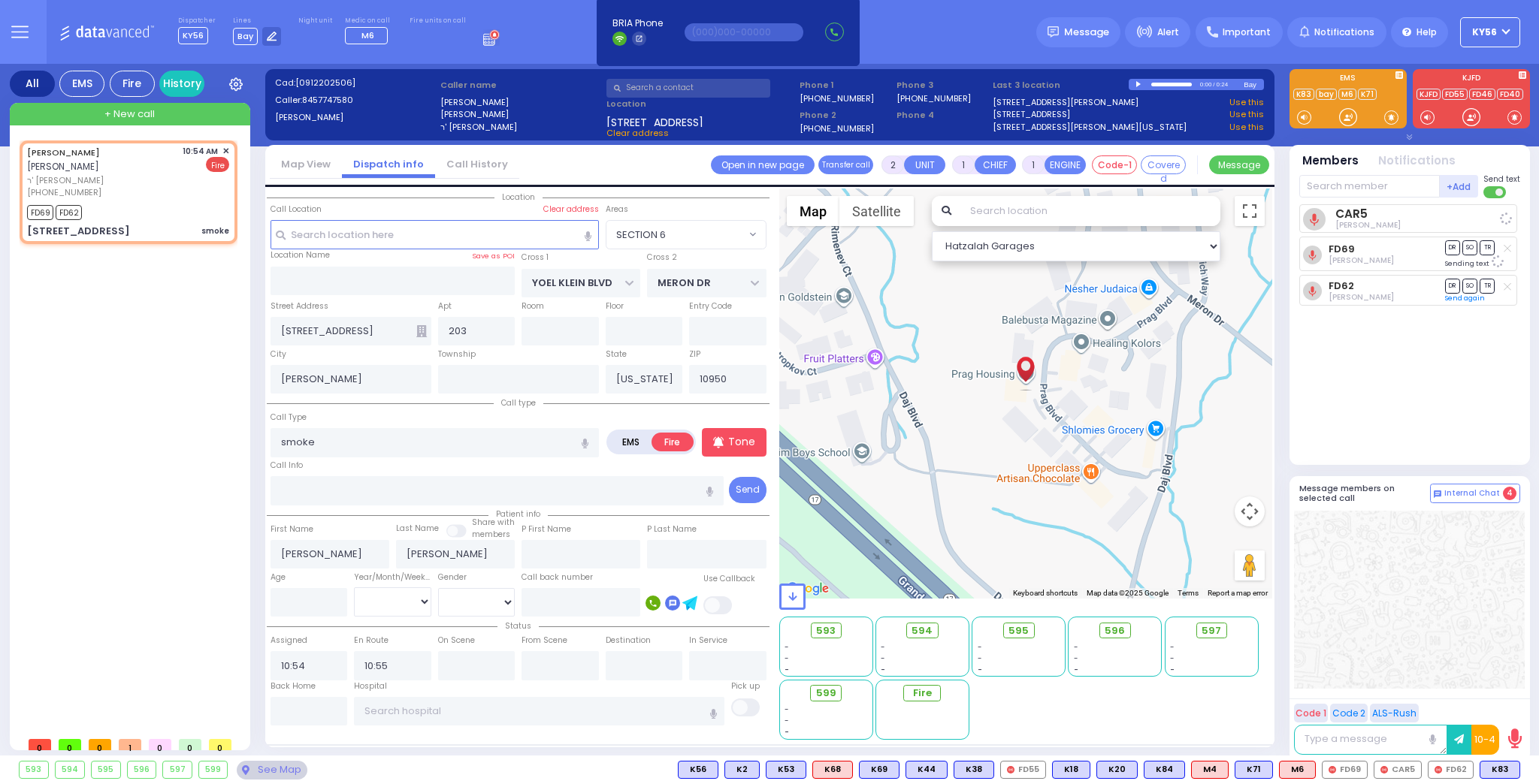
select select "SECTION 6"
select select "Hatzalah Garages"
click at [344, 442] on input "smoke" at bounding box center [434, 442] width 329 height 29
type input "smoke from a oven"
click at [440, 466] on div "Call Info" at bounding box center [497, 481] width 454 height 48
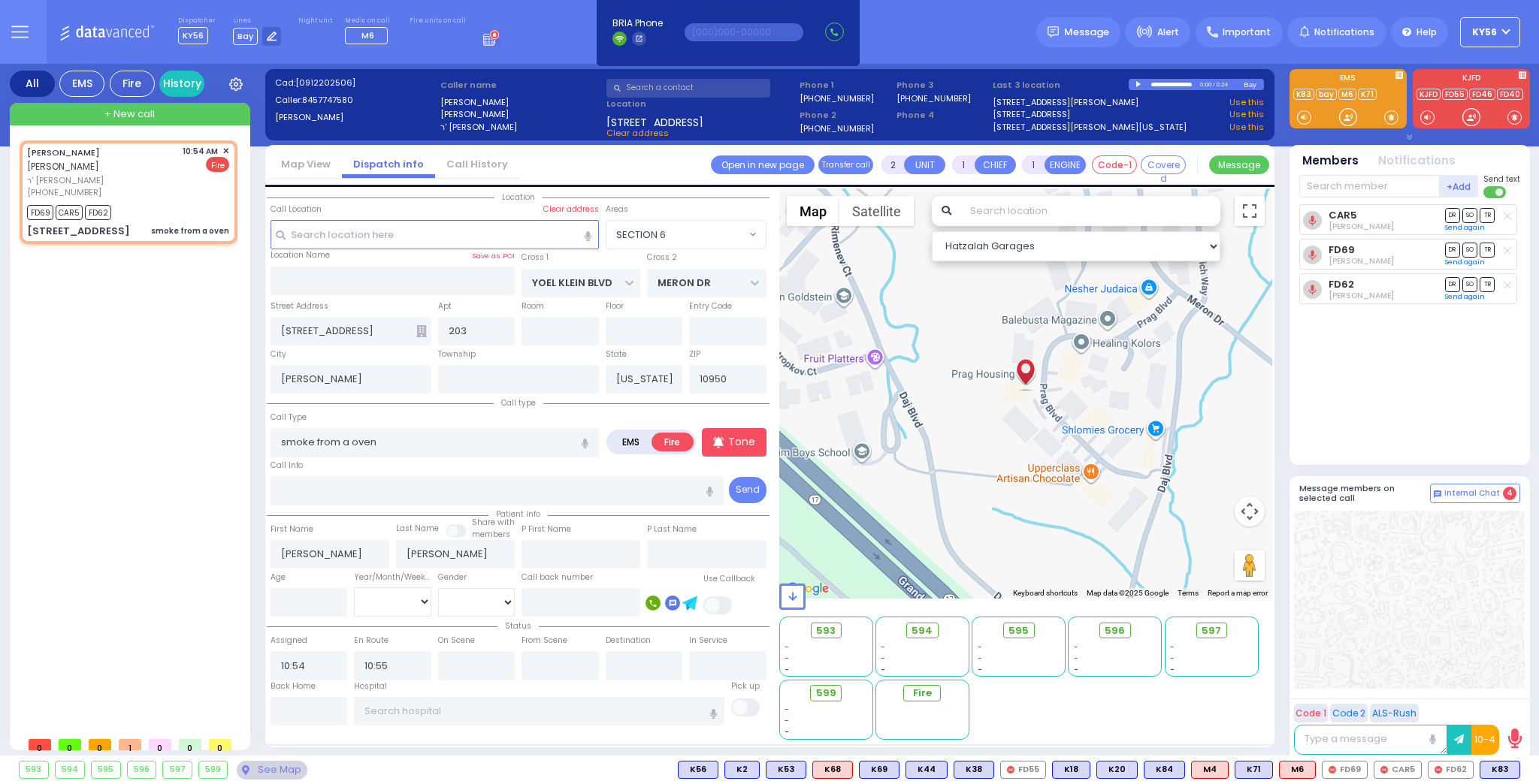
select select
radio input "true"
select select
select select "SECTION 6"
select select "Hatzalah Garages"
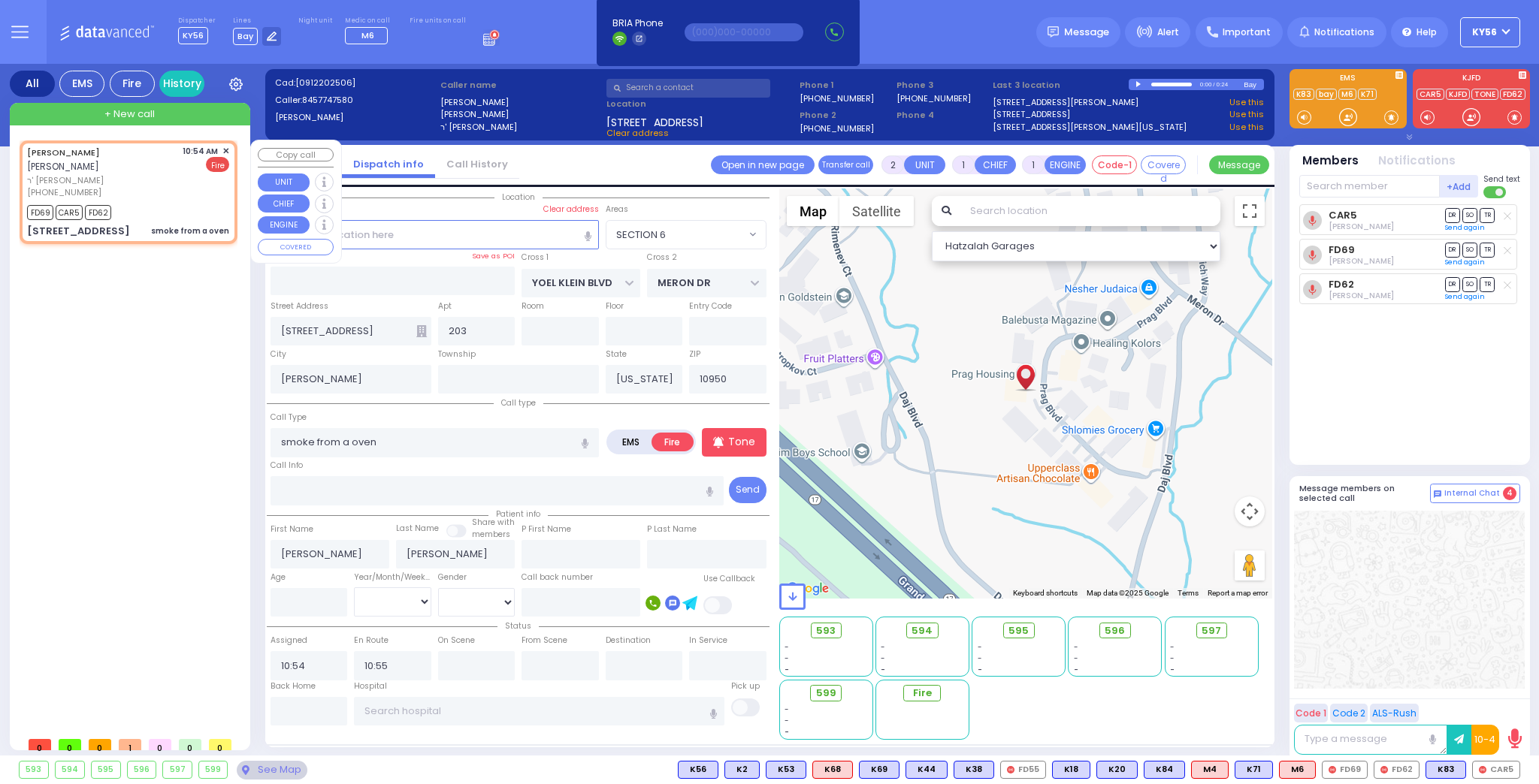
click at [210, 356] on div "[PERSON_NAME] ר' [PERSON_NAME] - ר' [PERSON_NAME] [PHONE_NUMBER] 10:54 AM ✕ FD6…" at bounding box center [131, 435] width 224 height 589
click at [227, 150] on span "✕" at bounding box center [226, 151] width 7 height 13
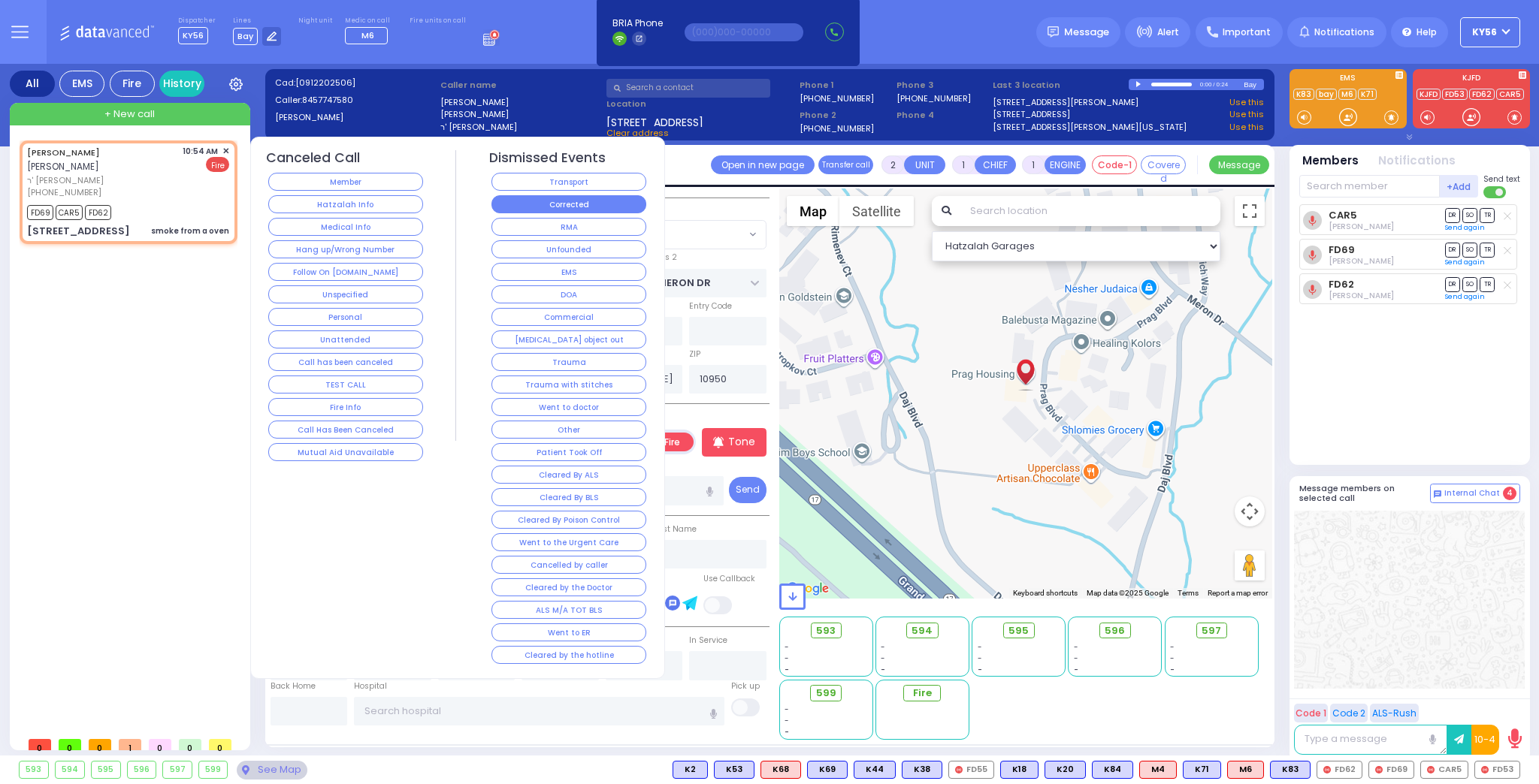
click at [552, 202] on button "Corrected" at bounding box center [569, 204] width 155 height 18
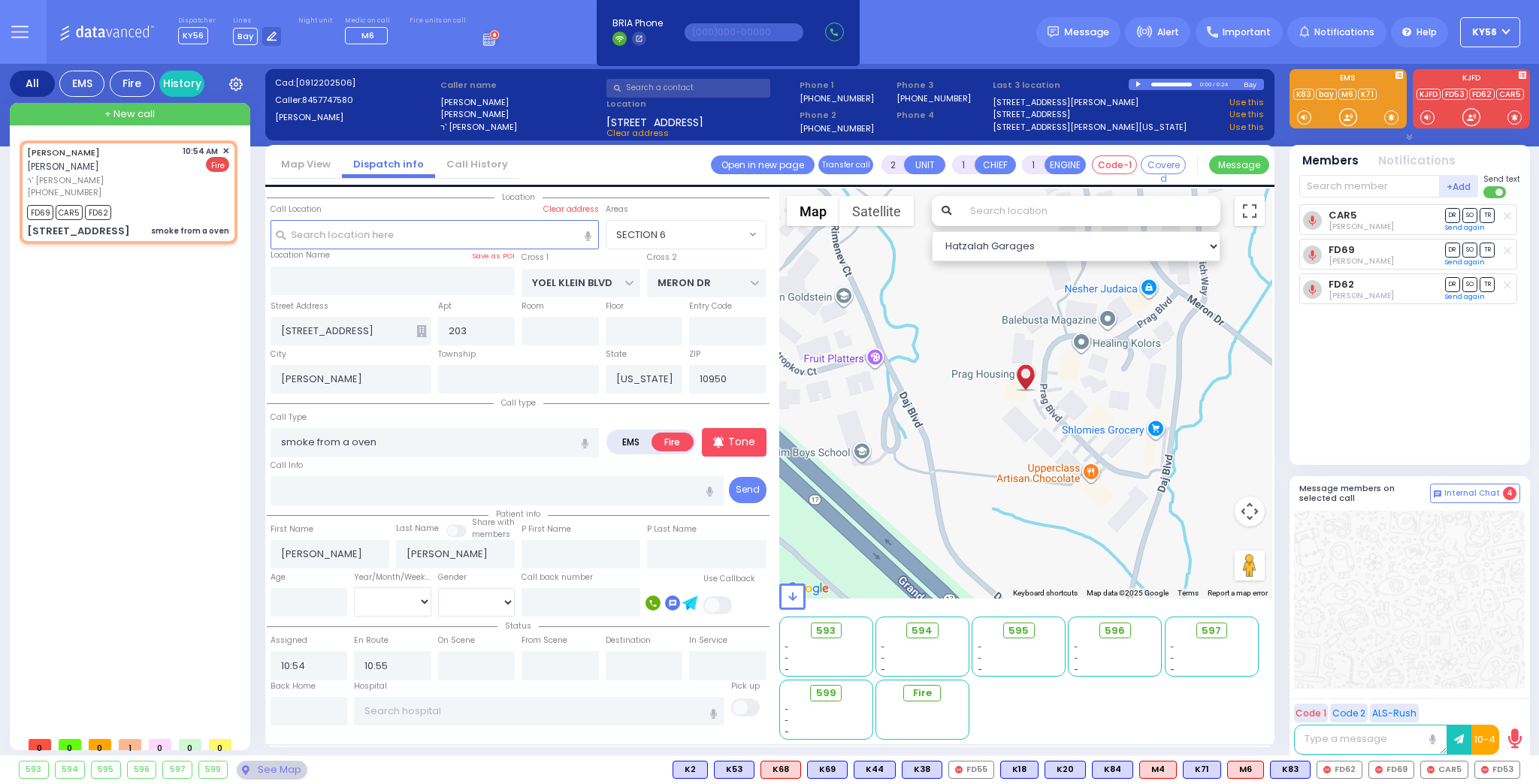
select select
radio input "true"
select select
